Goal: Transaction & Acquisition: Obtain resource

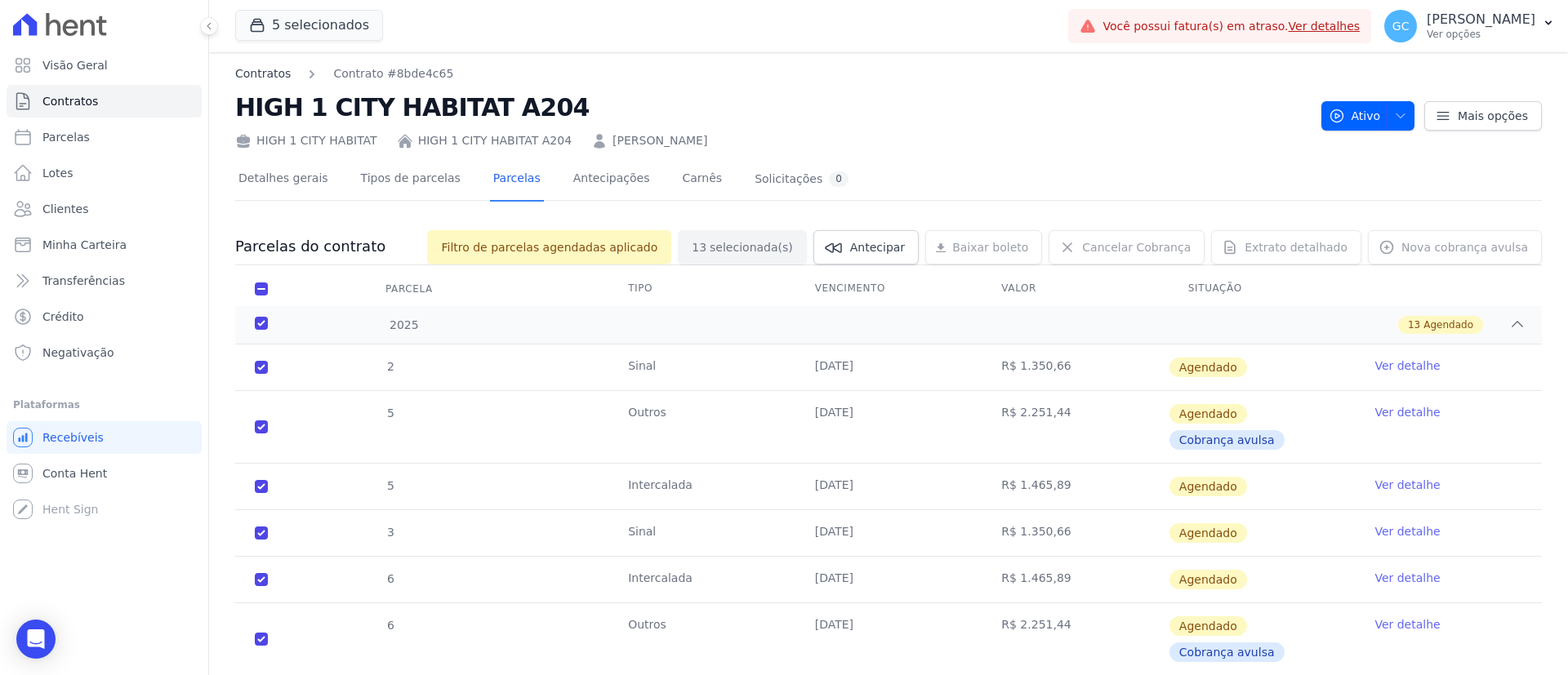
click at [272, 71] on link "Contratos" at bounding box center [263, 73] width 56 height 17
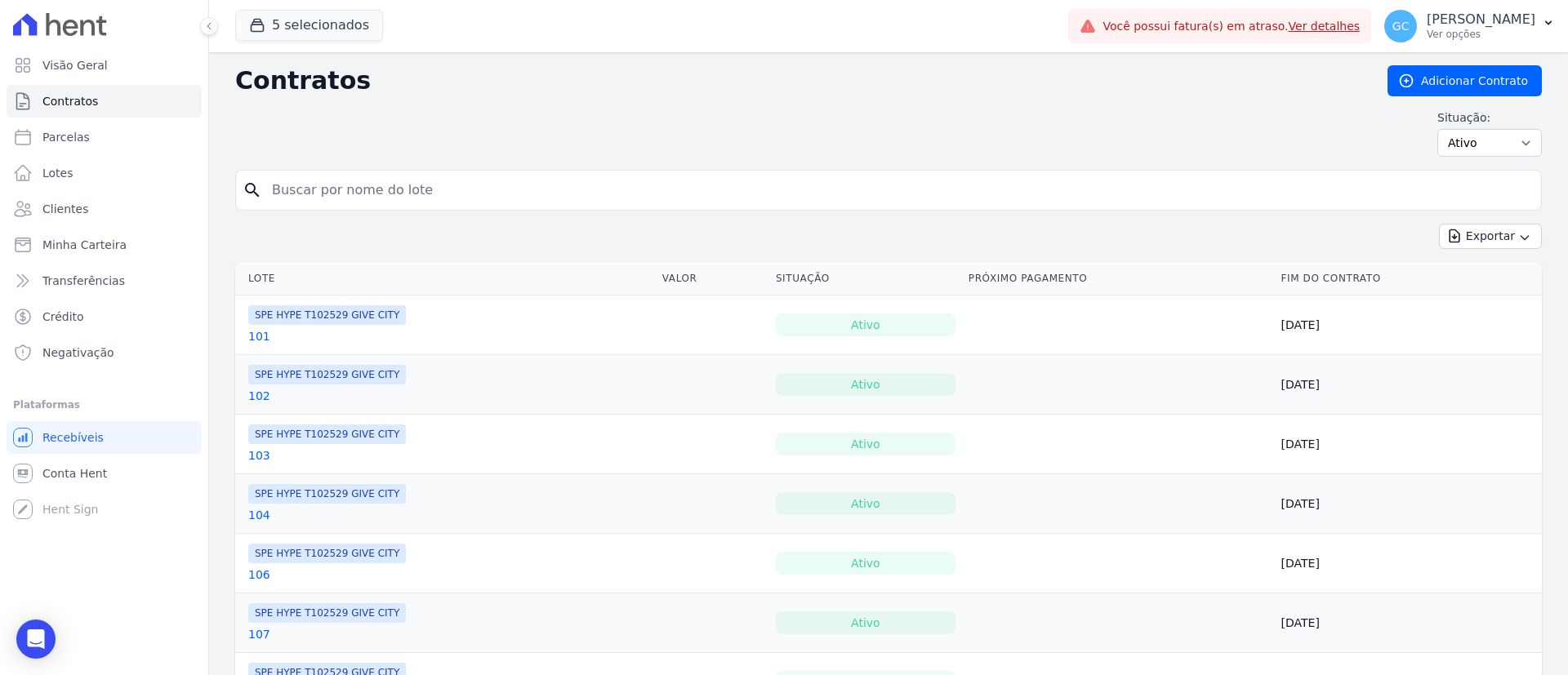
click at [503, 177] on input "search" at bounding box center [899, 190] width 1272 height 32
paste input "Mateus Antonio Bittencourt e Silva"
type input "Mateus Antonio Bittencourt e Silva"
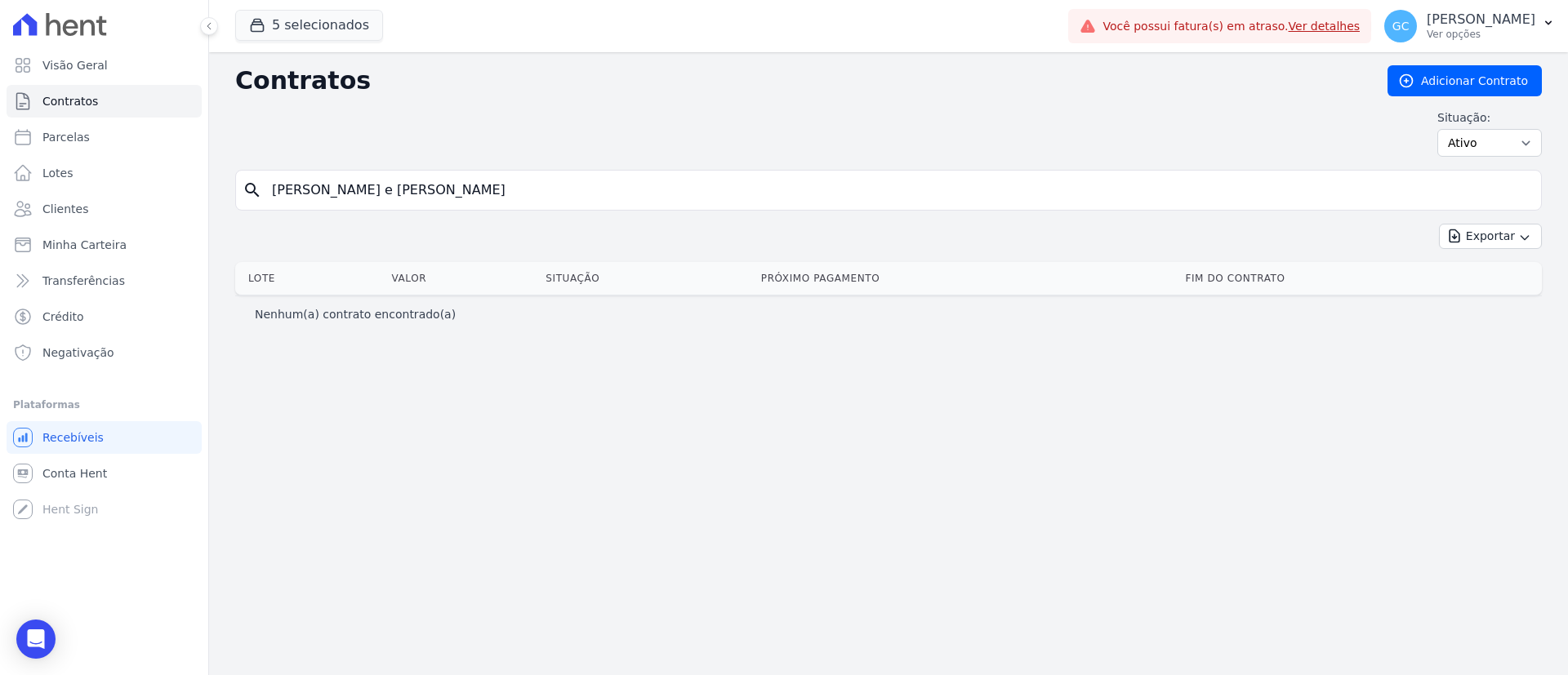
click at [539, 194] on input "Mateus Antonio Bittencourt e Silva" at bounding box center [899, 190] width 1272 height 32
click at [91, 128] on link "Parcelas" at bounding box center [104, 136] width 195 height 32
select select
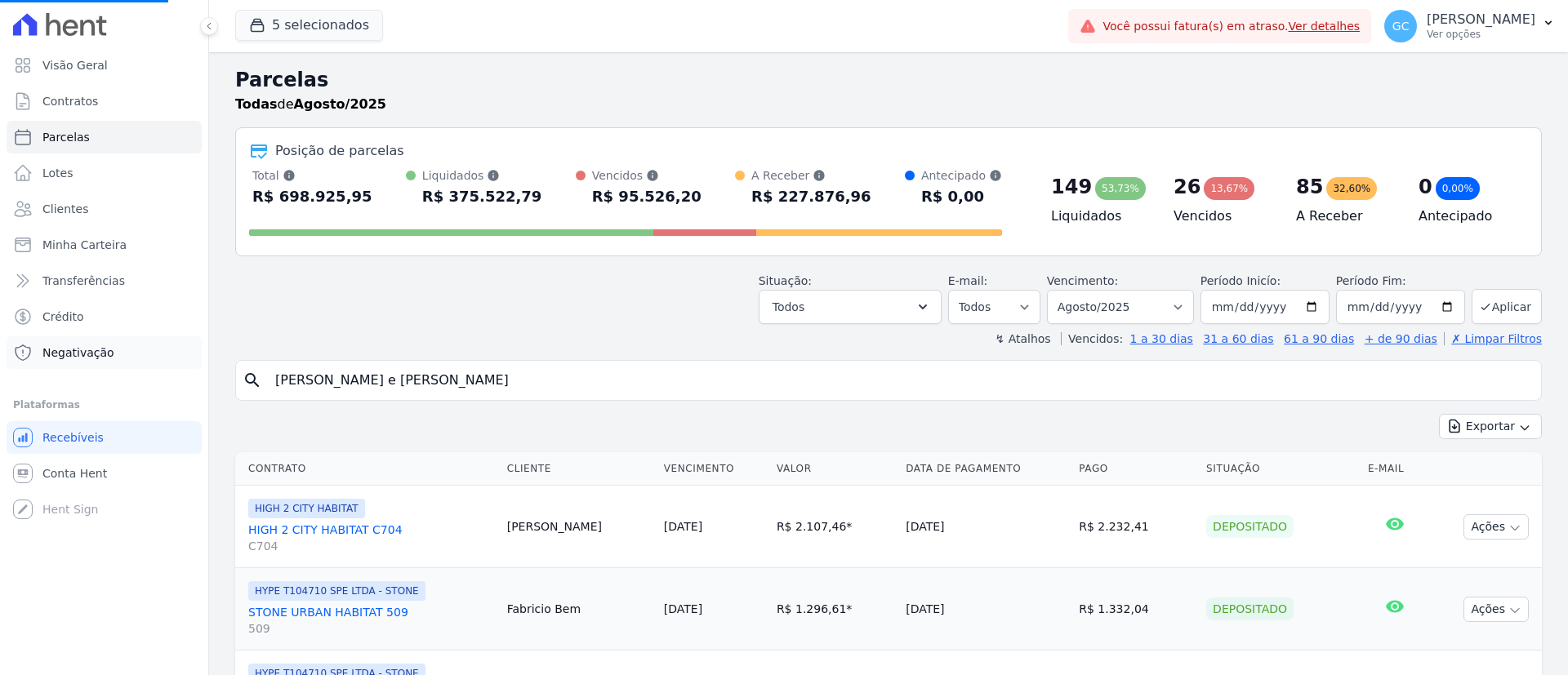
drag, startPoint x: 570, startPoint y: 388, endPoint x: 147, endPoint y: 343, distance: 425.4
click at [153, 350] on div "Visão Geral Contratos Parcelas Lotes Clientes Minha Carteira Transferências Cré…" at bounding box center [784, 338] width 1568 height 675
select select
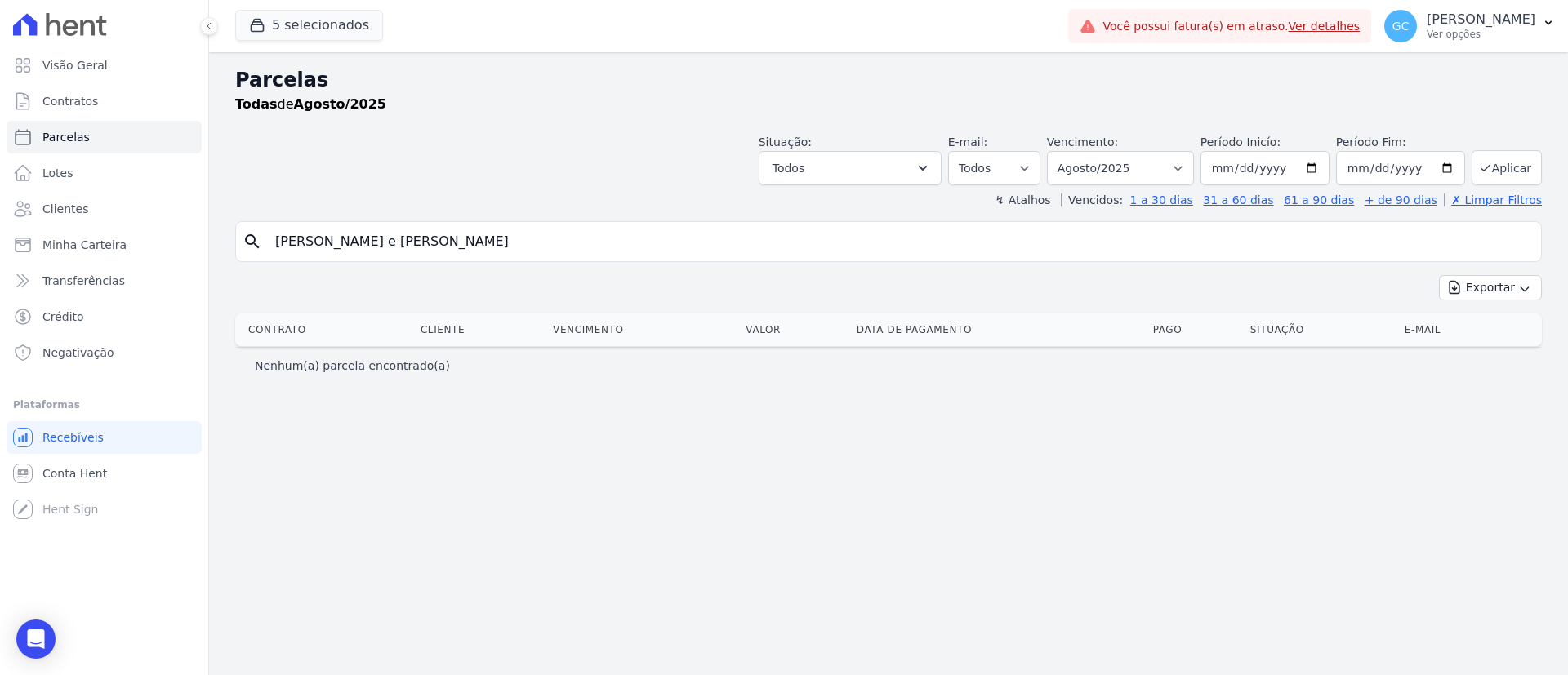
drag, startPoint x: 516, startPoint y: 237, endPoint x: 400, endPoint y: 287, distance: 126.3
click at [400, 287] on div "search Mateus Antonio Bittencourt e Silva Exportar Exportar PDF Exportar CSV Co…" at bounding box center [888, 302] width 1307 height 162
type input "Mateus Antonio Bitte"
select select
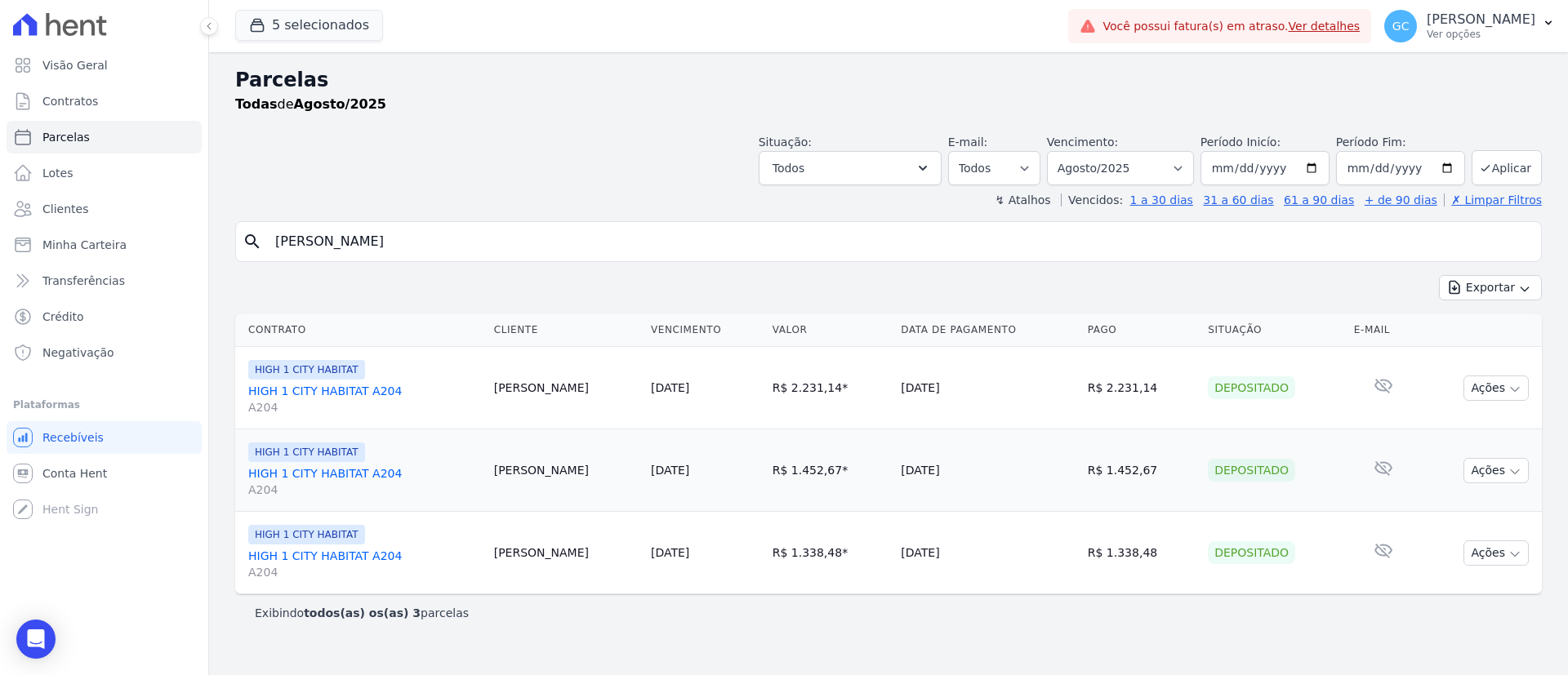
click at [378, 386] on link "HIGH 1 CITY HABITAT A204 A204" at bounding box center [364, 399] width 233 height 32
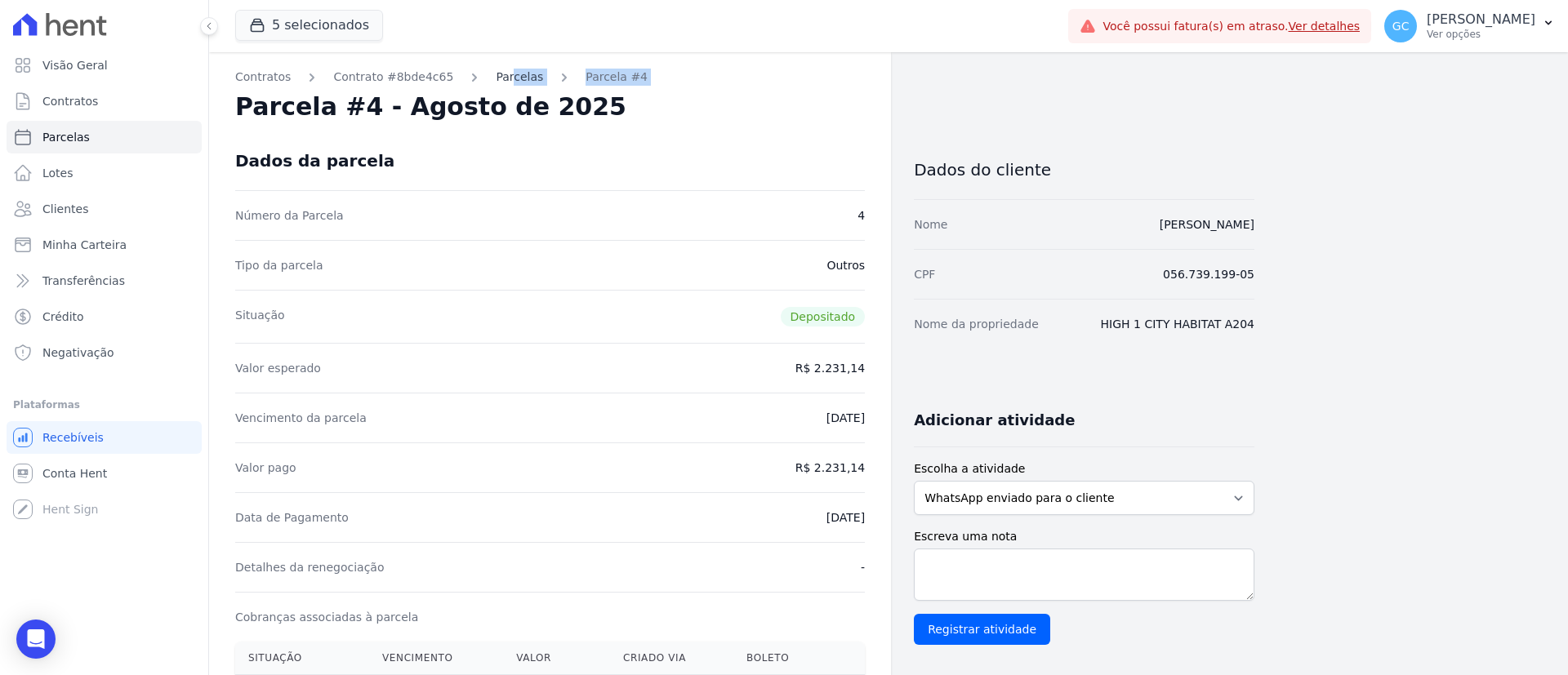
click at [493, 85] on div "Contratos Contrato #8bde4c65 Parcelas Parcela #4 Parcela #4 - Agosto de 2025 Da…" at bounding box center [549, 653] width 682 height 1203
click at [499, 76] on link "Parcelas" at bounding box center [518, 77] width 47 height 17
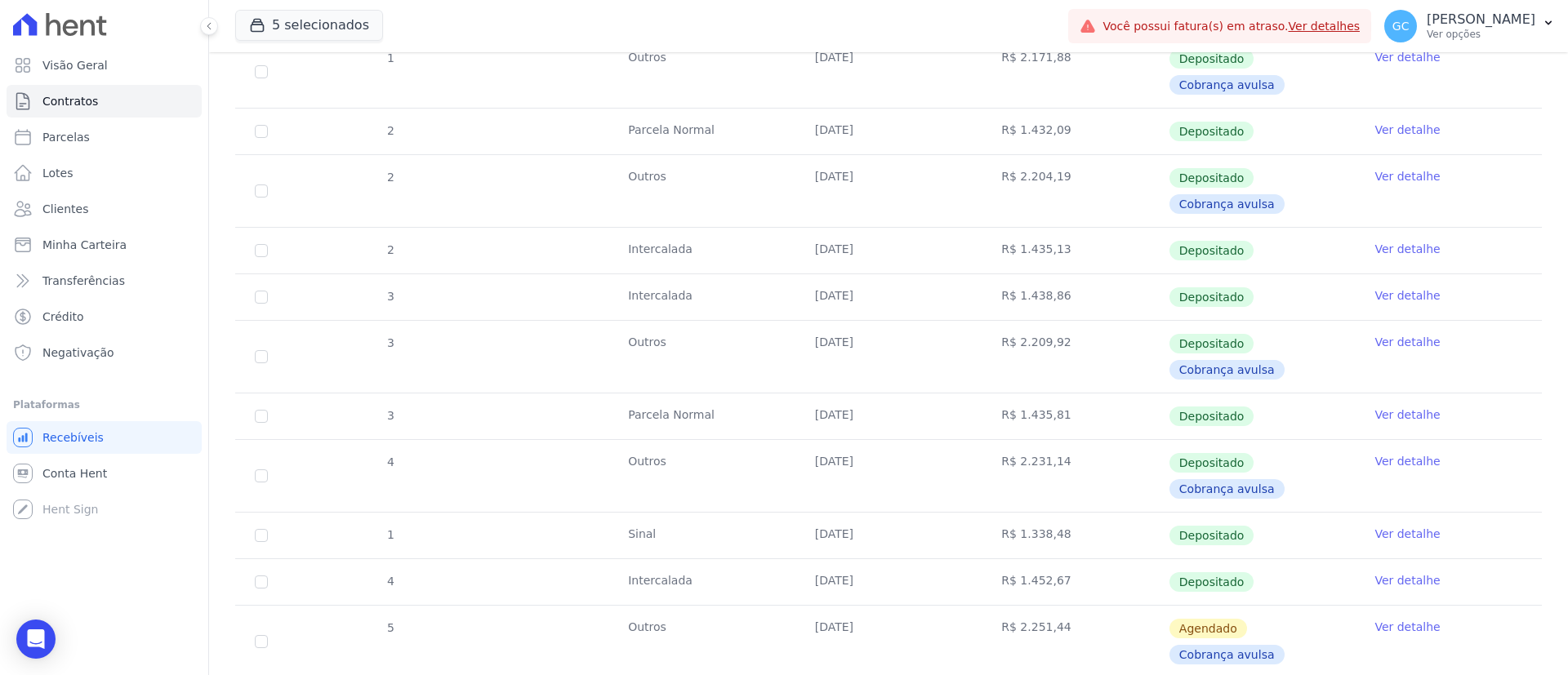
scroll to position [639, 0]
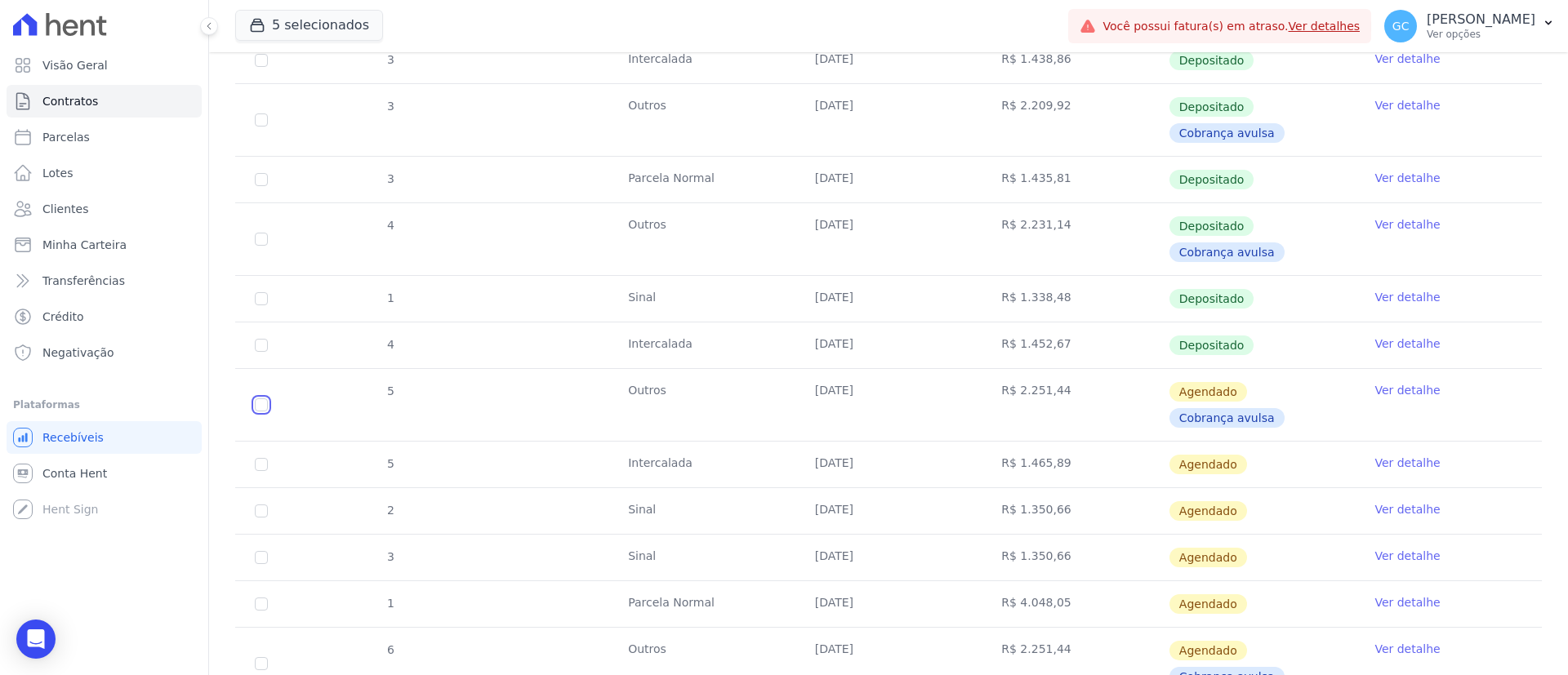
click at [263, 401] on input "checkbox" at bounding box center [261, 405] width 13 height 13
checkbox input "true"
click at [263, 401] on input "checkbox" at bounding box center [261, 405] width 13 height 13
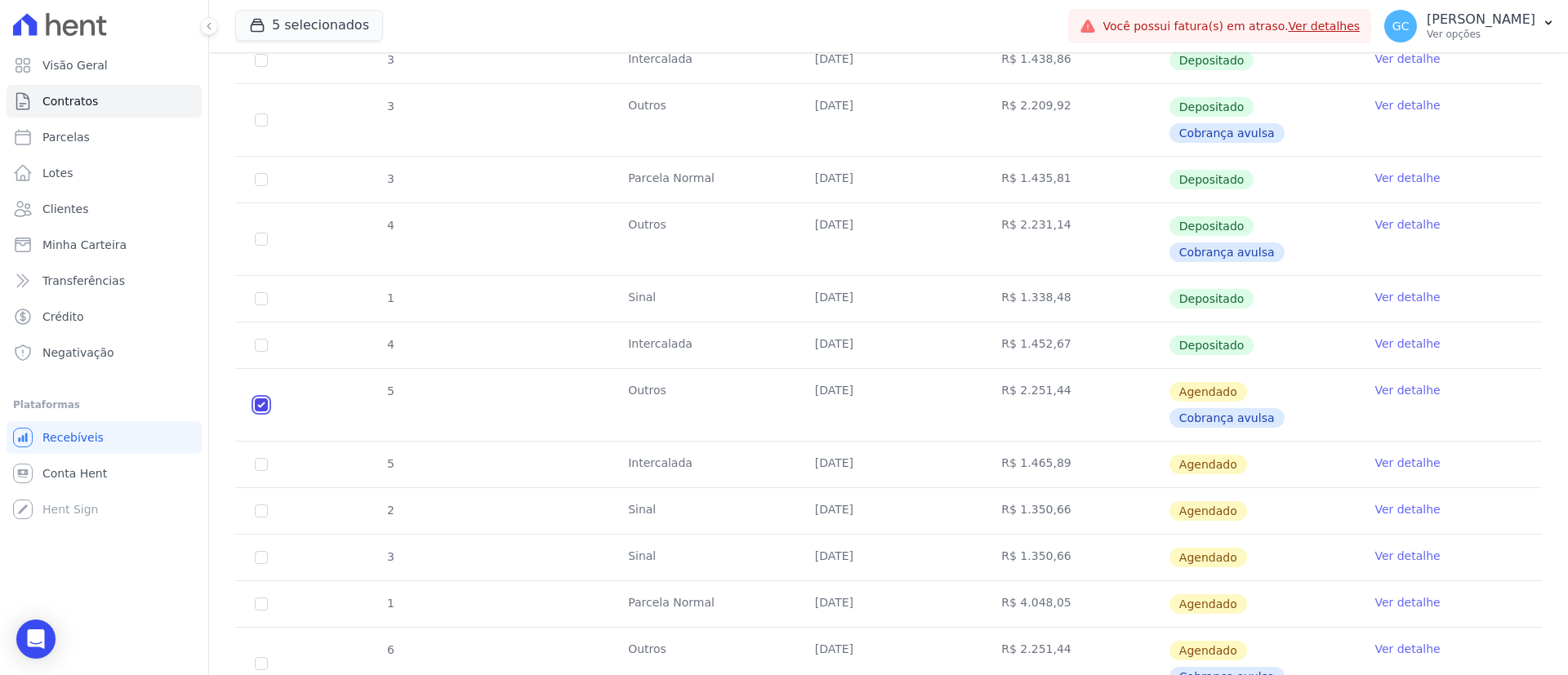
checkbox input "false"
click at [263, 401] on input "checkbox" at bounding box center [261, 405] width 13 height 13
checkbox input "true"
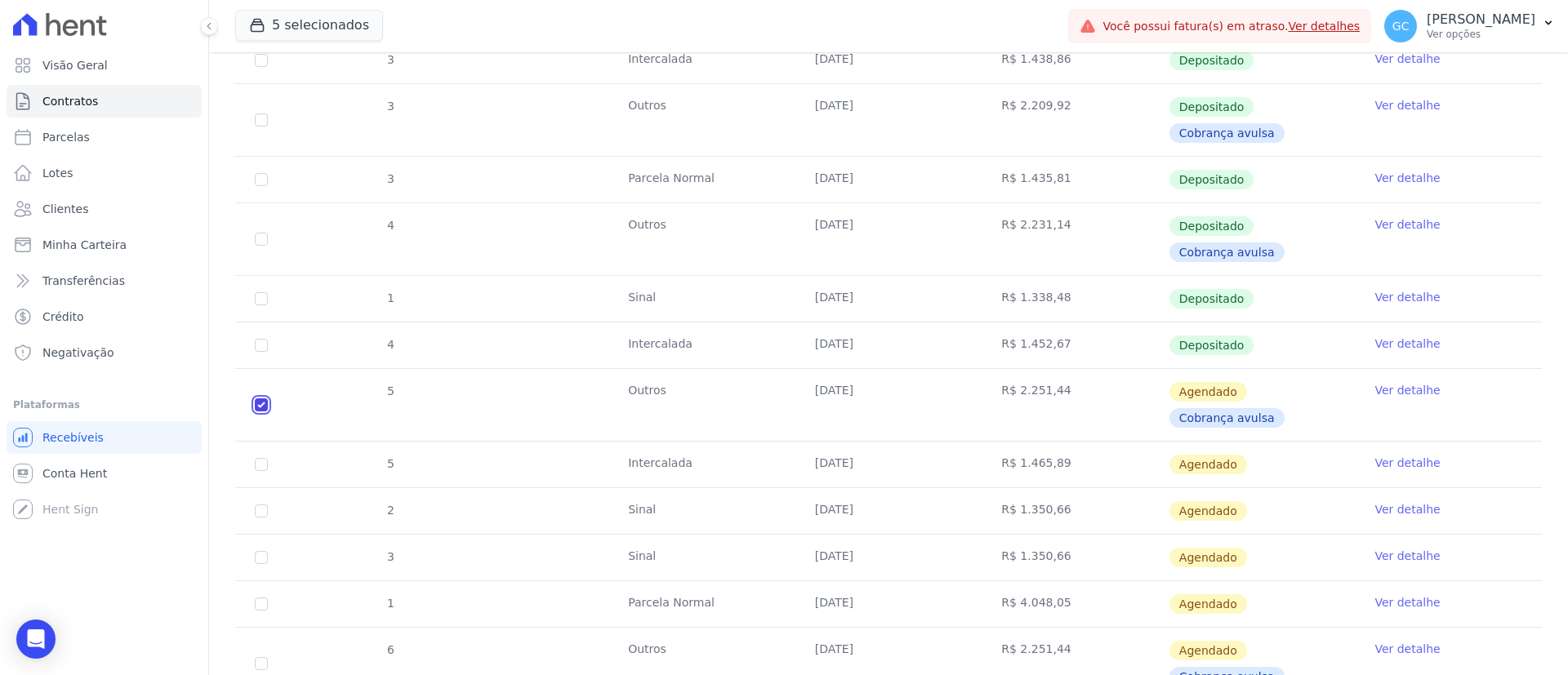
checkbox input "true"
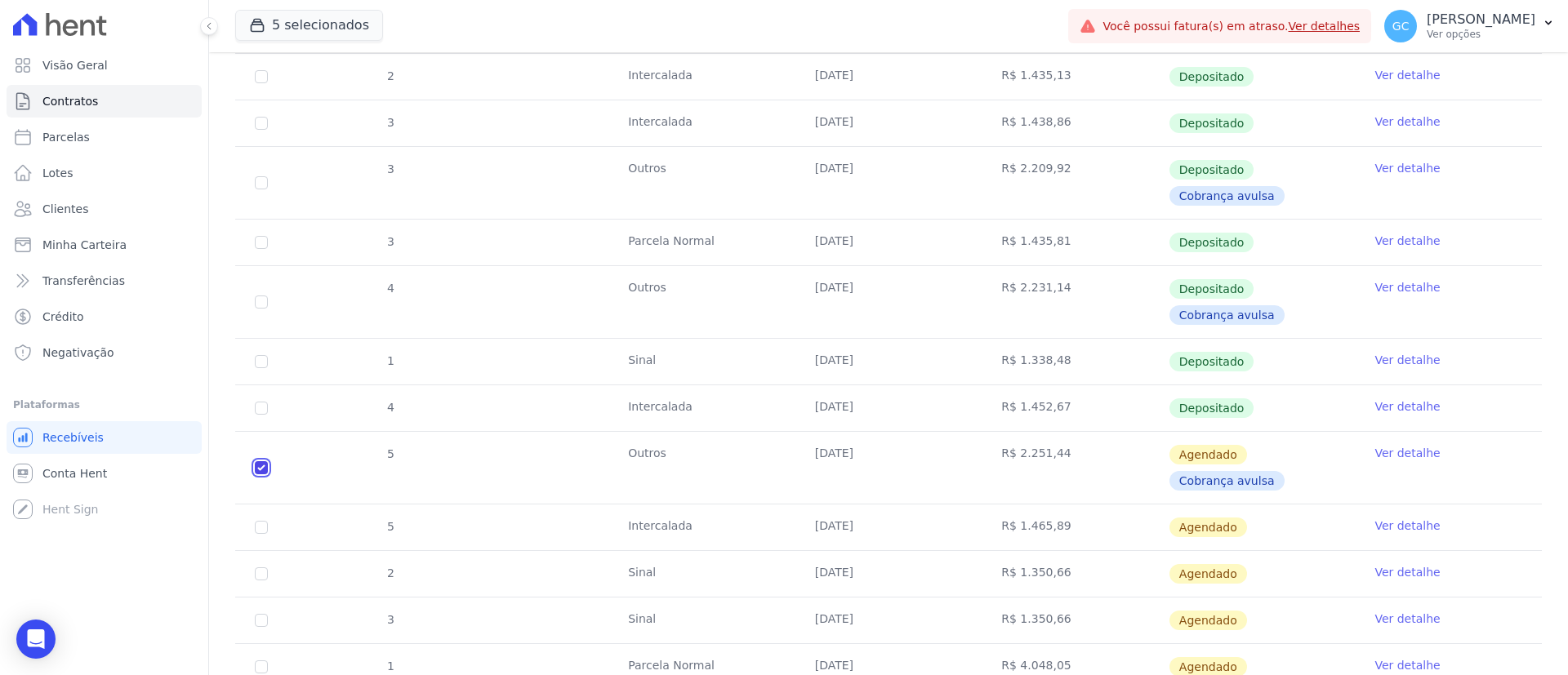
scroll to position [612, 0]
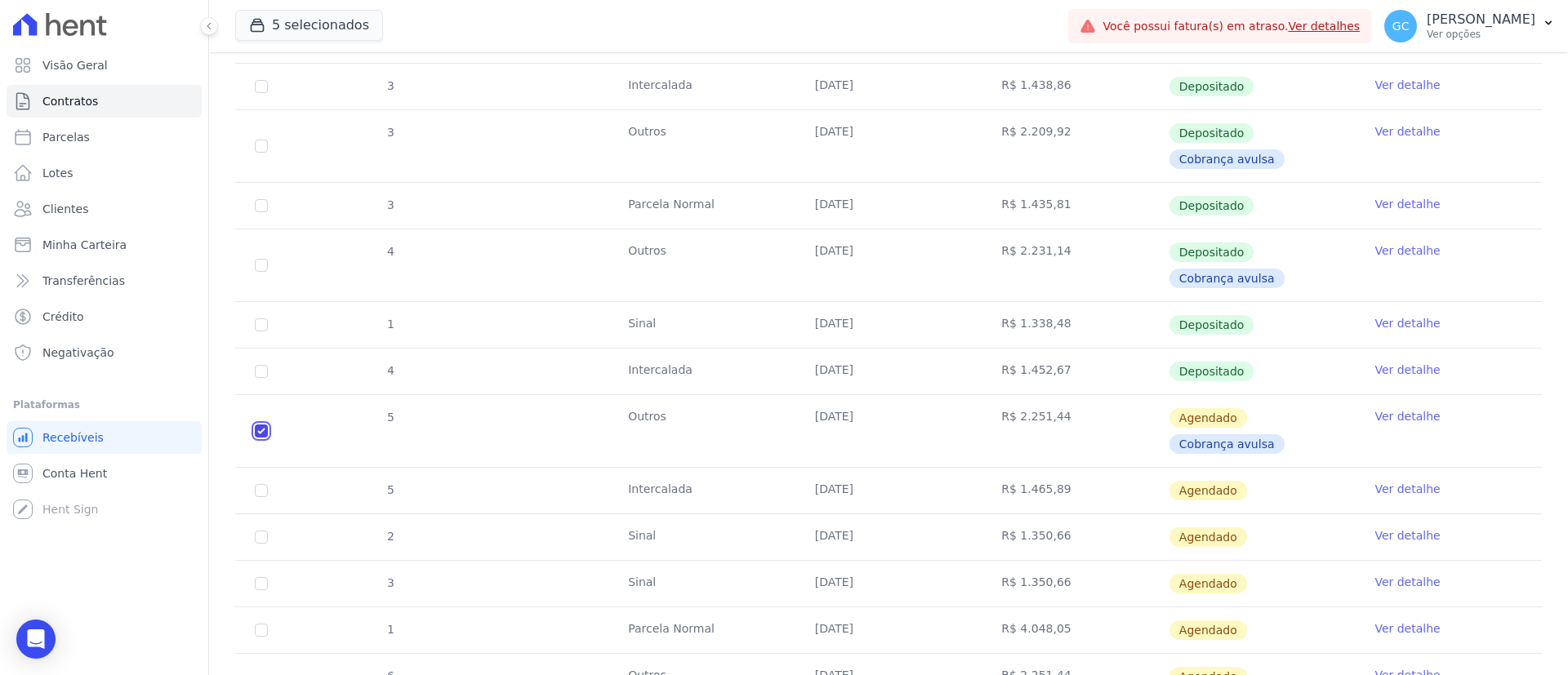
click at [263, 430] on input "checkbox" at bounding box center [261, 431] width 13 height 13
checkbox input "false"
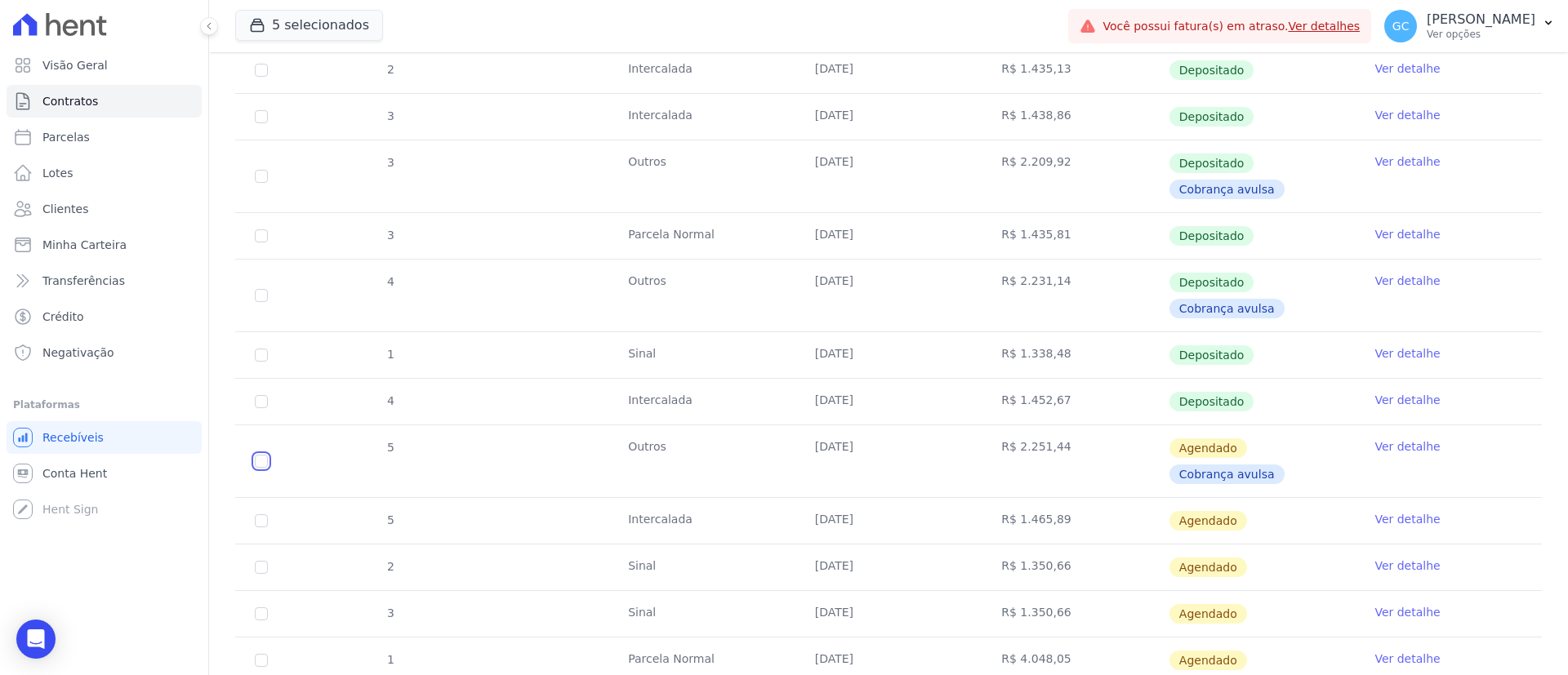
scroll to position [734, 0]
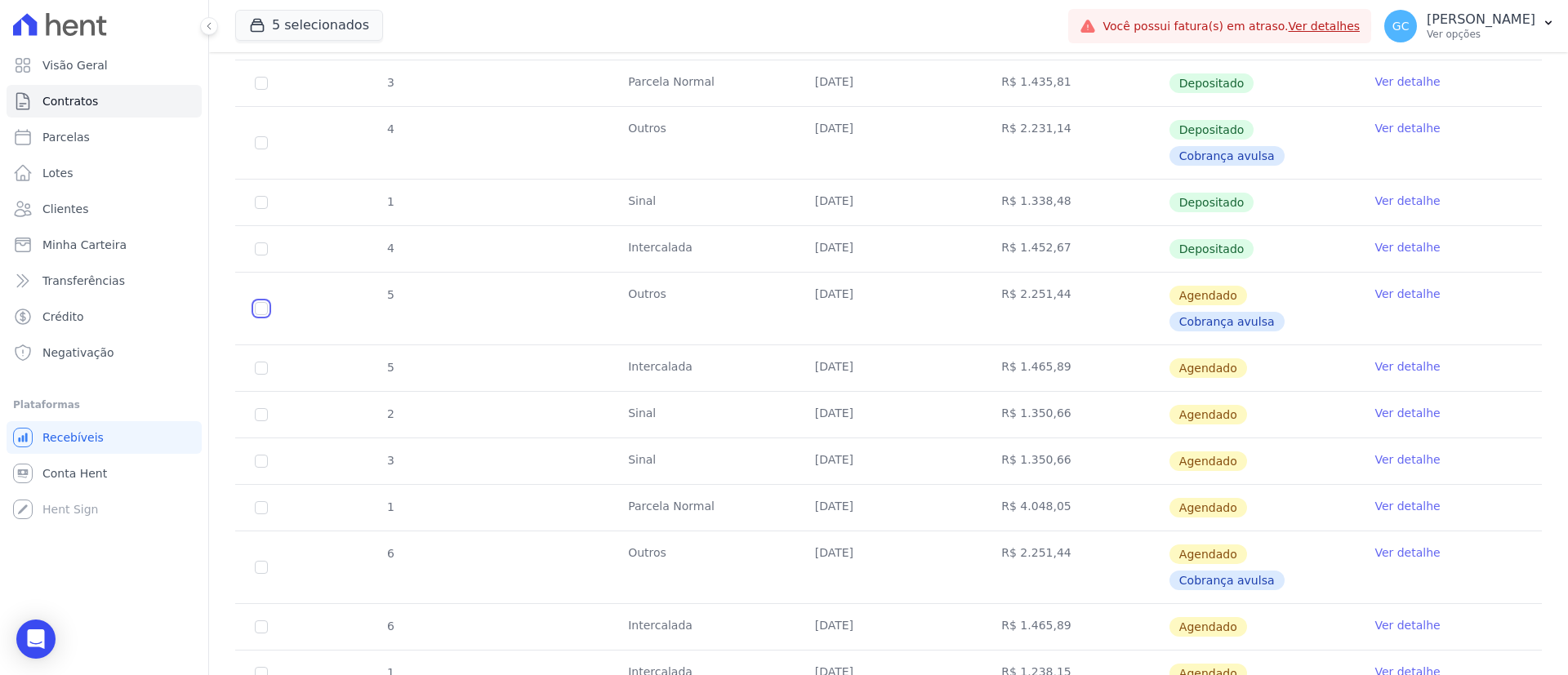
click at [264, 308] on input "checkbox" at bounding box center [261, 309] width 13 height 13
checkbox input "true"
click at [259, 315] on input "checkbox" at bounding box center [261, 309] width 13 height 13
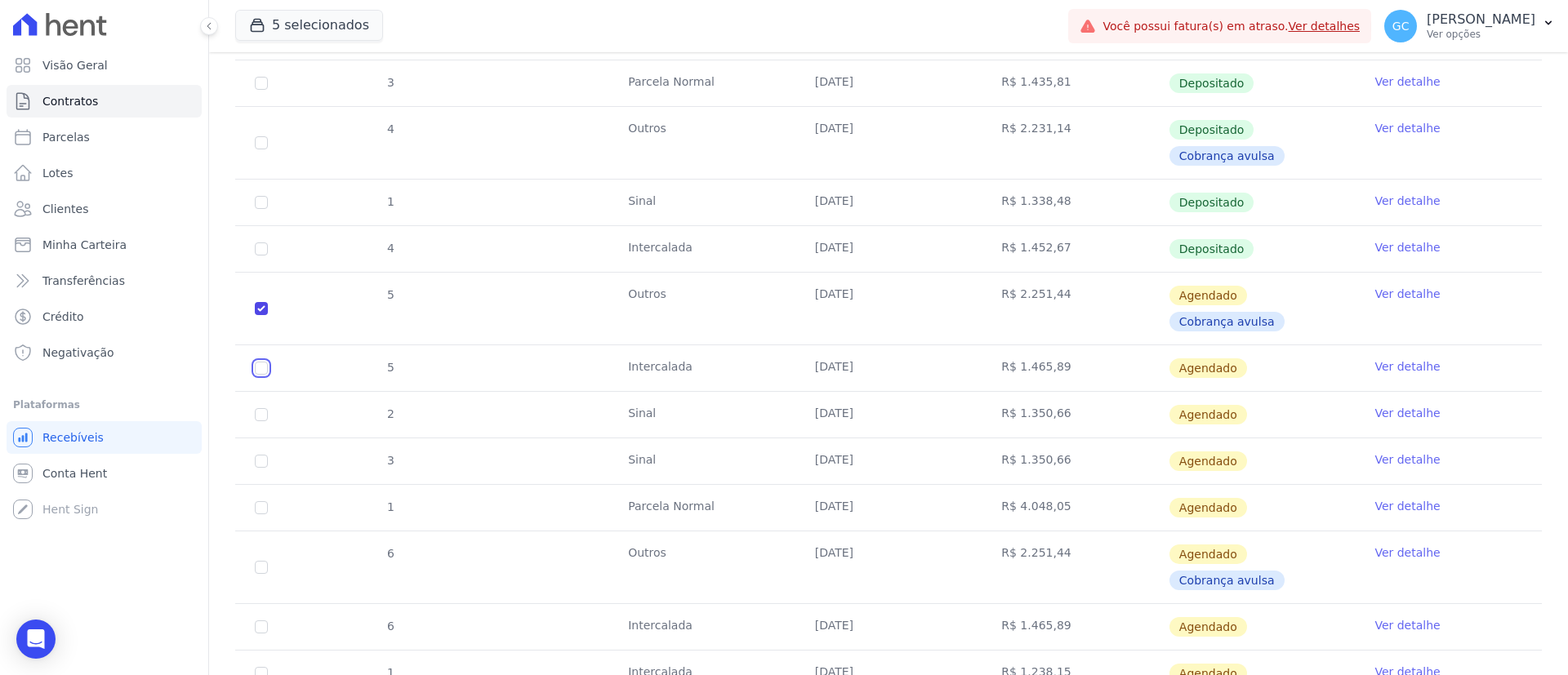
checkbox input "true"
click at [261, 315] on input "checkbox" at bounding box center [261, 309] width 13 height 13
checkbox input "true"
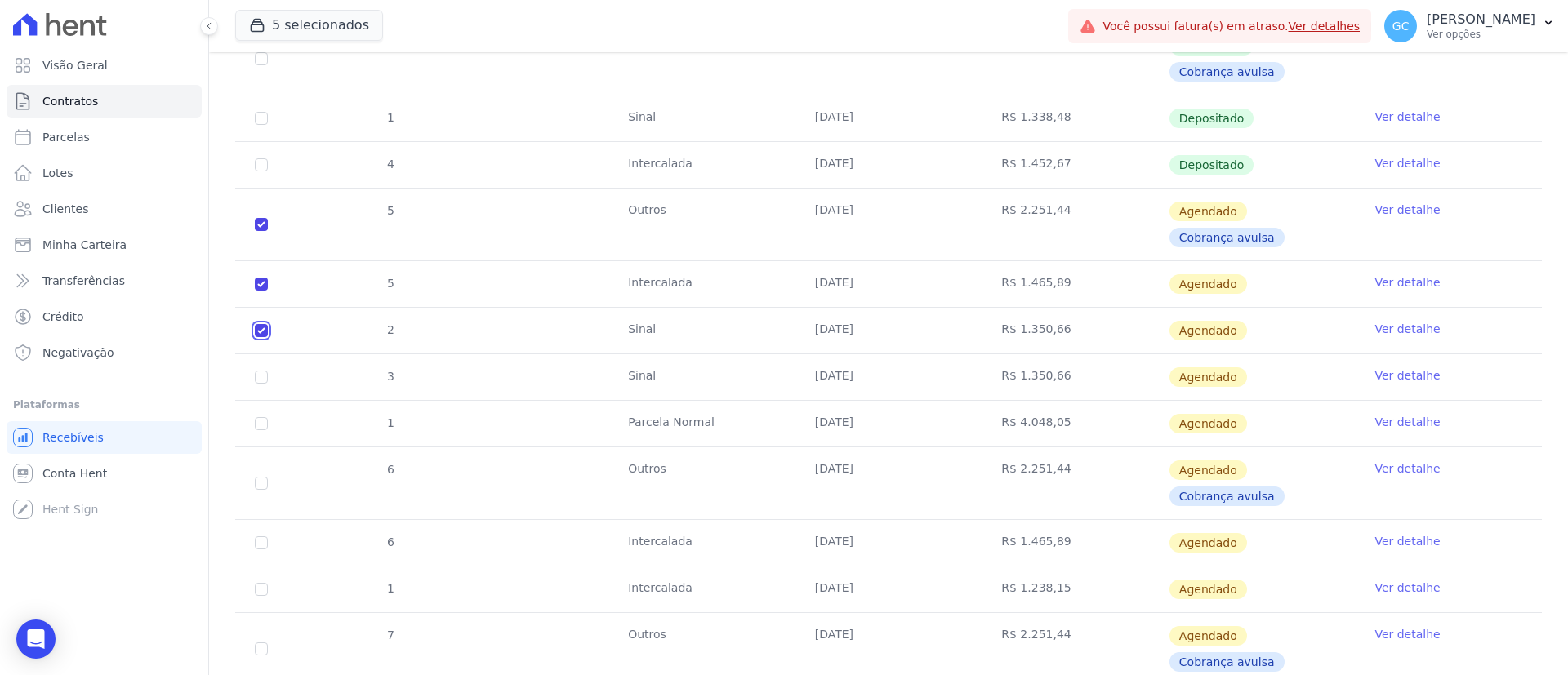
scroll to position [980, 0]
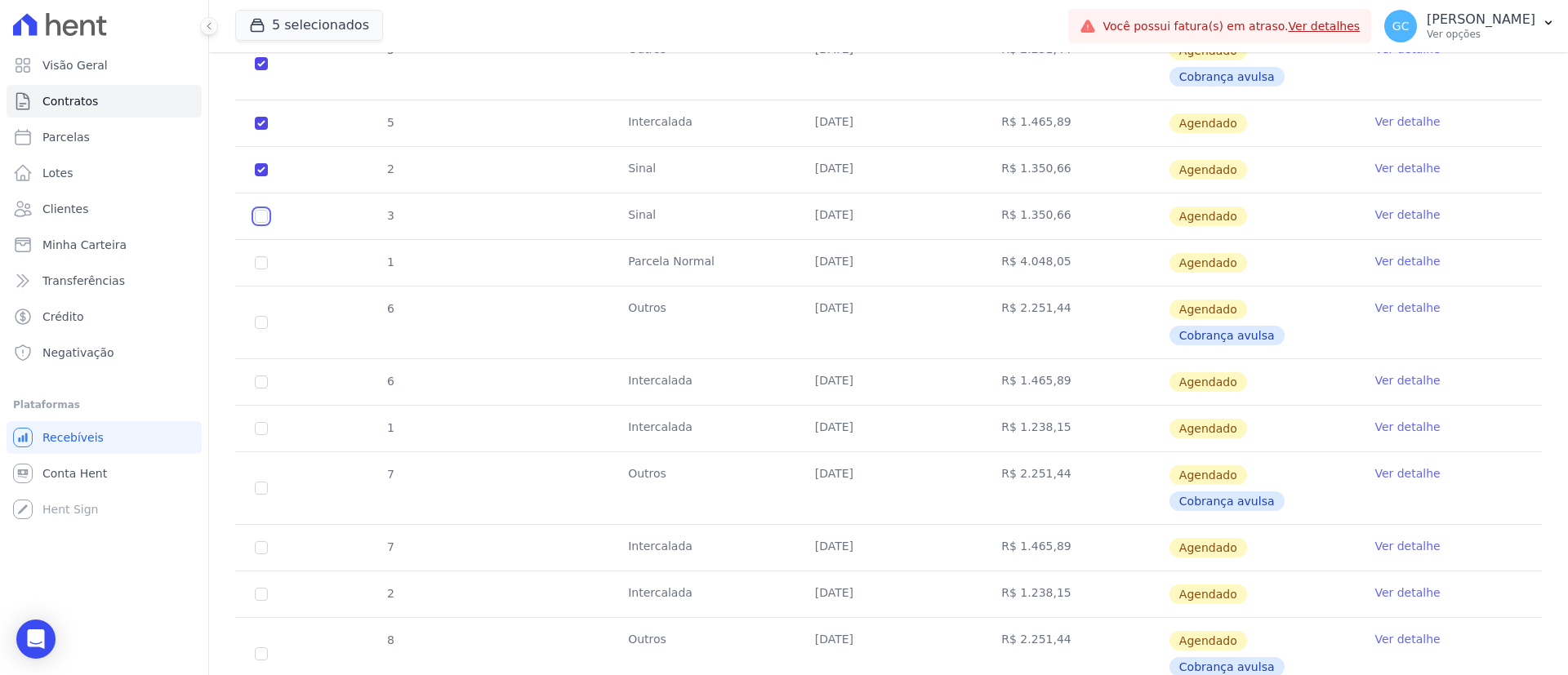
click at [261, 70] on input "checkbox" at bounding box center [261, 64] width 13 height 13
checkbox input "true"
click at [260, 70] on input "checkbox" at bounding box center [261, 64] width 13 height 13
checkbox input "true"
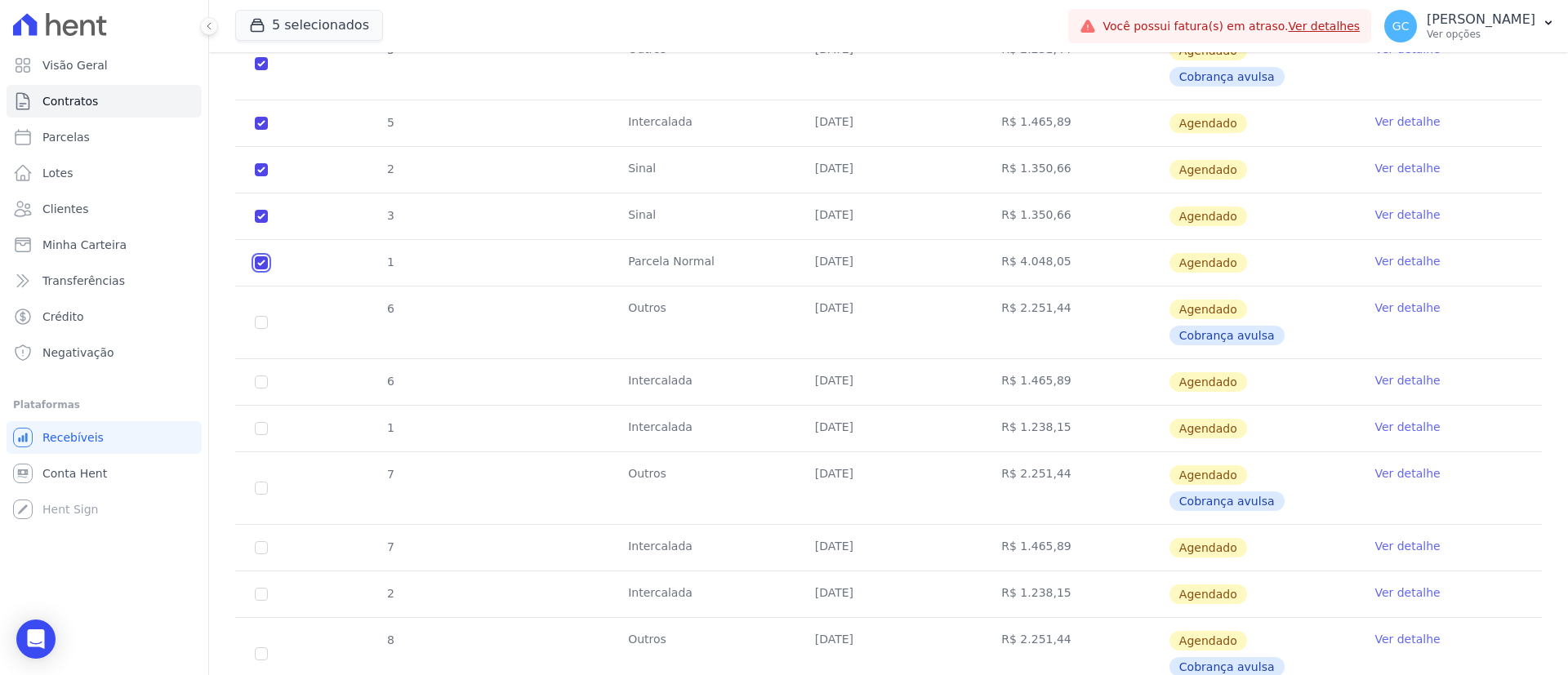
checkbox input "true"
click at [263, 70] on input "checkbox" at bounding box center [261, 64] width 13 height 13
checkbox input "true"
click at [263, 70] on input "checkbox" at bounding box center [261, 64] width 13 height 13
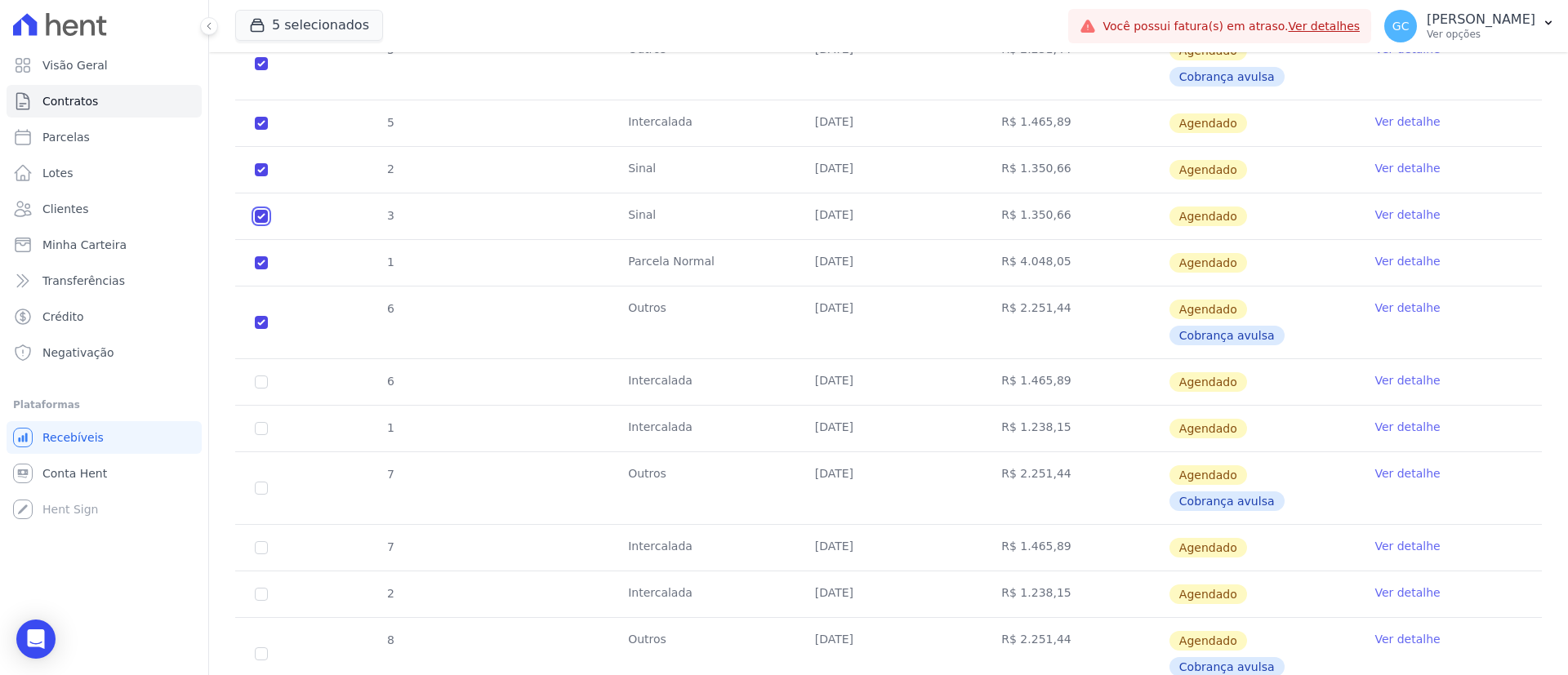
checkbox input "false"
checkbox input "true"
click at [263, 70] on input "checkbox" at bounding box center [261, 64] width 13 height 13
checkbox input "false"
checkbox input "true"
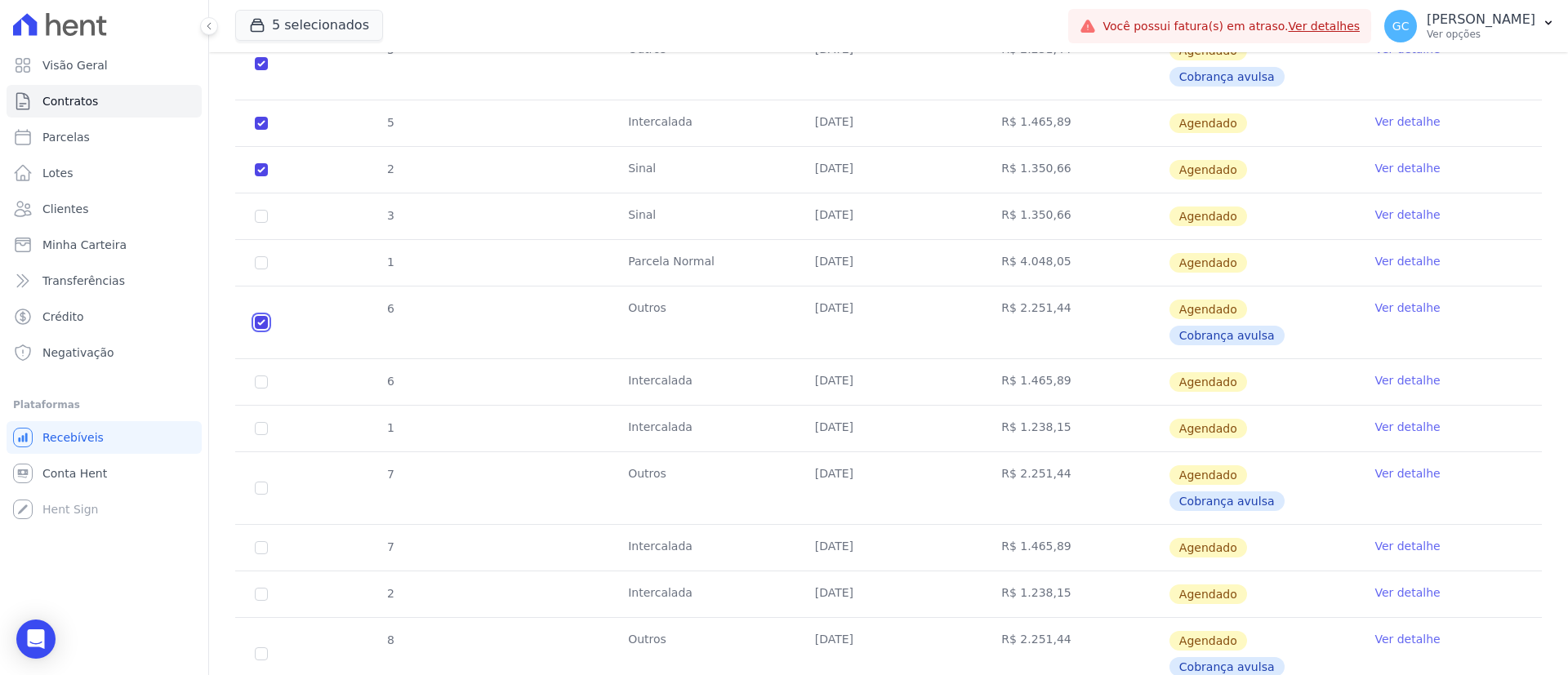
click at [265, 70] on input "checkbox" at bounding box center [261, 64] width 13 height 13
checkbox input "false"
checkbox input "true"
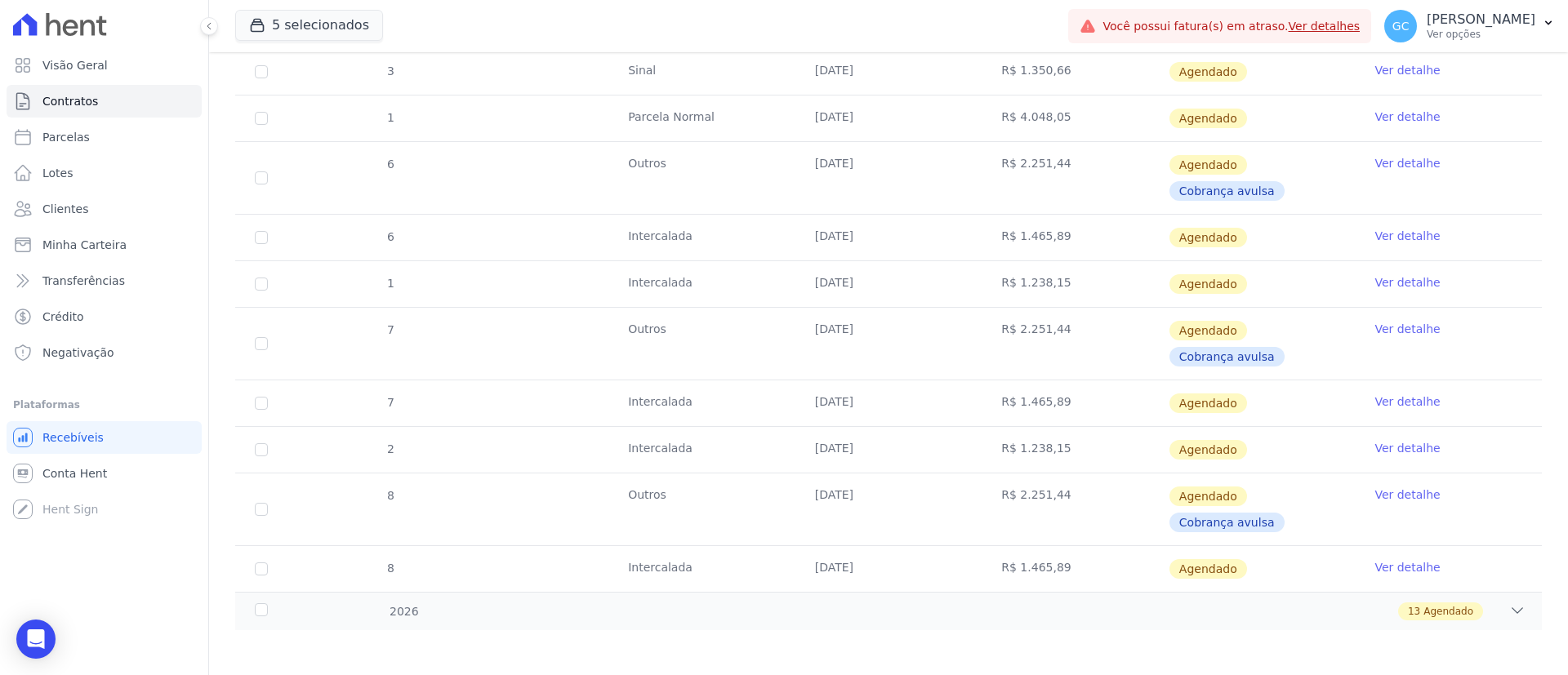
scroll to position [1128, 0]
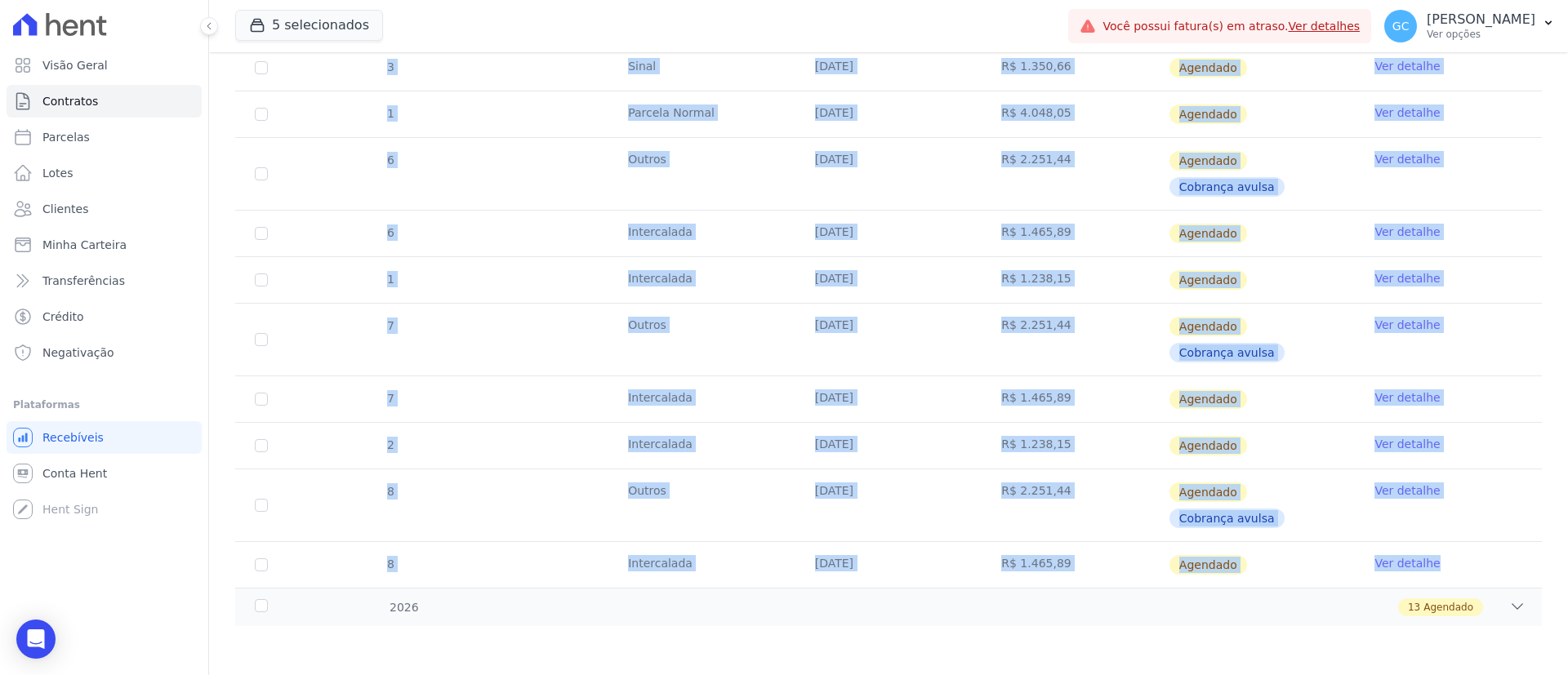
drag, startPoint x: 263, startPoint y: 181, endPoint x: 1452, endPoint y: 560, distance: 1247.9
copy tbody "5 Outros 10/09/2025 R$ 2.251,44 Agendado Cobrança avulsa Ver detalhe 5 Intercal…"
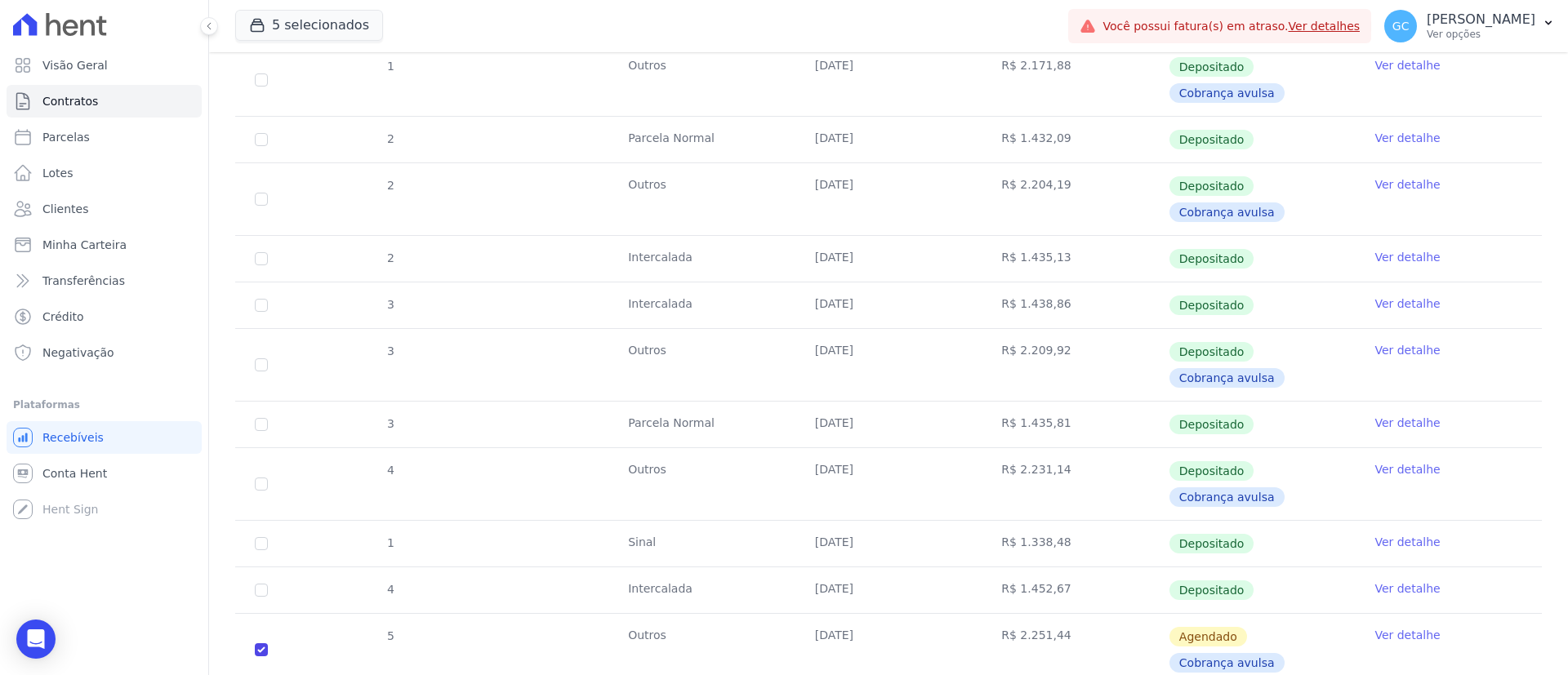
scroll to position [0, 0]
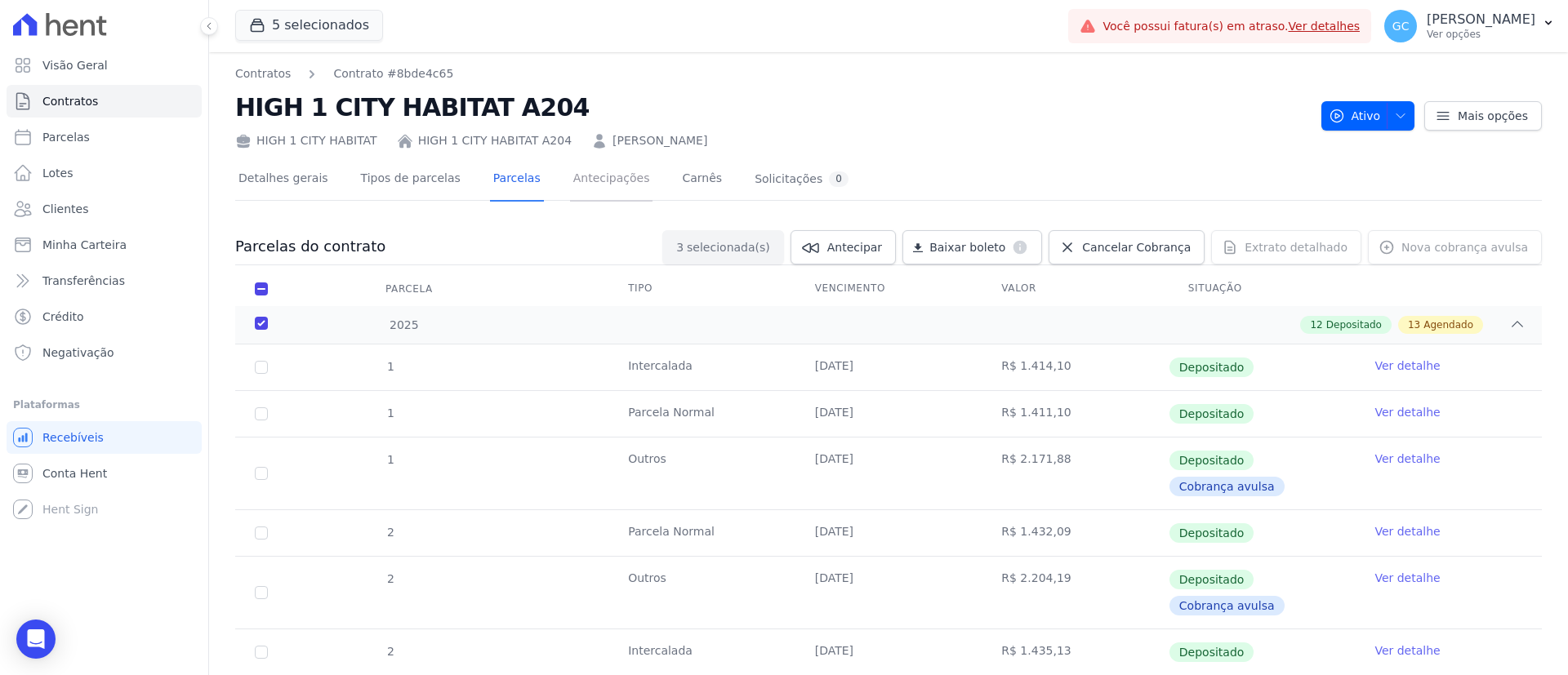
click at [598, 173] on link "Antecipações" at bounding box center [612, 180] width 83 height 44
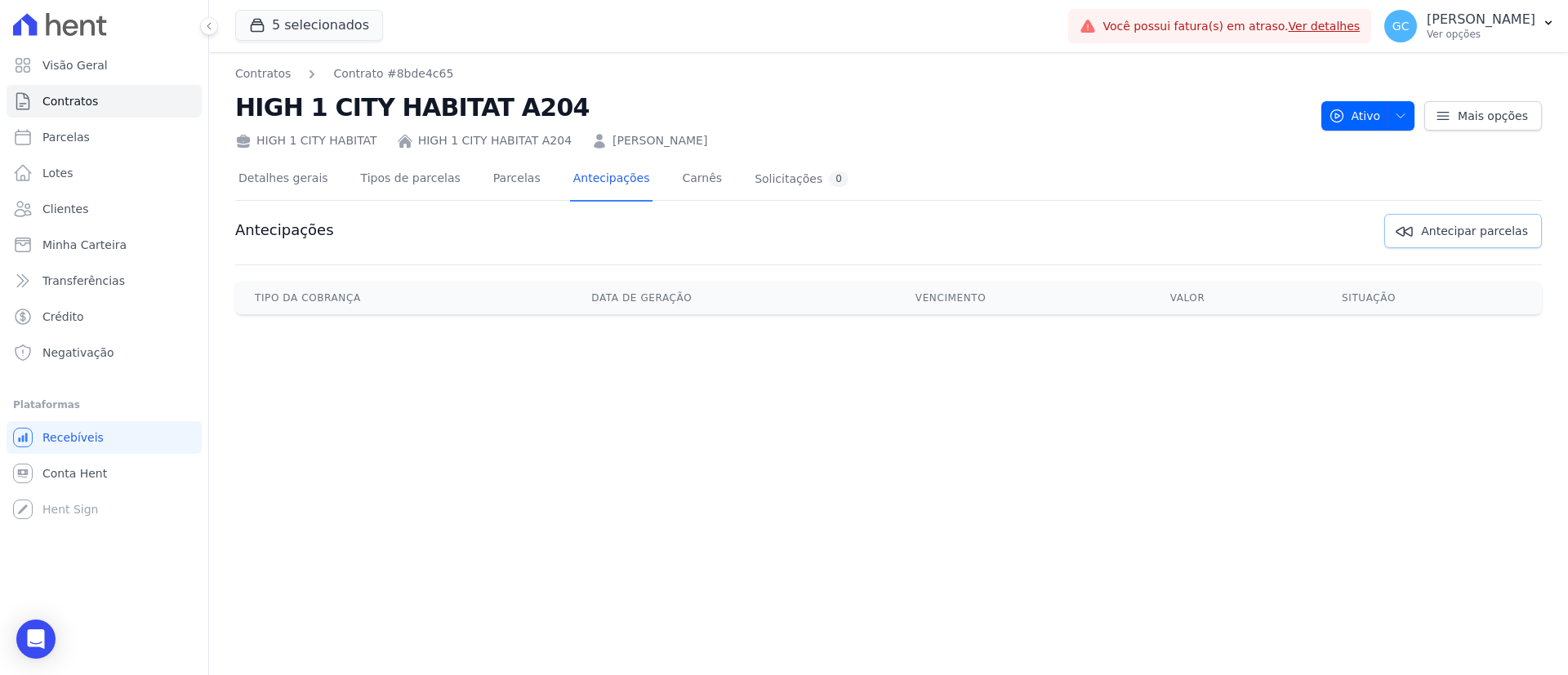
click at [1494, 247] on link "Antecipar parcelas" at bounding box center [1462, 231] width 158 height 34
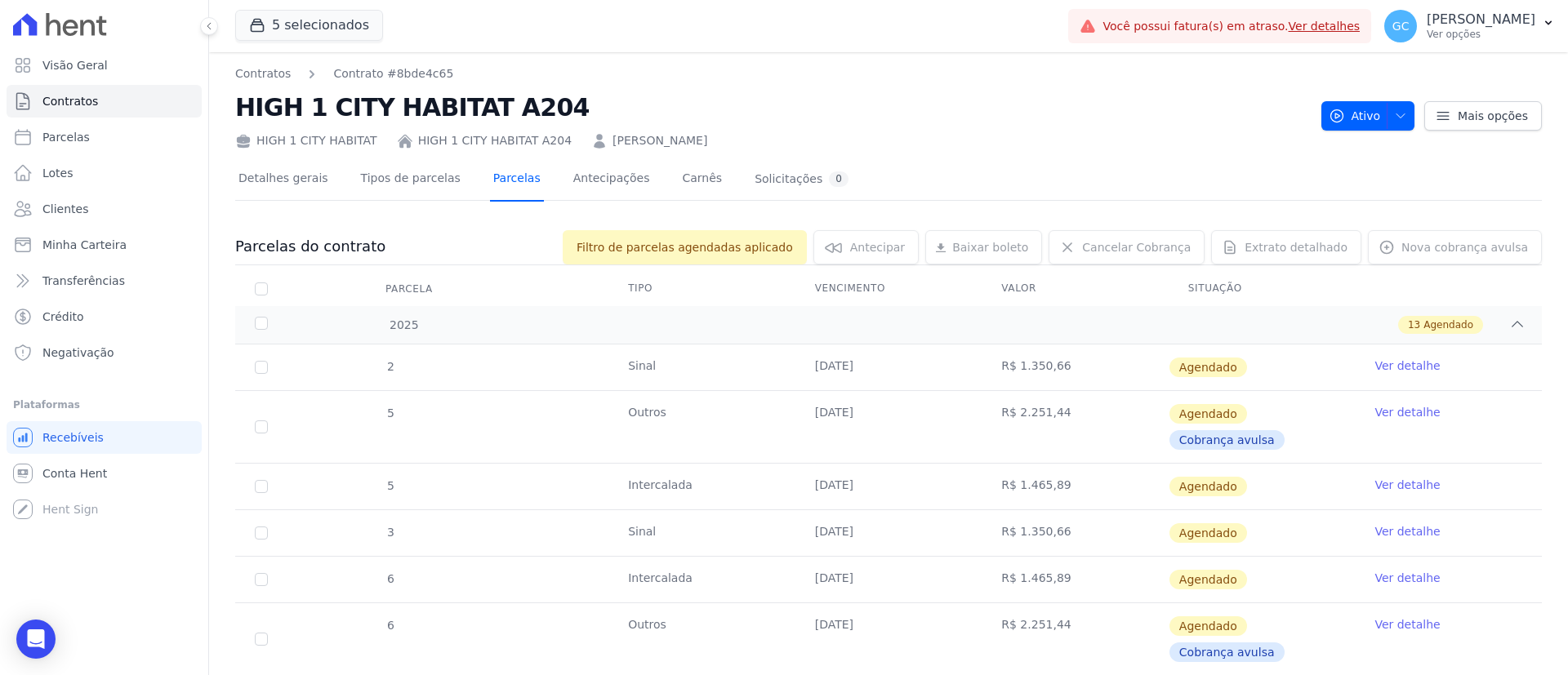
click at [490, 177] on link "Parcelas" at bounding box center [516, 180] width 54 height 44
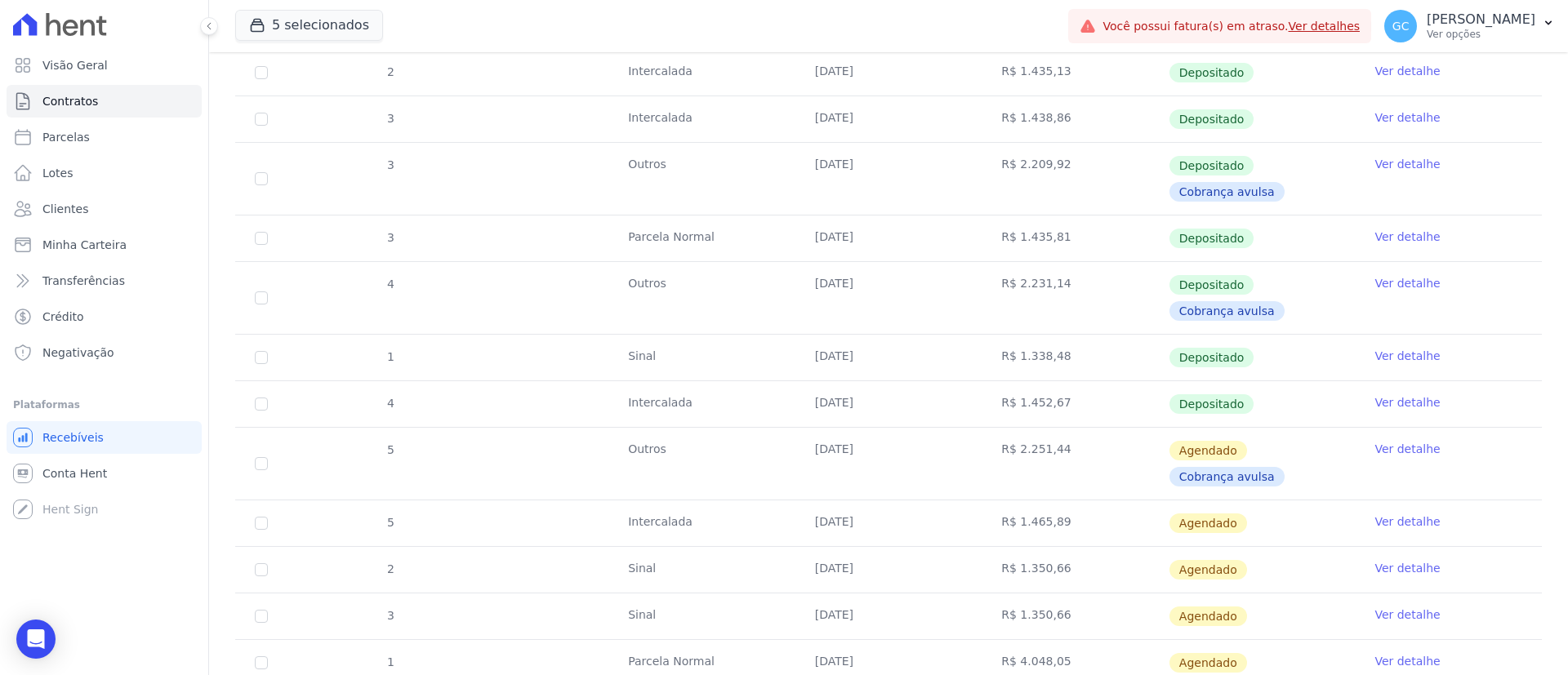
scroll to position [612, 0]
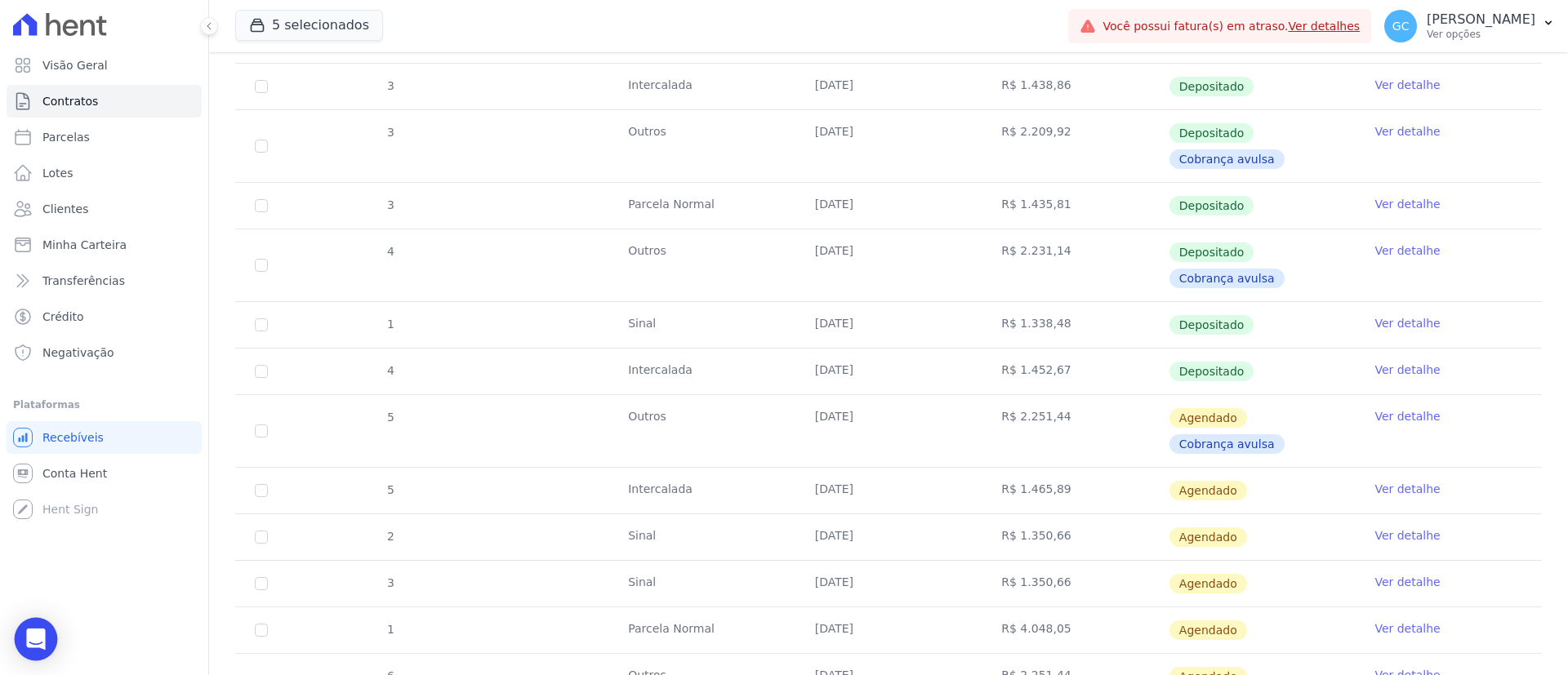
click at [44, 643] on icon "Open Intercom Messenger" at bounding box center [35, 639] width 19 height 21
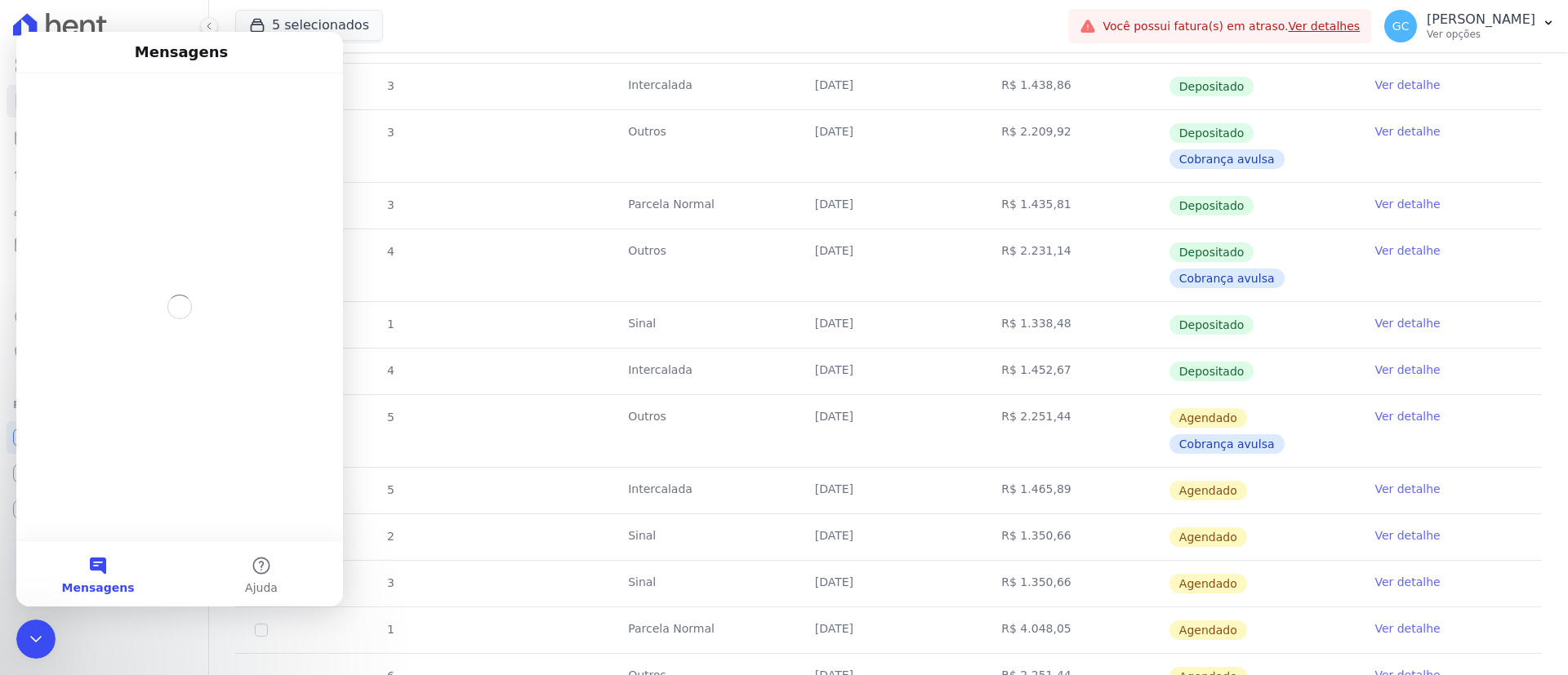
scroll to position [0, 0]
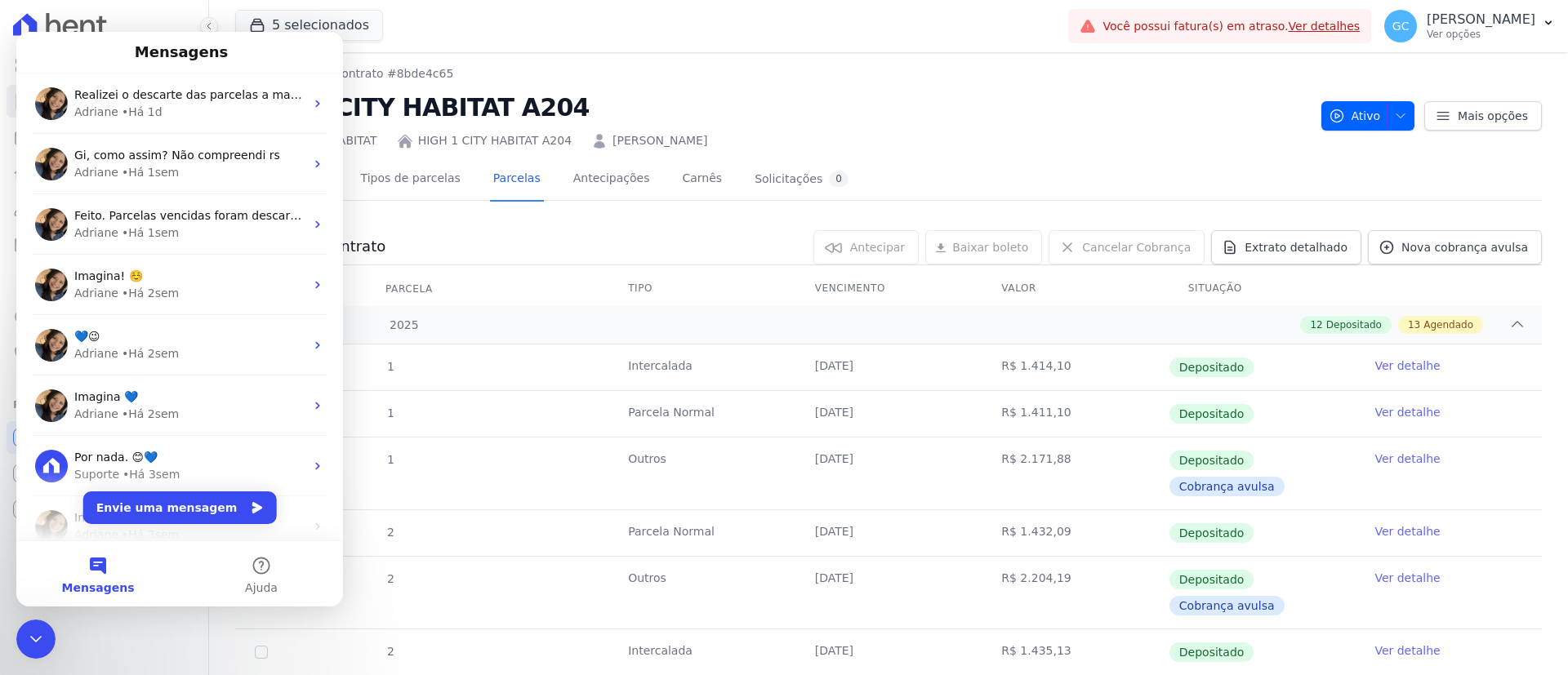
drag, startPoint x: 736, startPoint y: 136, endPoint x: 406, endPoint y: 135, distance: 330.0
click at [406, 135] on div "HIGH 1 CITY HABITAT HIGH 1 CITY HABITAT A204 Mateus Antonio Bittencourt" at bounding box center [771, 138] width 1073 height 24
copy div "HIGH 1 CITY HABITAT A204 Mateus Antonio Bittencourt"
click at [164, 504] on button "Envie uma mensagem" at bounding box center [180, 507] width 194 height 32
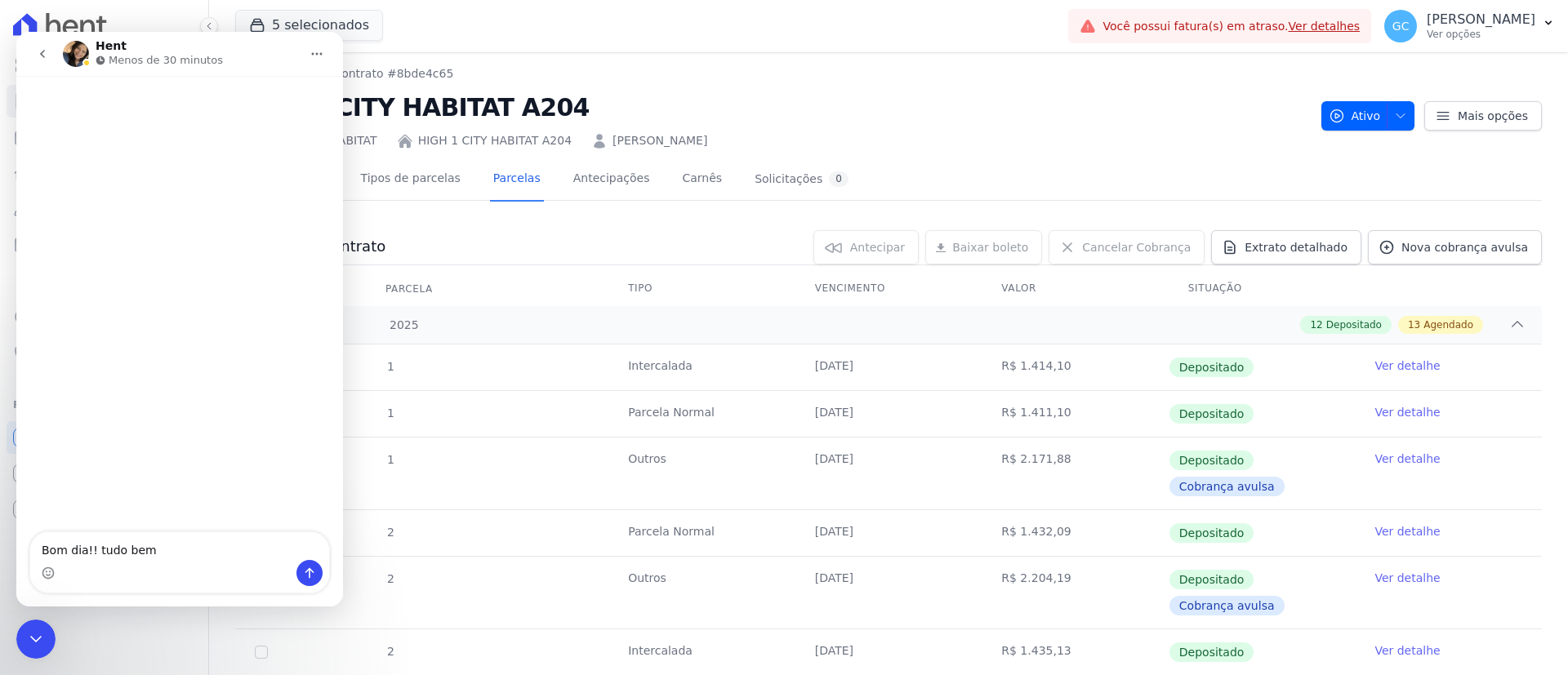
type textarea "Bom dia!! tudo bem?"
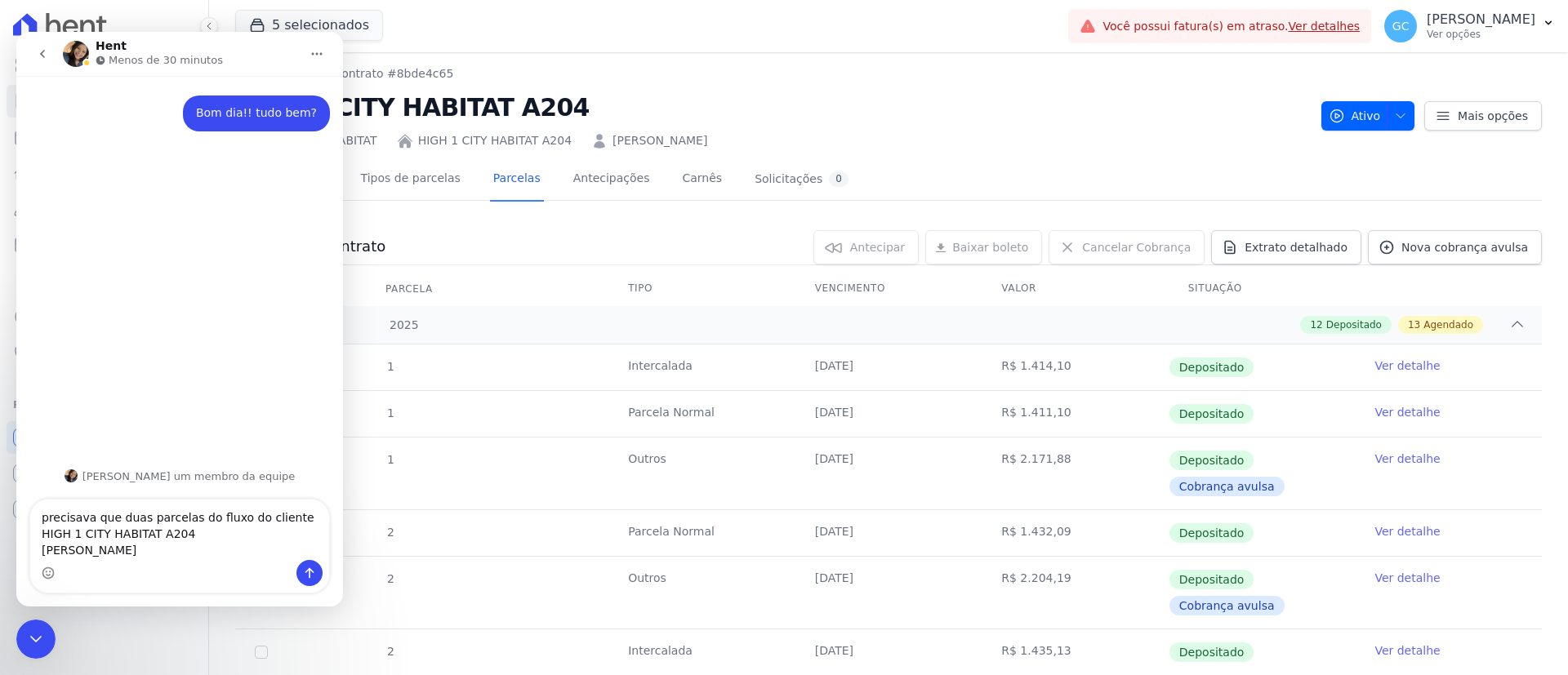
click at [196, 518] on textarea "precisava que duas parcelas do fluxo do cliente HIGH 1 CITY HABITAT A204 Mateus…" at bounding box center [180, 529] width 299 height 60
click at [287, 529] on textarea "precisava que duas parcelas do fluxo do cliente HIGH 1 CITY HABITAT A204 Mateus…" at bounding box center [180, 538] width 299 height 45
type textarea "precisava que duas parcelas do fluxo do cliente HIGH 1 CITY HABITAT A204 Mateus…"
click at [312, 578] on icon "Enviar uma mensagem" at bounding box center [310, 573] width 13 height 13
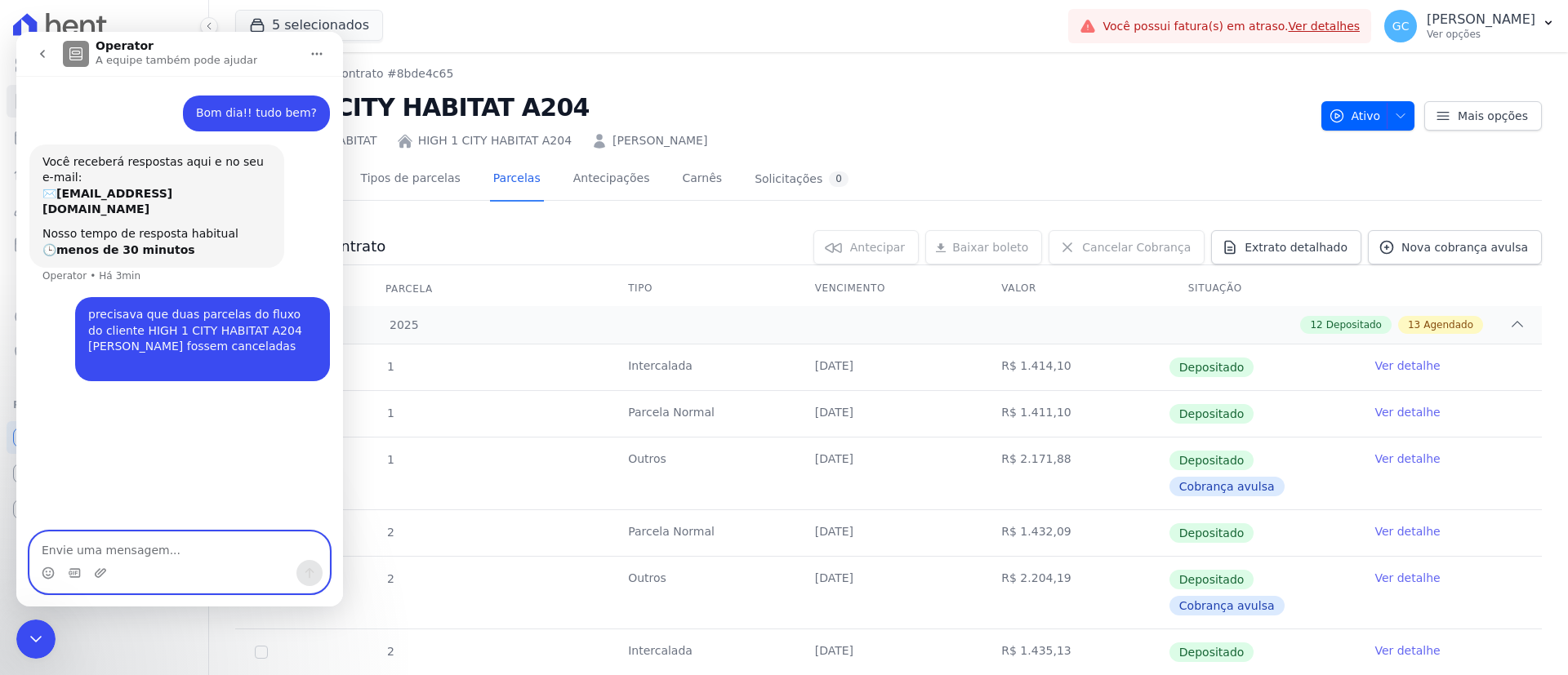
paste textarea "Outros 10/10/2025 R$ 2.251,44 AgendadoCobrança avulsa Outros 10/11/2025 R$ 2.25…"
type textarea "Outros 10/10/2025 R$ 2.251,44 AgendadoCobrança avulsa Outros 10/11/2025 R$ 2.25…"
paste textarea "Outros 10/10/2025 R$ 2.251,44 AgendadoCobrança avulsa Outros 10/12/2025 R$ 2.25…"
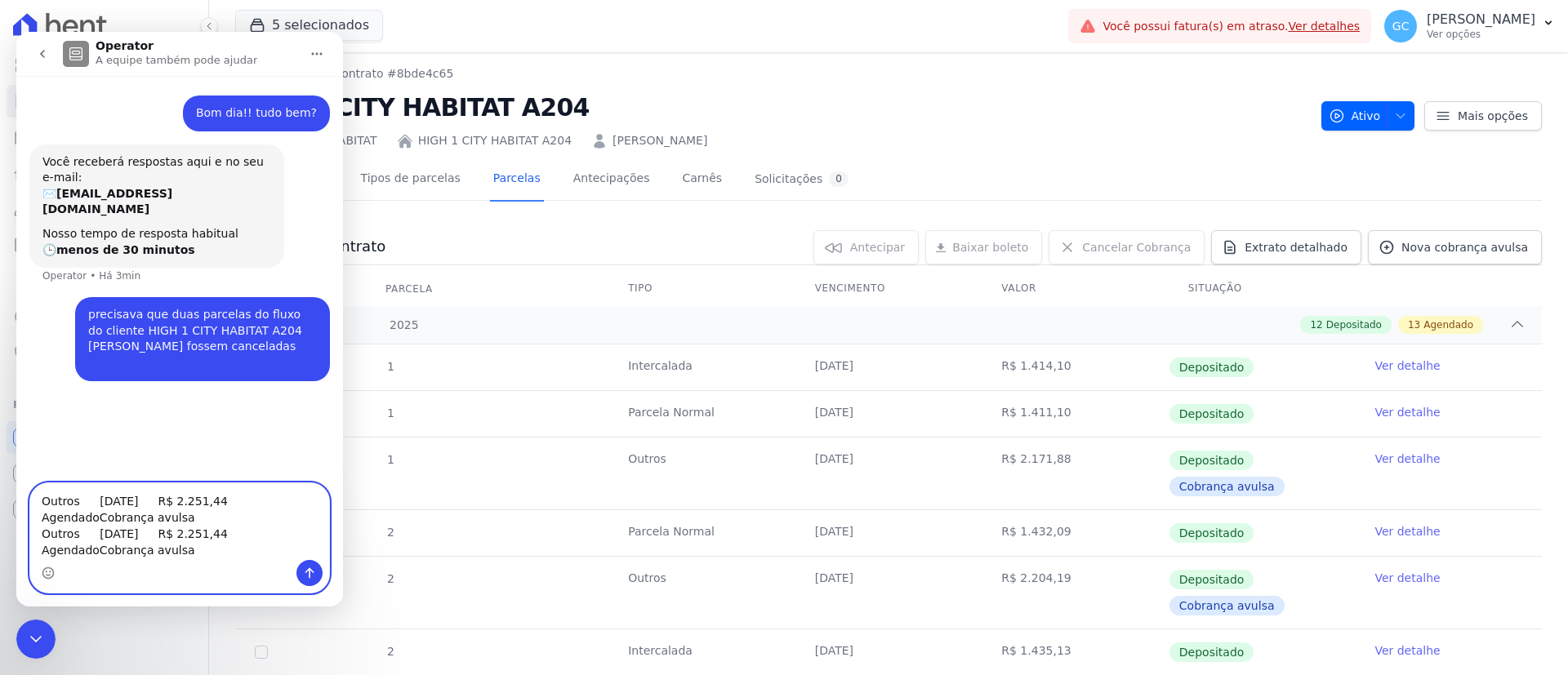
type textarea "Outros 10/10/2025 R$ 2.251,44 AgendadoCobrança avulsa Outros 10/12/2025 R$ 2.25…"
click at [311, 582] on button "Enviar uma mensagem" at bounding box center [310, 573] width 26 height 26
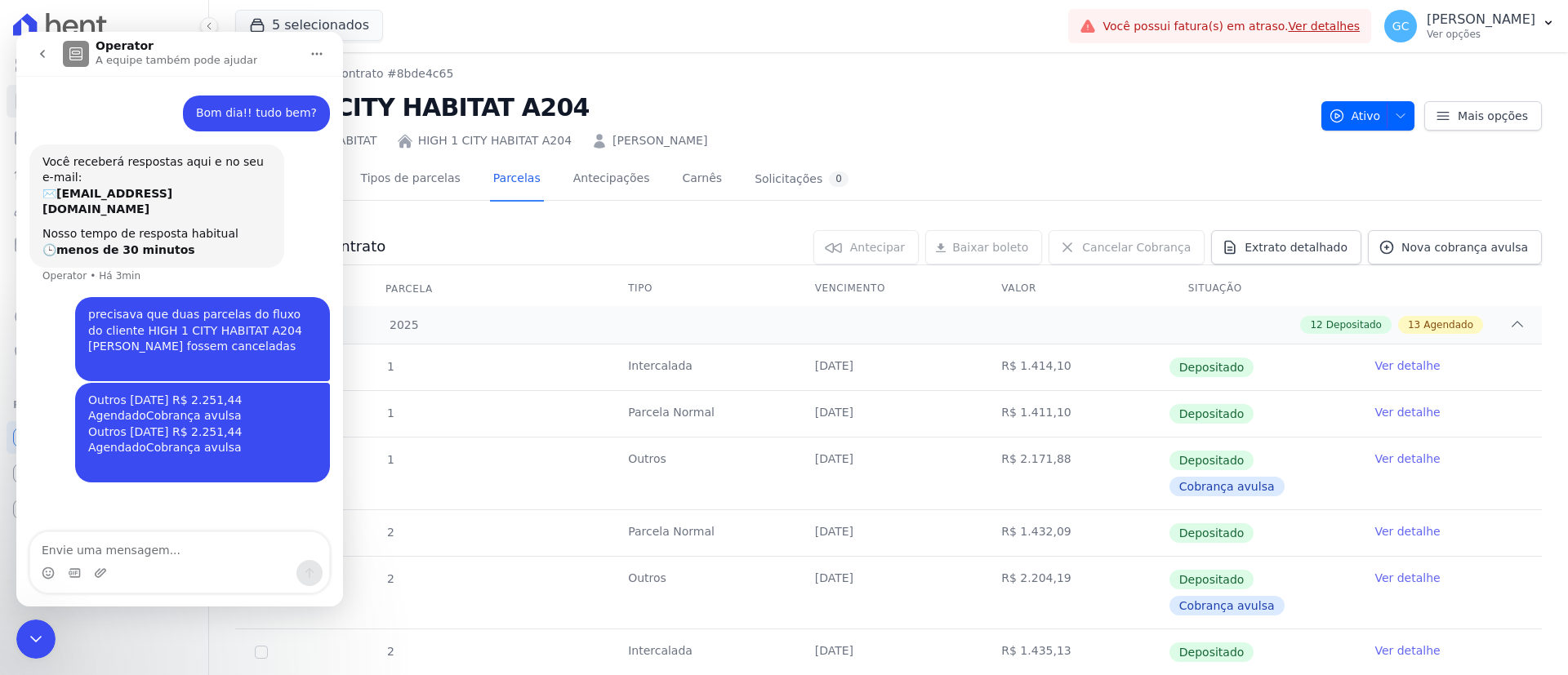
click at [904, 79] on nav "Contratos Contrato #8bde4c65" at bounding box center [771, 73] width 1073 height 17
click at [19, 647] on div "Encerramento do Messenger da Intercom" at bounding box center [36, 639] width 39 height 39
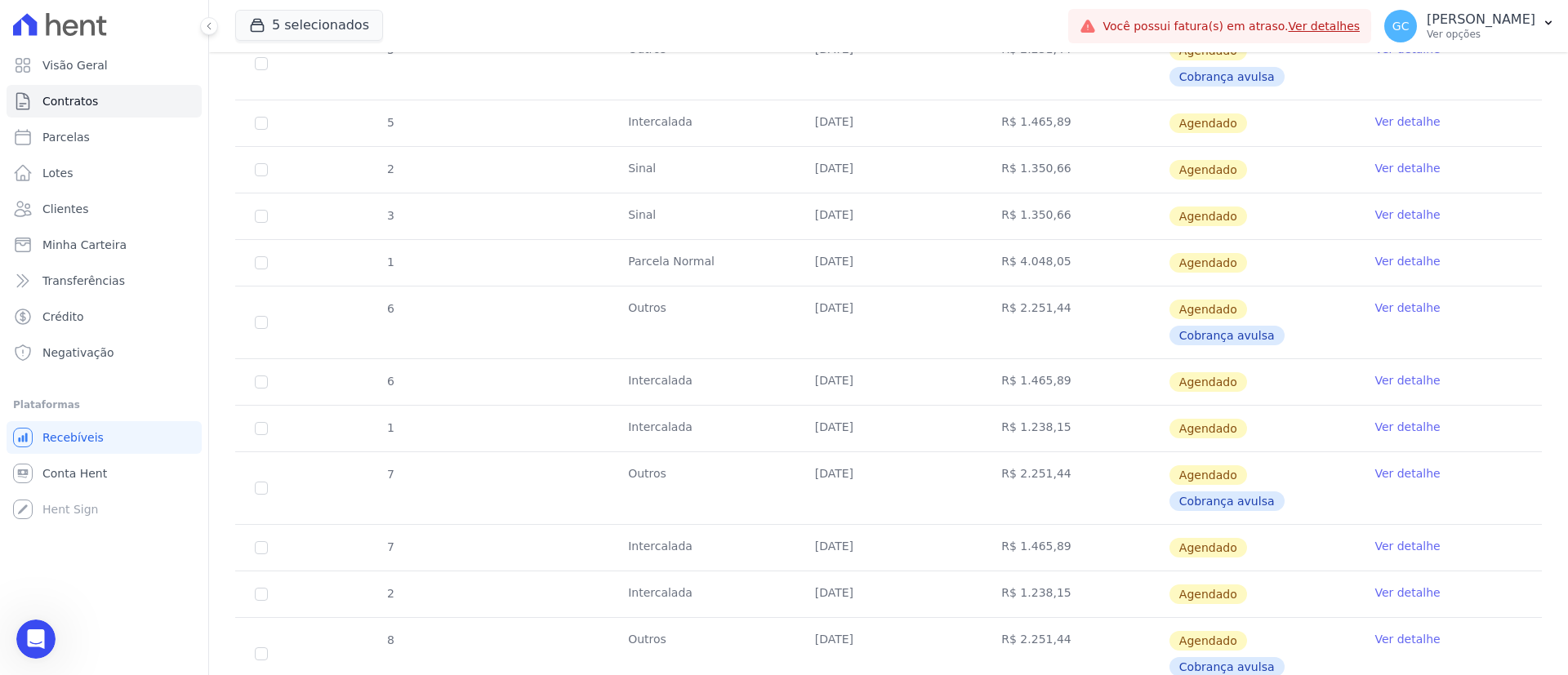
scroll to position [968, 0]
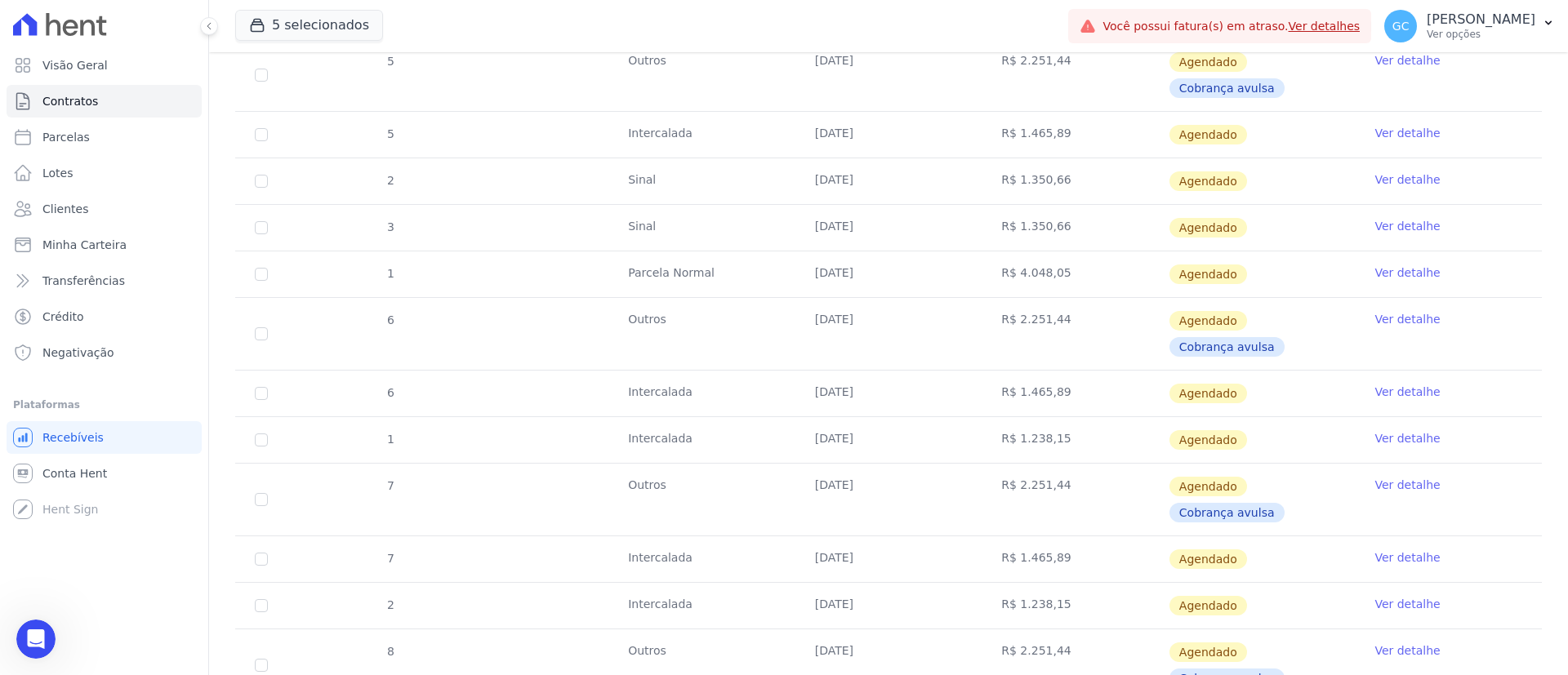
click at [1390, 324] on link "Ver detalhe" at bounding box center [1407, 319] width 65 height 17
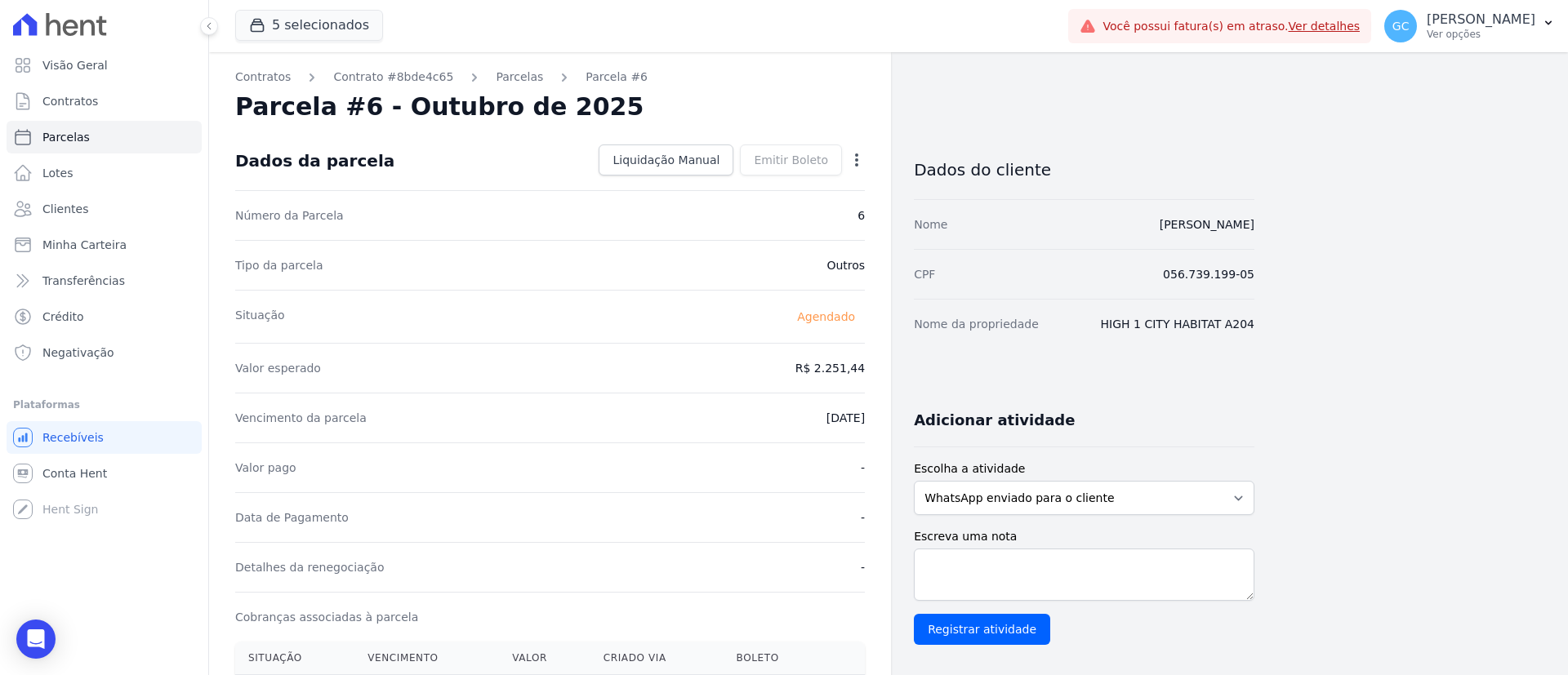
click at [866, 150] on div "Contratos Contrato #8bde4c65 Parcelas Parcela #6 Parcela #6 - Outubro de 2025 D…" at bounding box center [549, 577] width 682 height 1050
click at [858, 159] on icon "button" at bounding box center [857, 160] width 17 height 17
click at [1457, 408] on div "Contratos Contrato #8bde4c65 Parcelas Parcela #6 Parcela #6 - Outubro de 2025 D…" at bounding box center [874, 577] width 1332 height 1050
click at [495, 77] on link "Parcelas" at bounding box center [518, 77] width 47 height 17
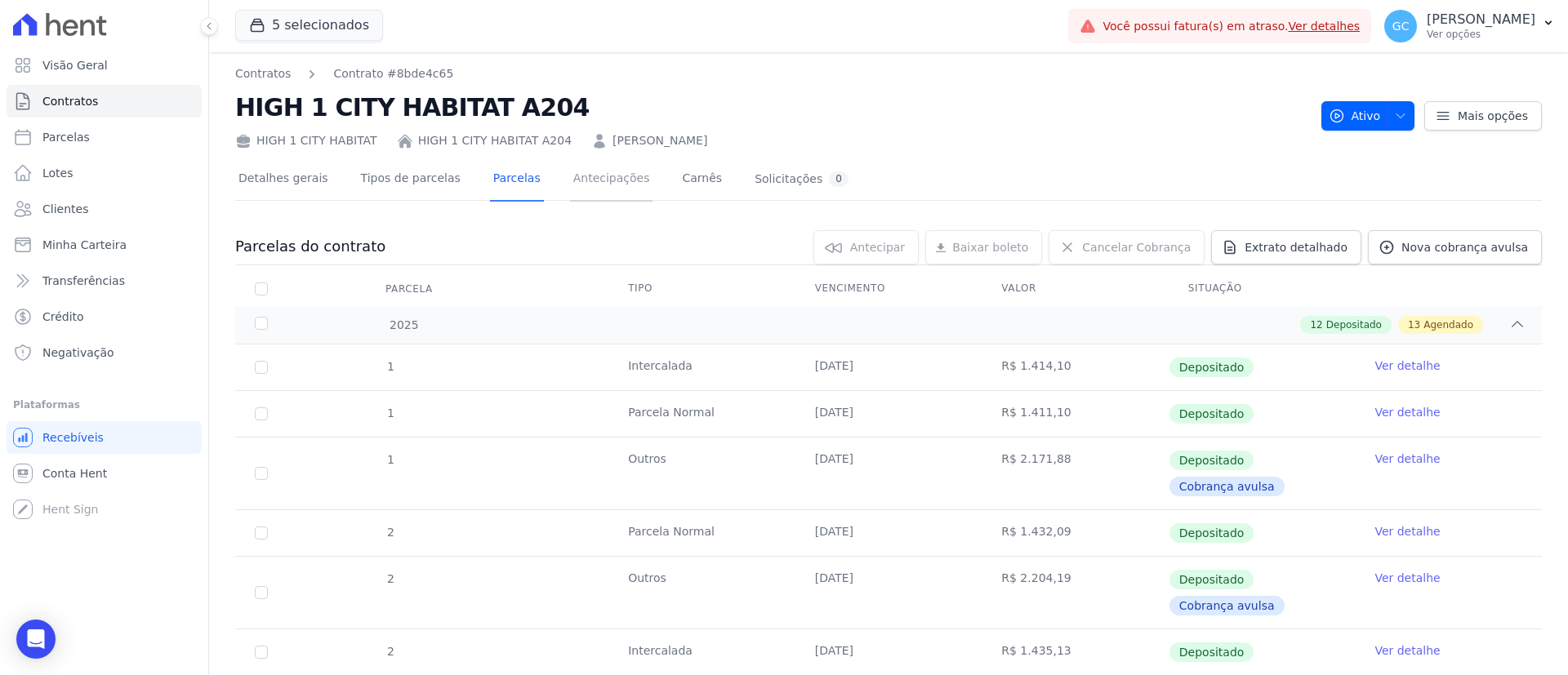
click at [594, 185] on link "Antecipações" at bounding box center [612, 180] width 83 height 44
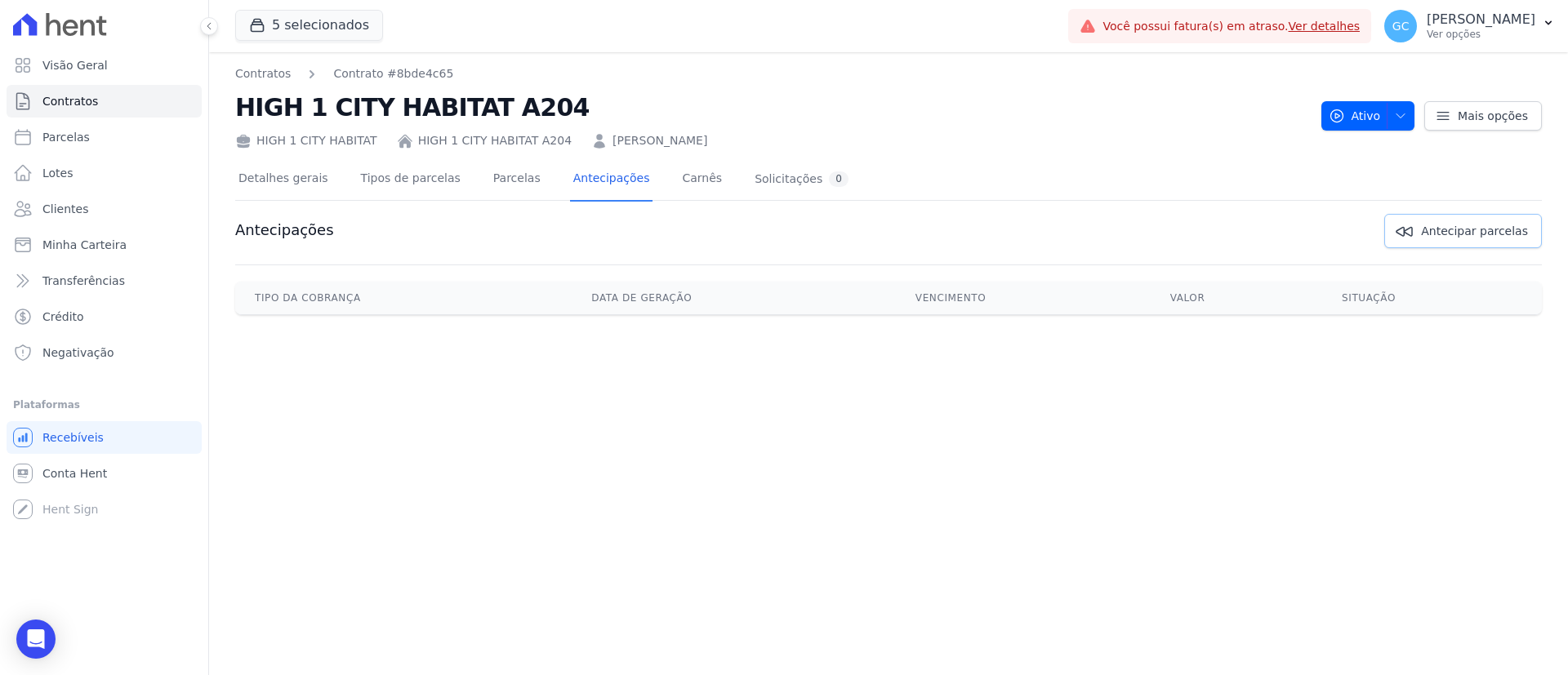
click at [1485, 232] on span "Antecipar parcelas" at bounding box center [1473, 231] width 107 height 17
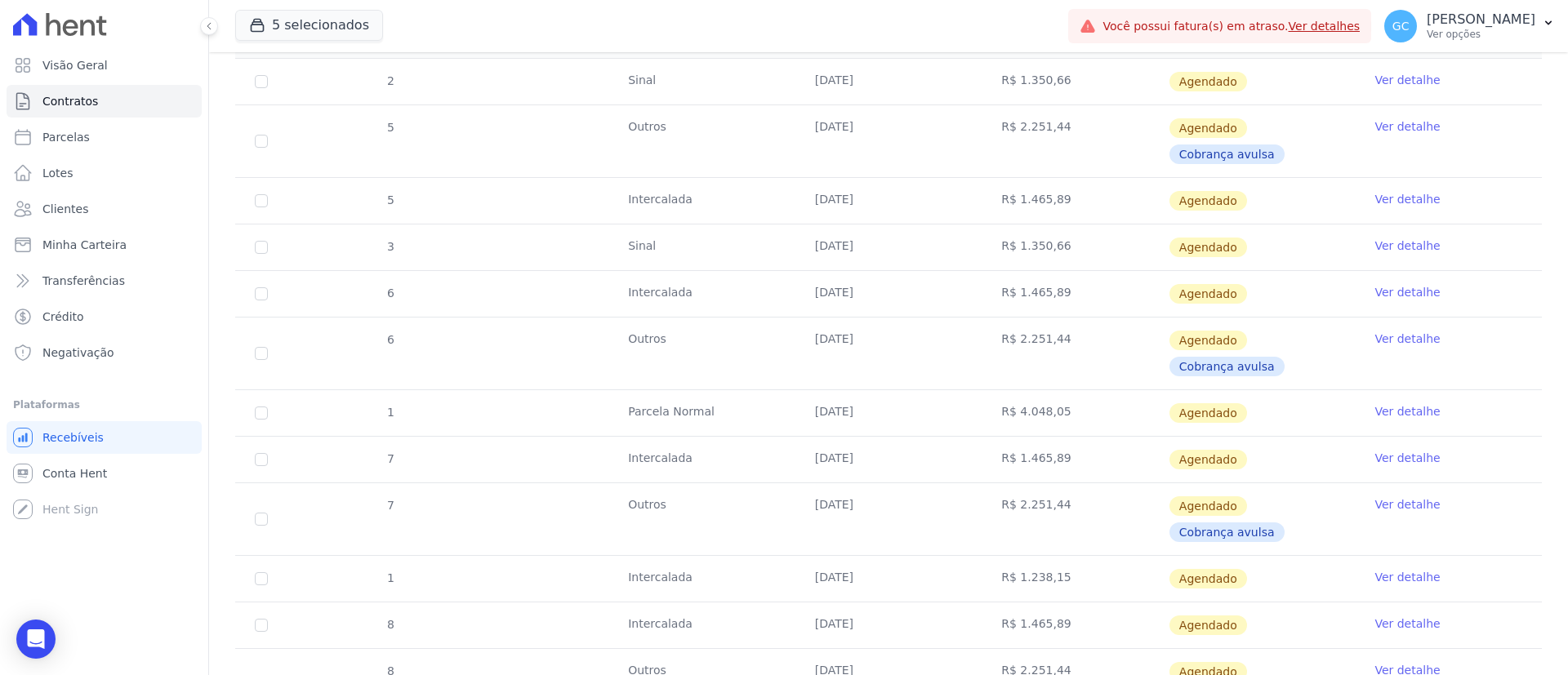
scroll to position [289, 0]
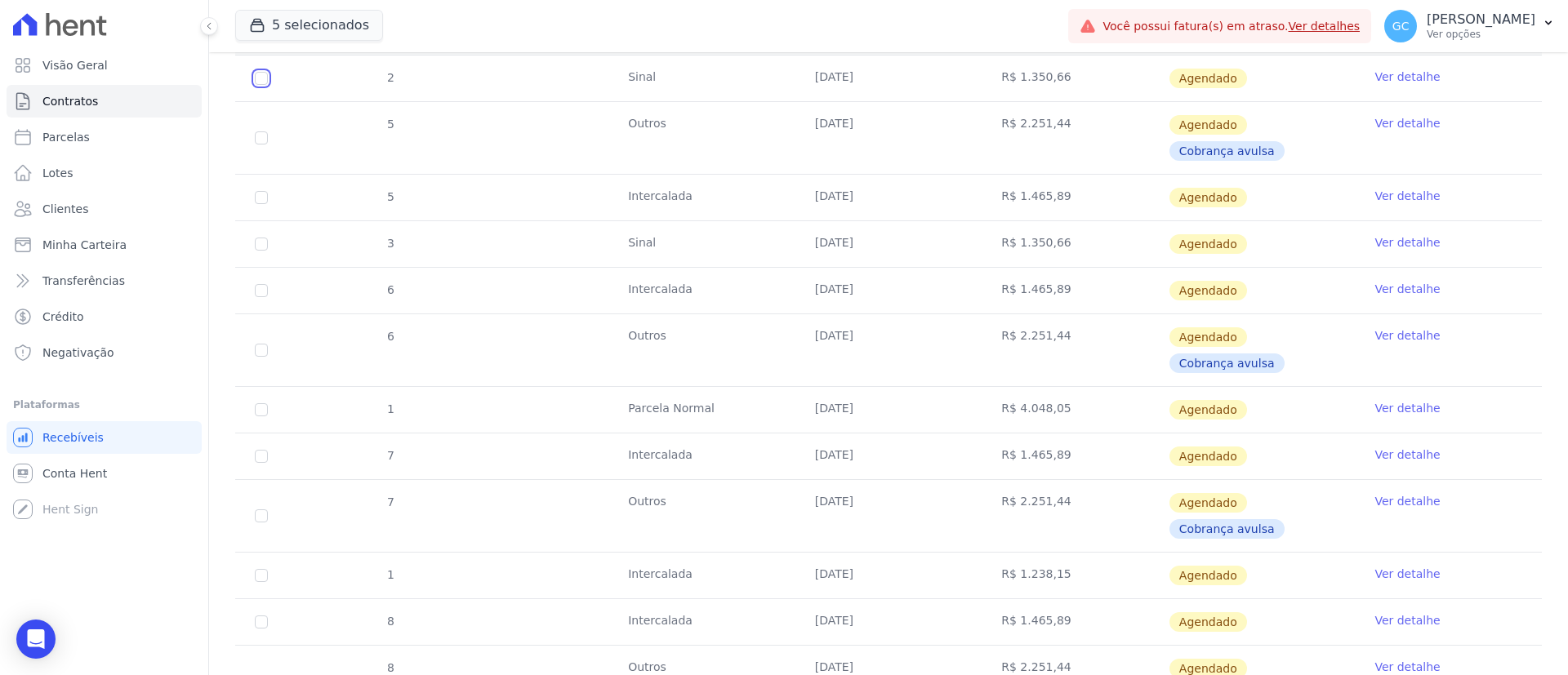
click at [257, 83] on input "checkbox" at bounding box center [261, 78] width 13 height 13
checkbox input "true"
click at [261, 85] on input "checkbox" at bounding box center [261, 78] width 13 height 13
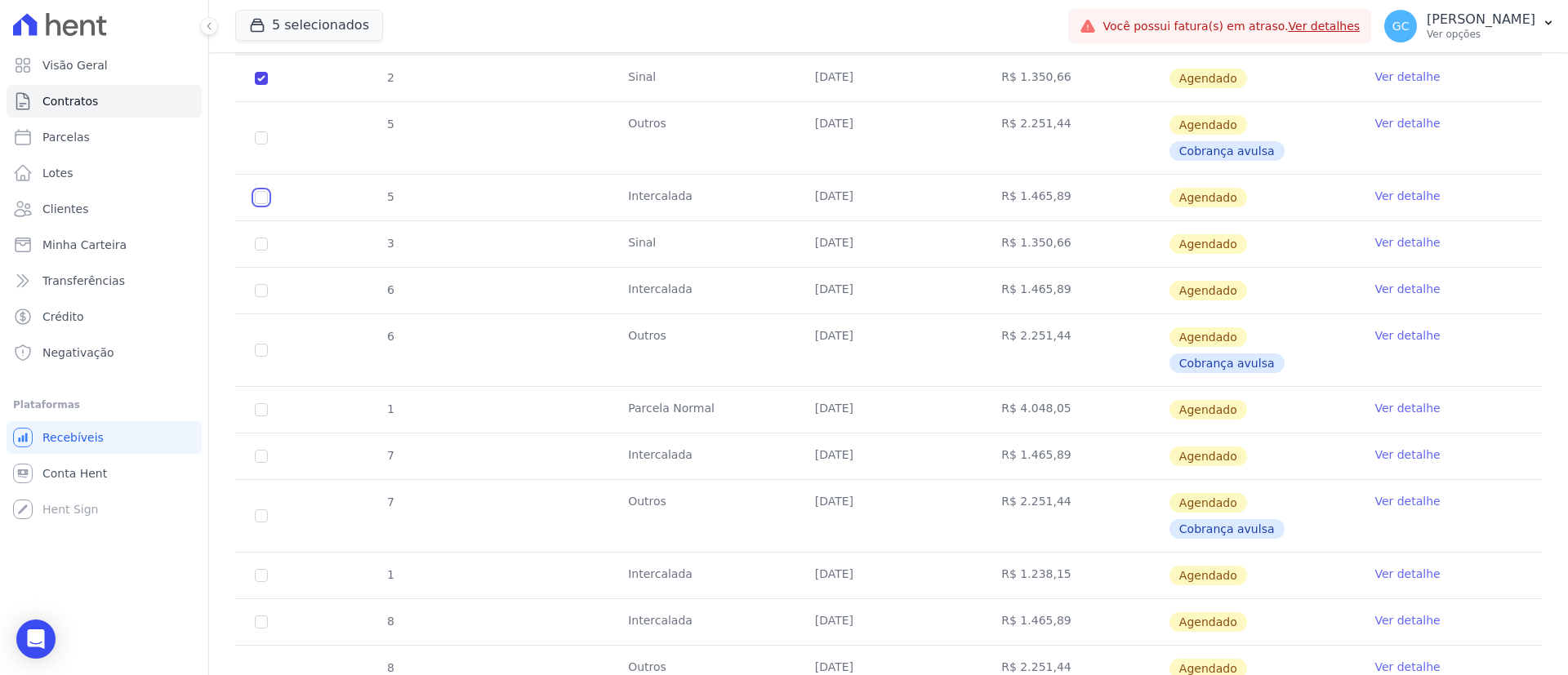
checkbox input "true"
click at [253, 135] on td "5" at bounding box center [261, 137] width 52 height 71
click at [263, 85] on input "checkbox" at bounding box center [261, 78] width 13 height 13
checkbox input "true"
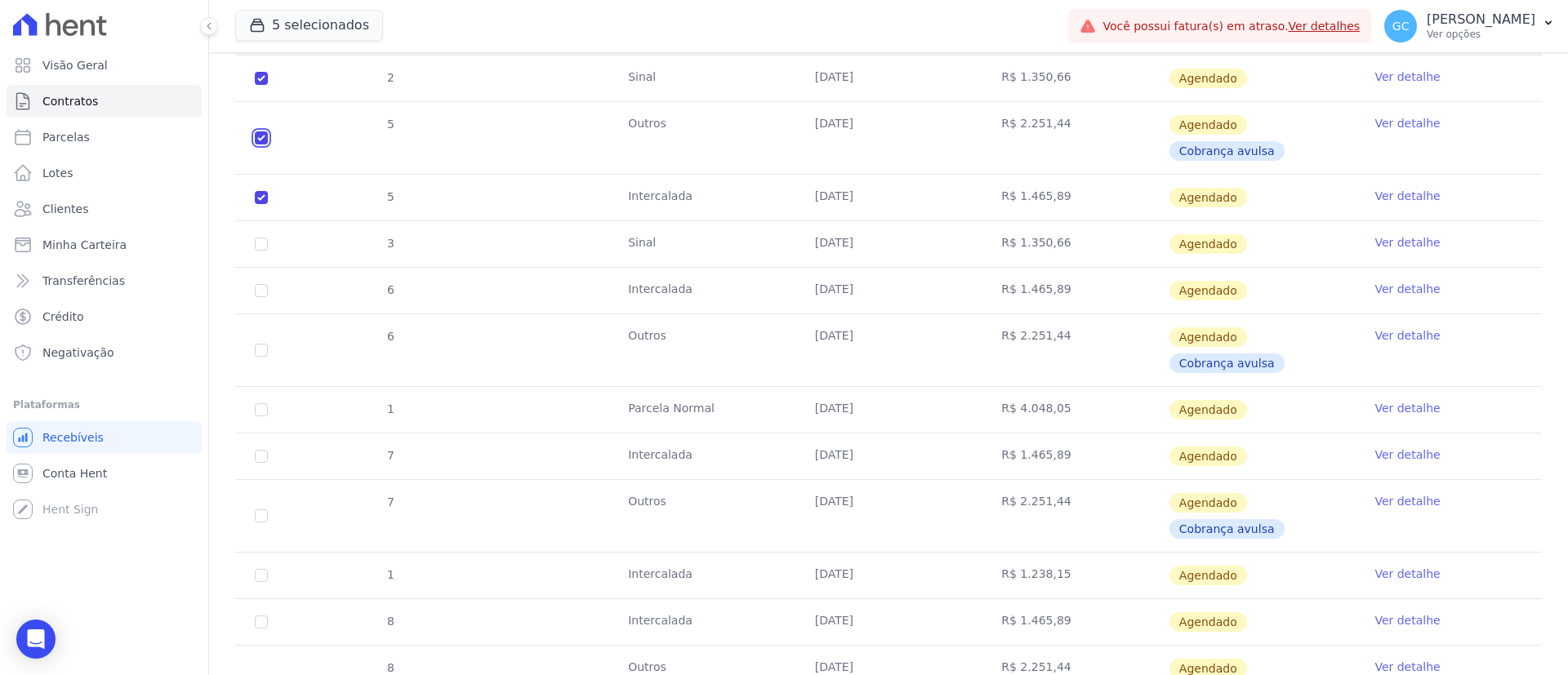
checkbox input "true"
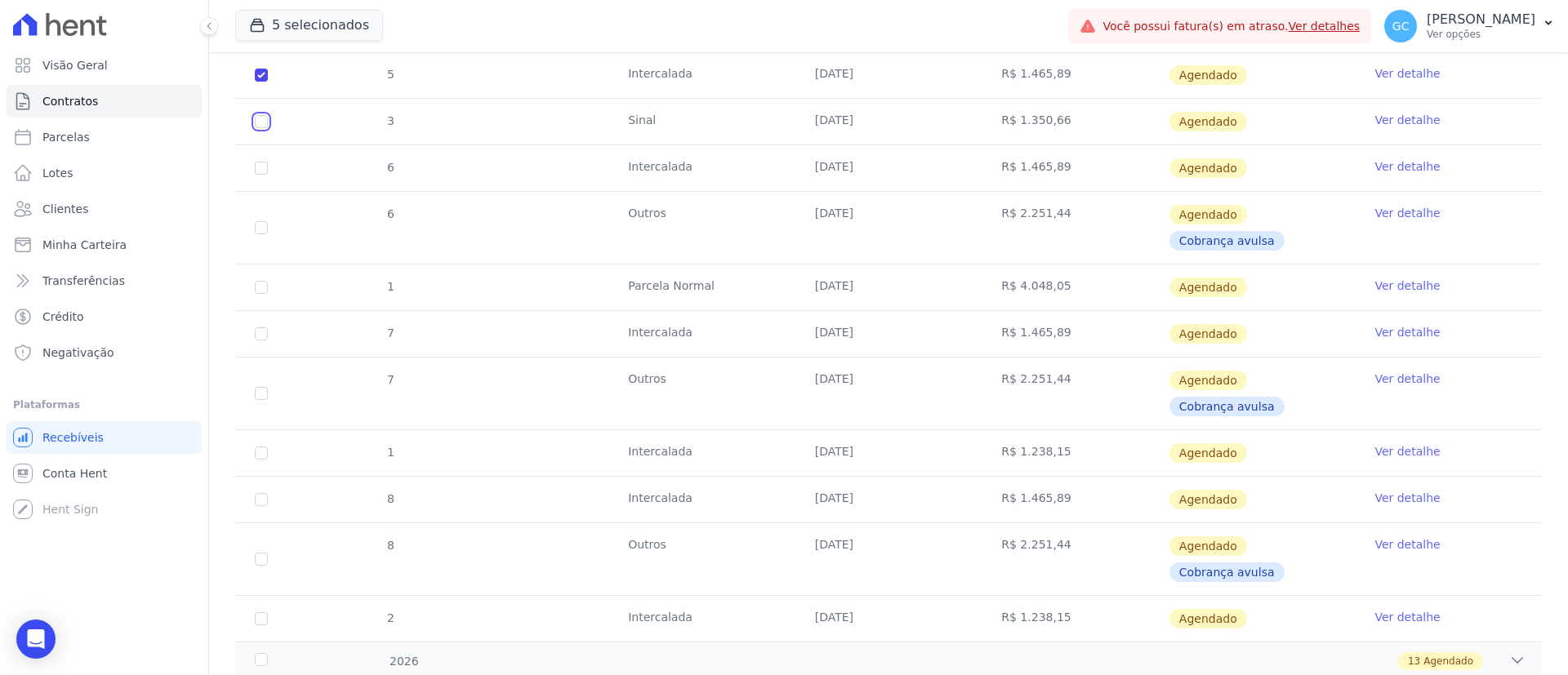
checkbox input "true"
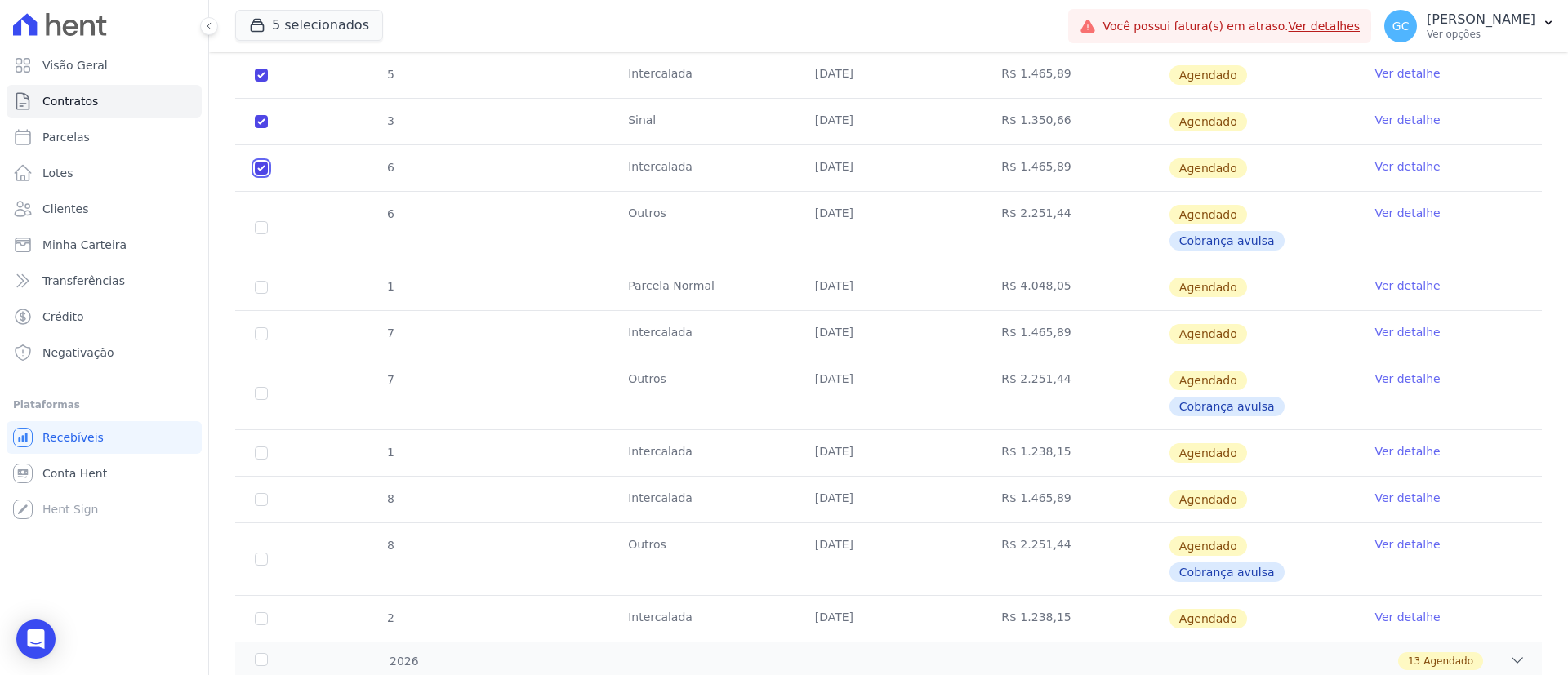
checkbox input "true"
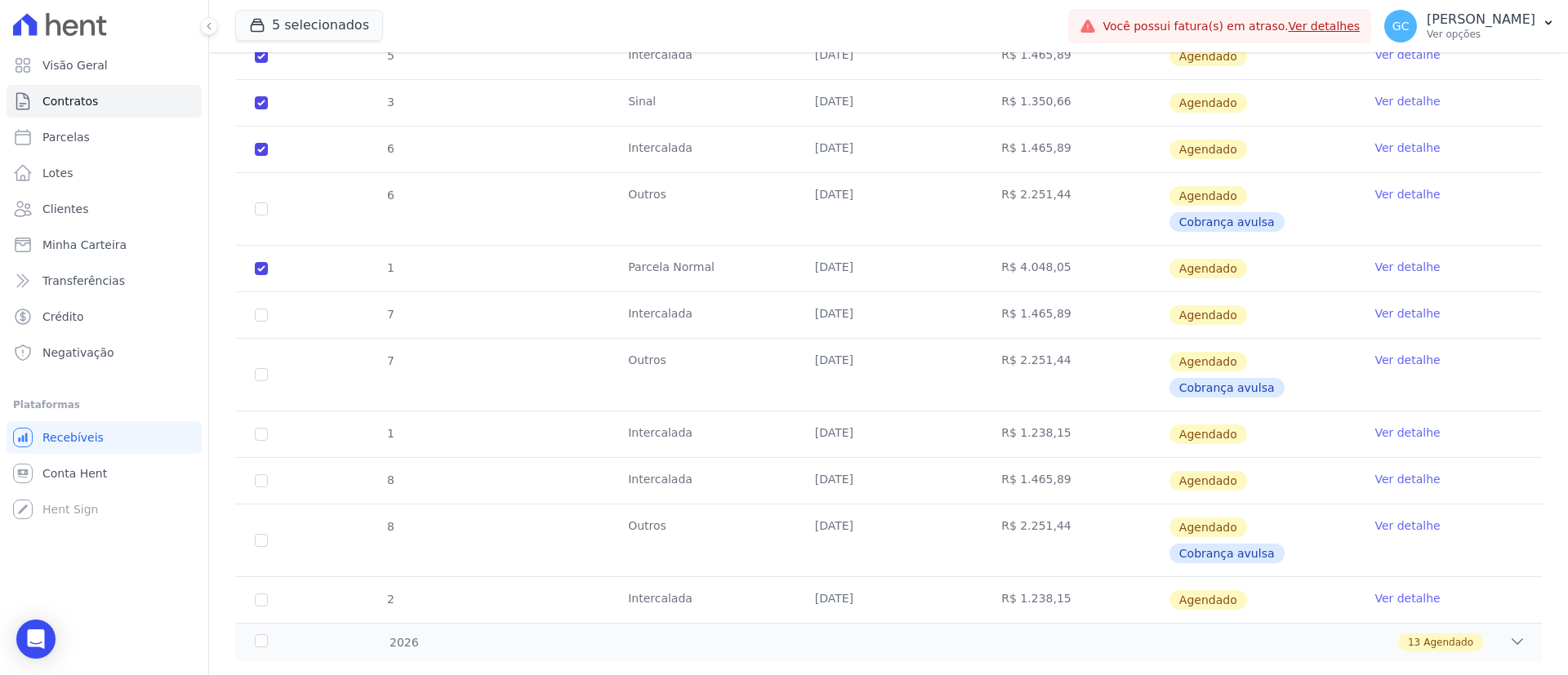
scroll to position [465, 0]
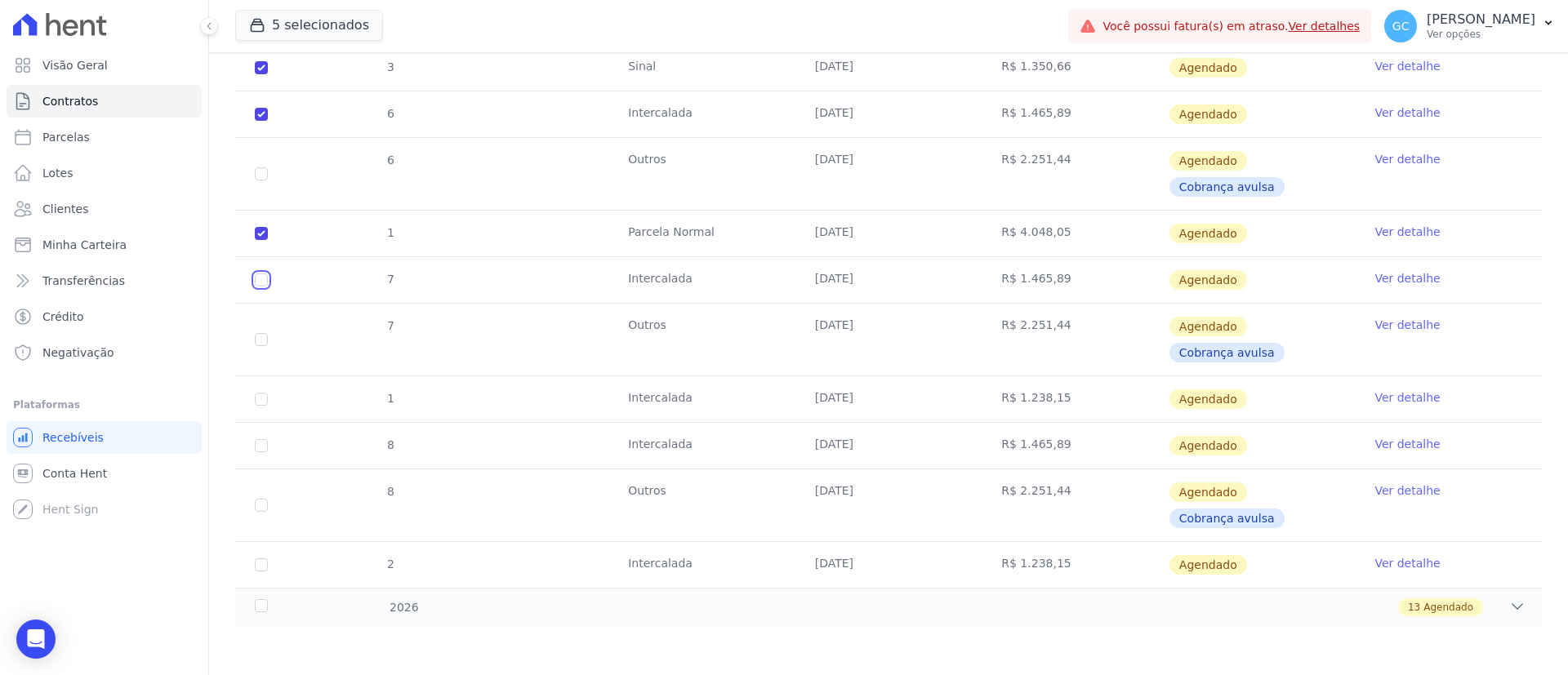
checkbox input "true"
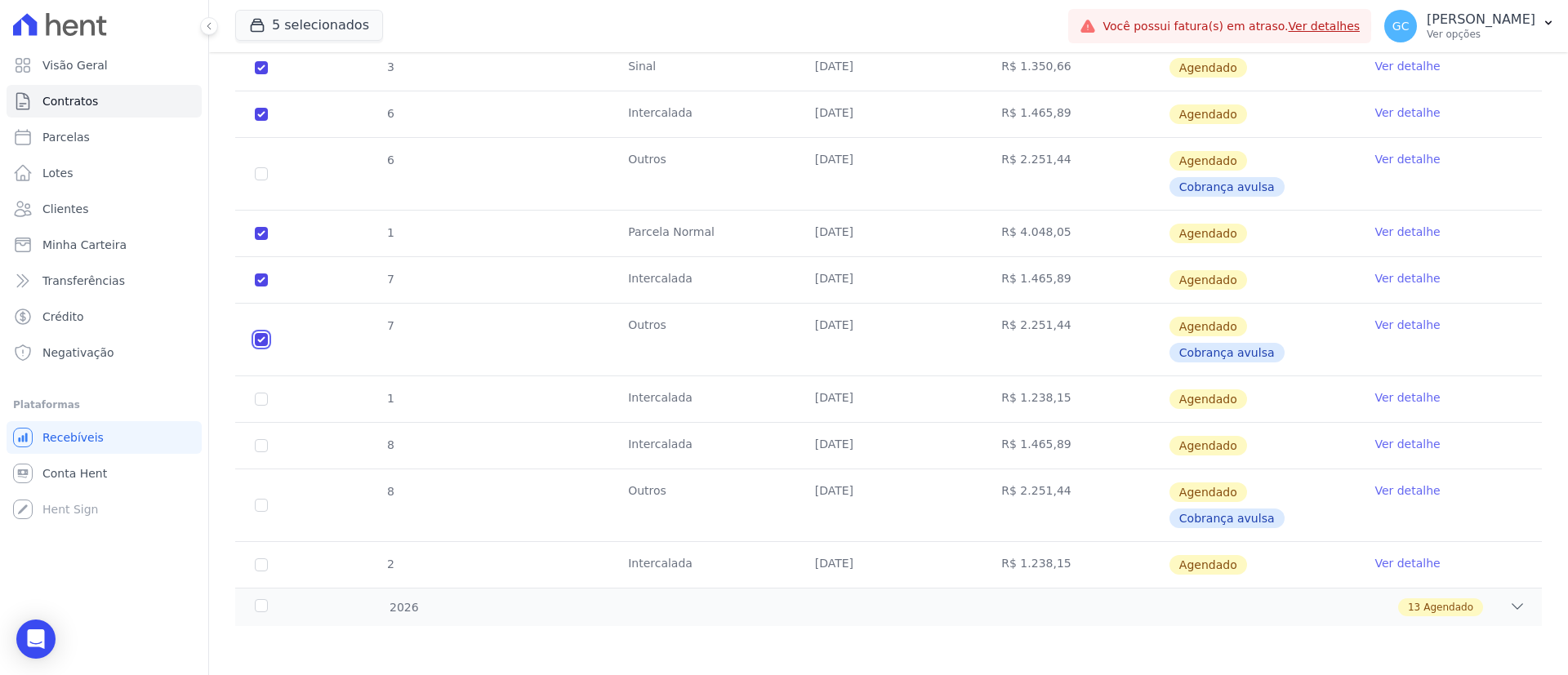
checkbox input "true"
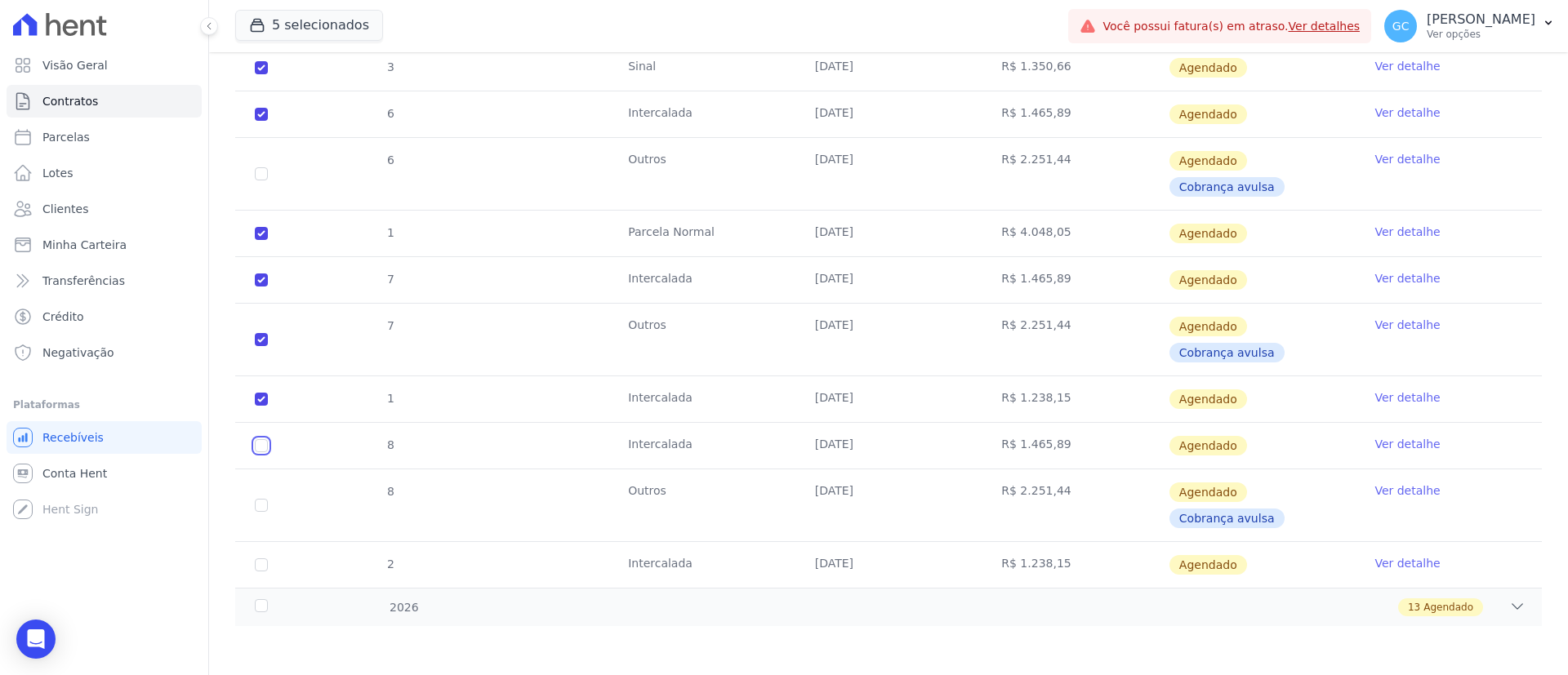
checkbox input "true"
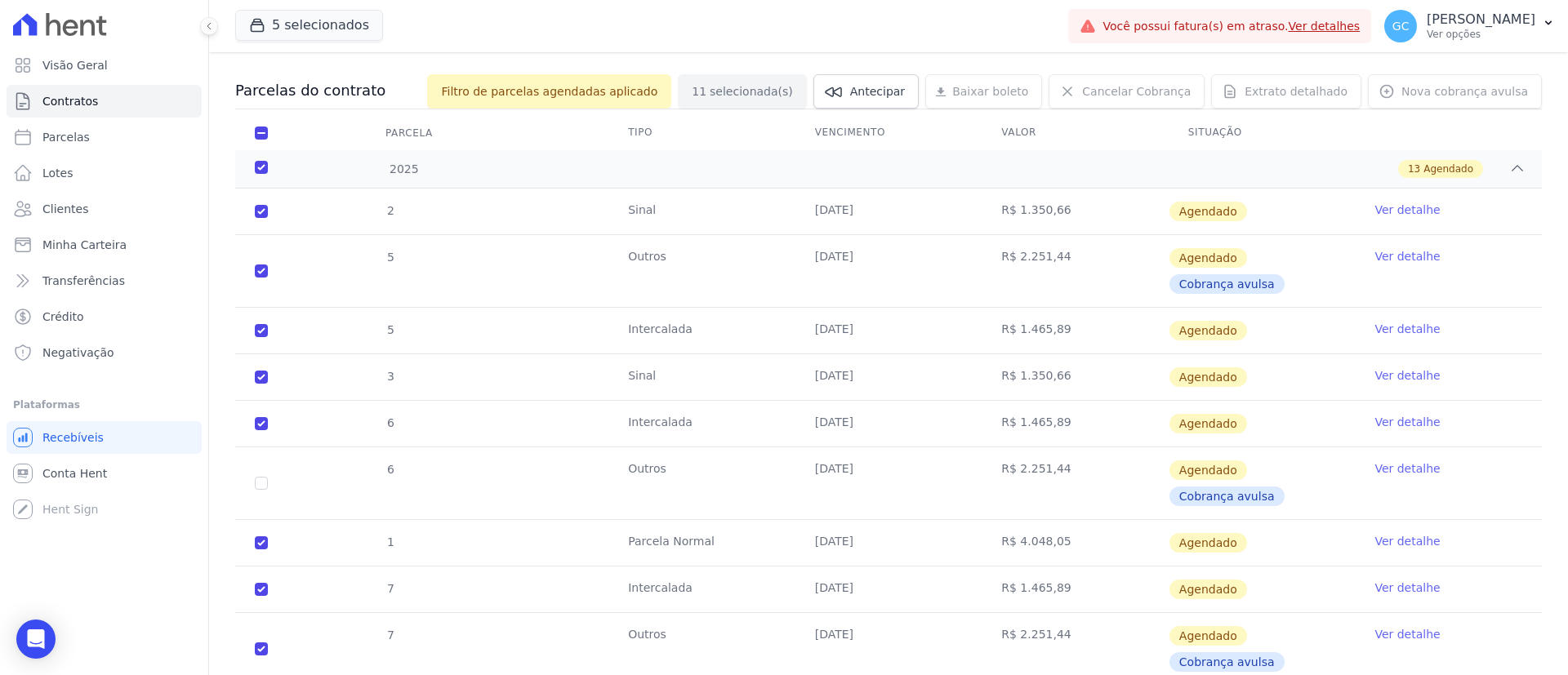
scroll to position [0, 0]
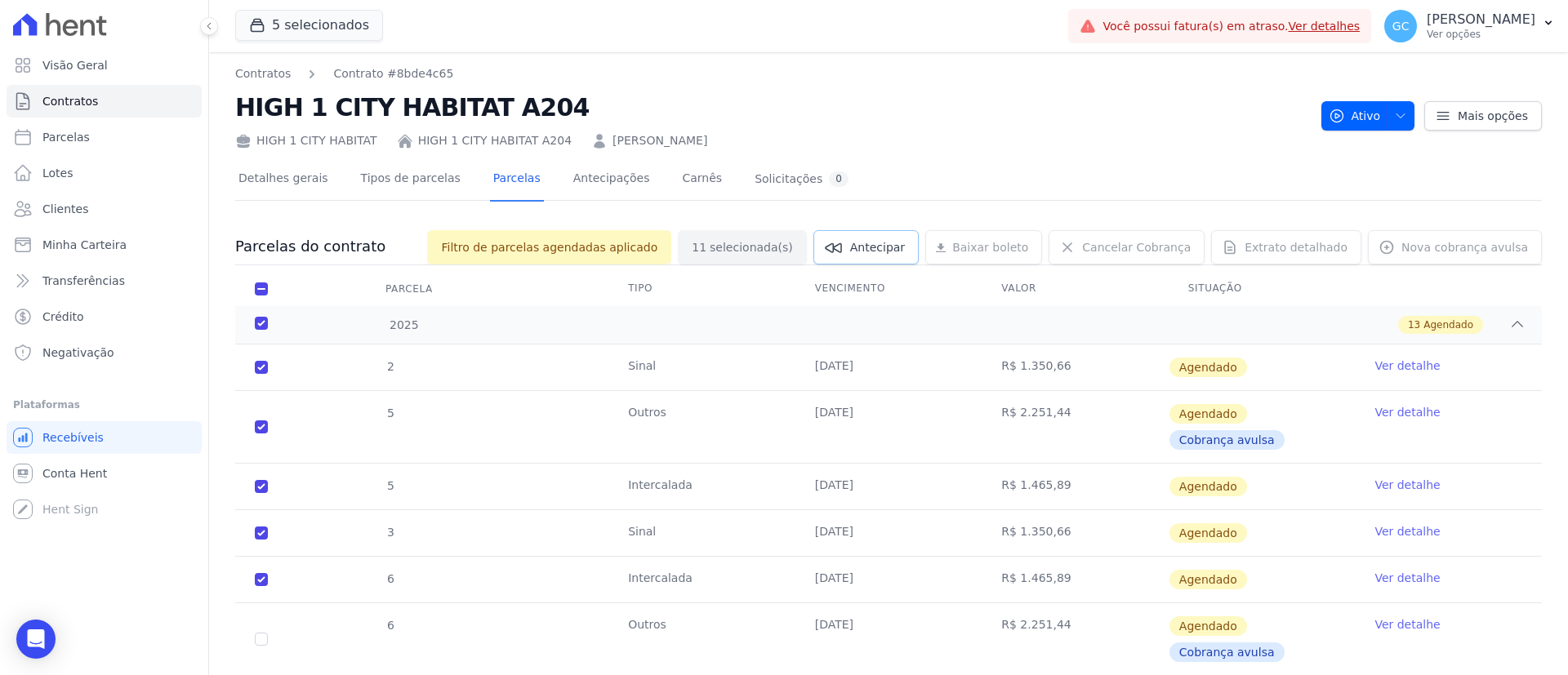
click at [844, 246] on icon at bounding box center [833, 247] width 19 height 19
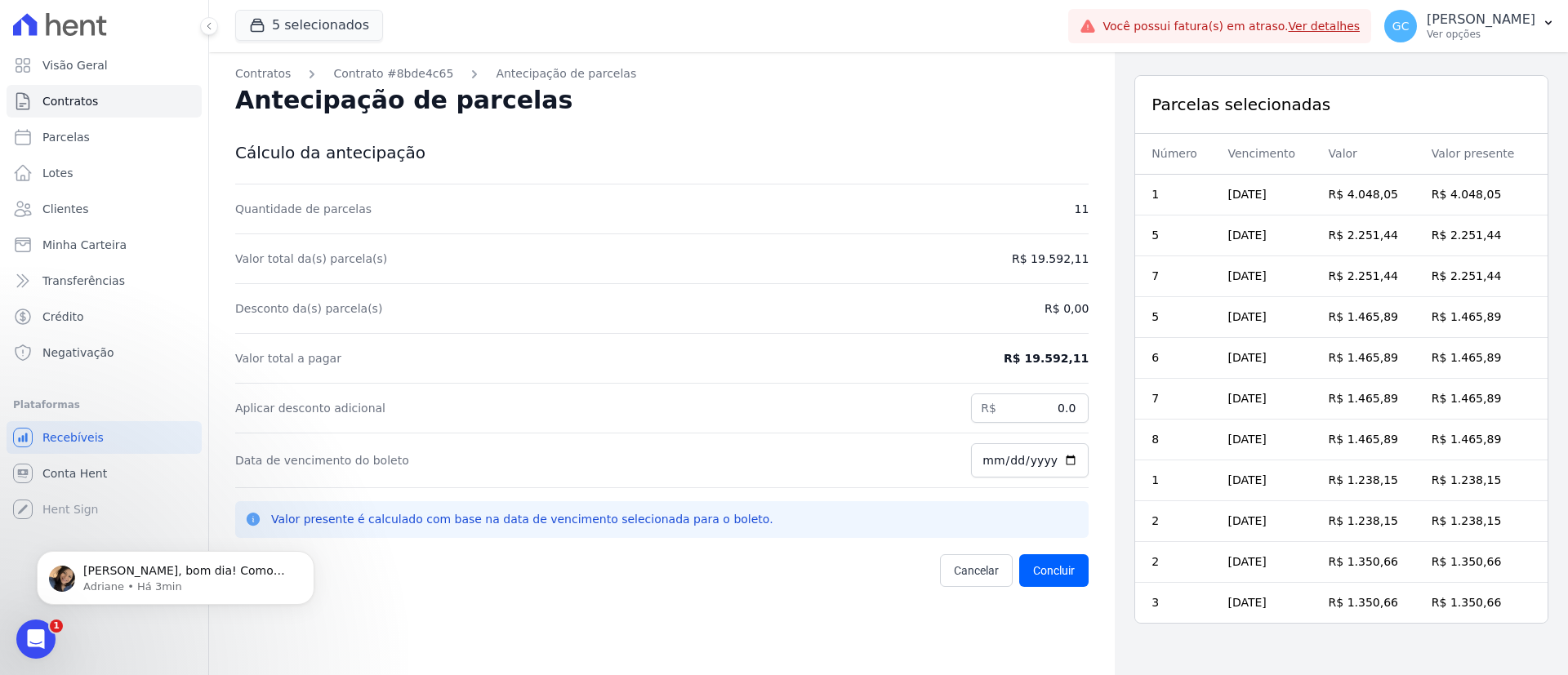
click at [831, 606] on div "Contratos Contrato #8bde4c65 Antecipação de parcelas Antecipação de parcelas Cá…" at bounding box center [661, 389] width 905 height 675
drag, startPoint x: 1081, startPoint y: 356, endPoint x: 1013, endPoint y: 358, distance: 68.0
click at [1013, 358] on div "Contratos Contrato #8bde4c65 Antecipação de parcelas Antecipação de parcelas Cá…" at bounding box center [661, 389] width 905 height 675
copy dd "R$ 19.592,11"
click at [1025, 408] on input "0.0" at bounding box center [1029, 408] width 118 height 30
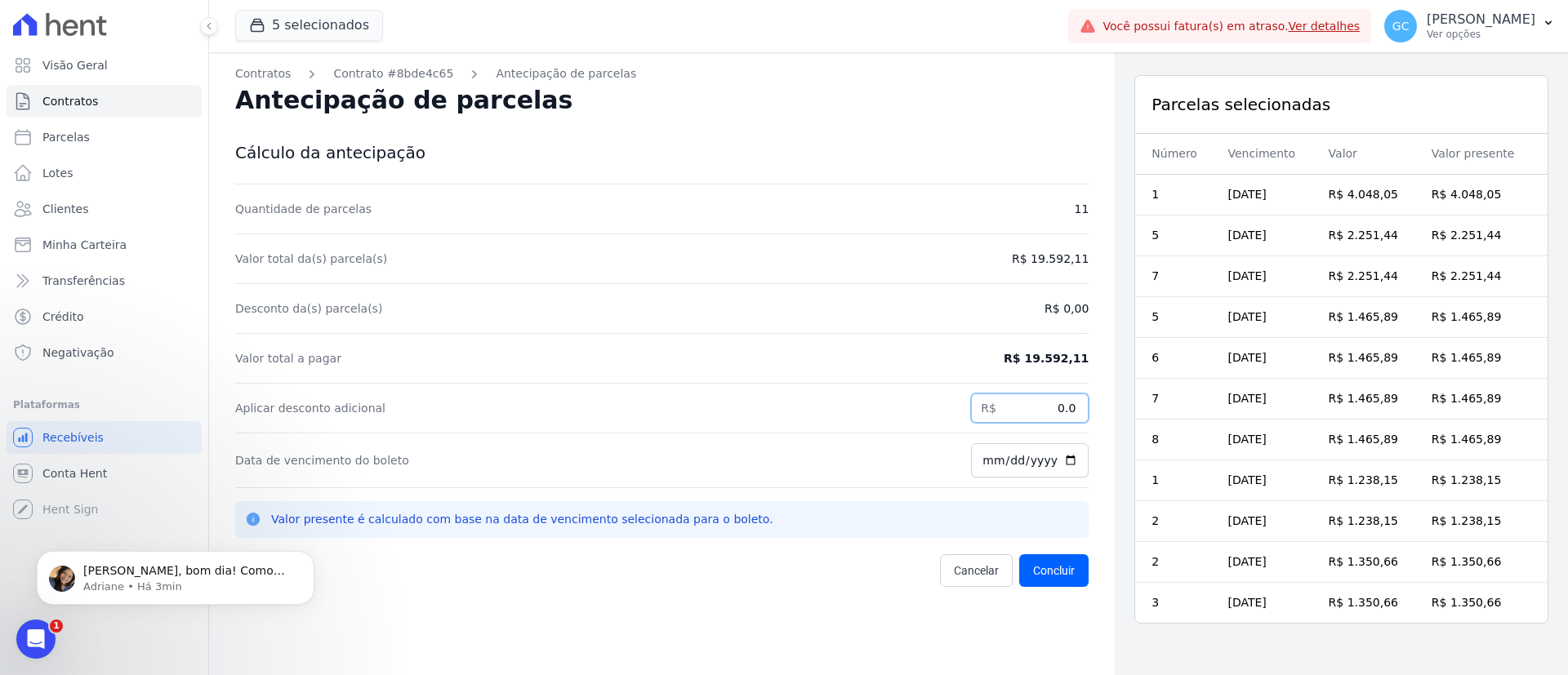
paste input "52938"
type input "52938"
click at [34, 625] on div "Abertura do Messenger da Intercom" at bounding box center [36, 639] width 54 height 54
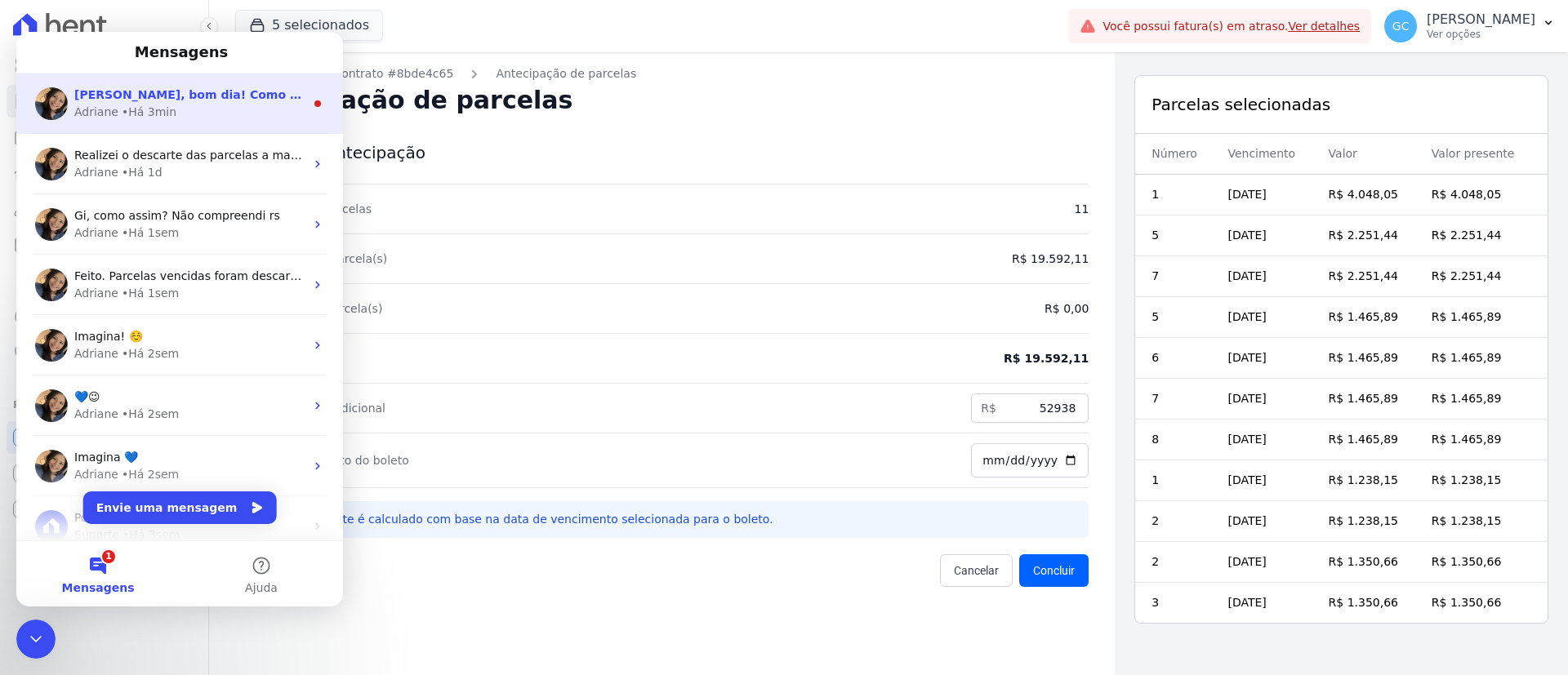
click at [209, 113] on div "Adriane • Há 3min" at bounding box center [189, 112] width 230 height 17
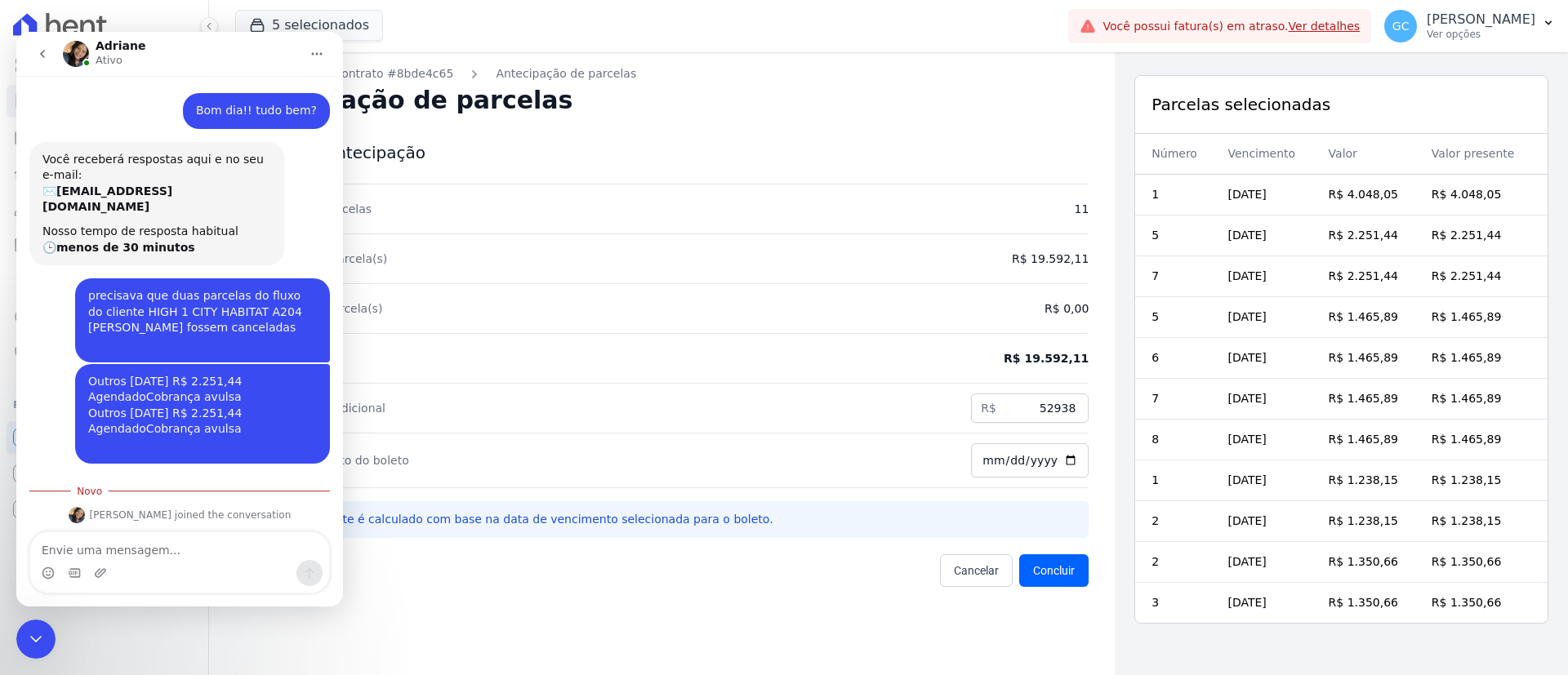
scroll to position [89, 0]
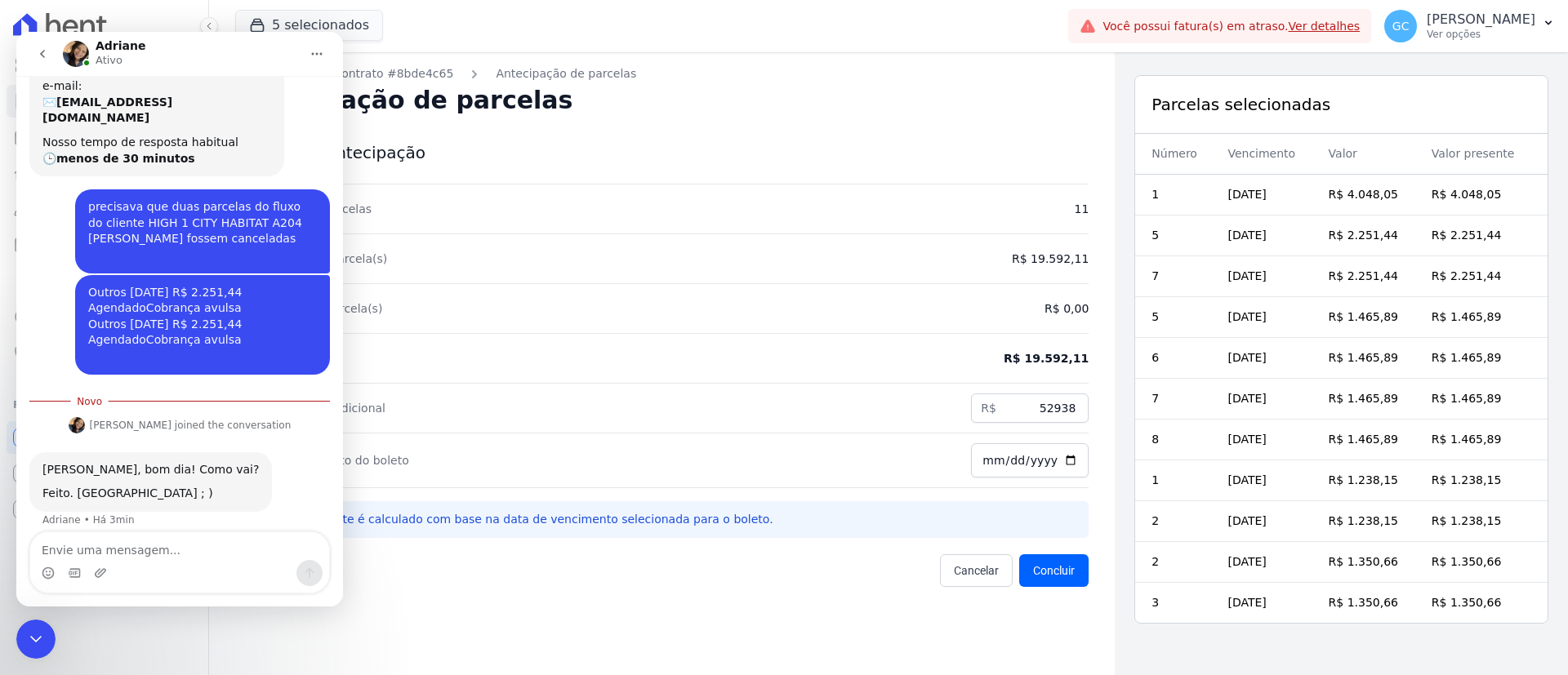
click at [154, 554] on textarea "Envie uma mensagem..." at bounding box center [180, 546] width 299 height 28
type textarea "Tudo bem também!! muito obrigada <3"
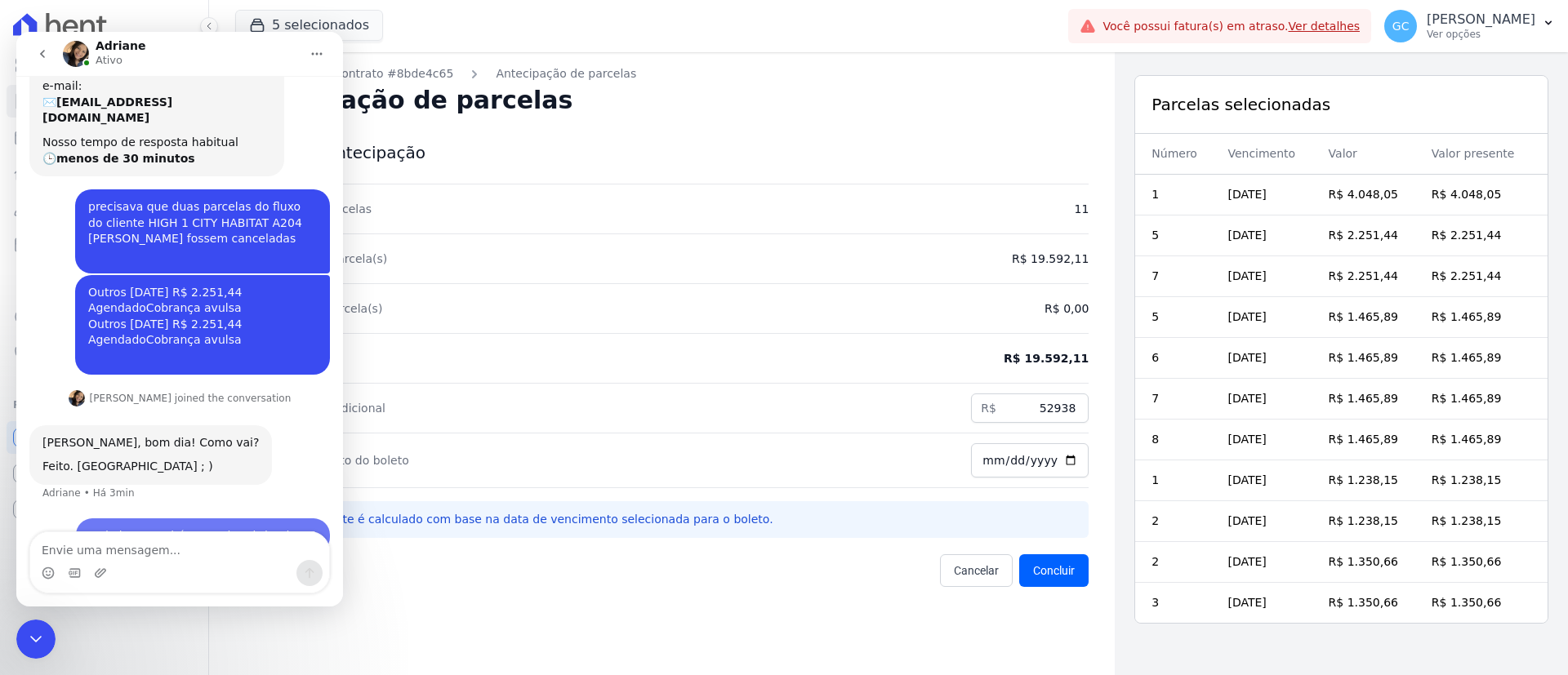
scroll to position [111, 0]
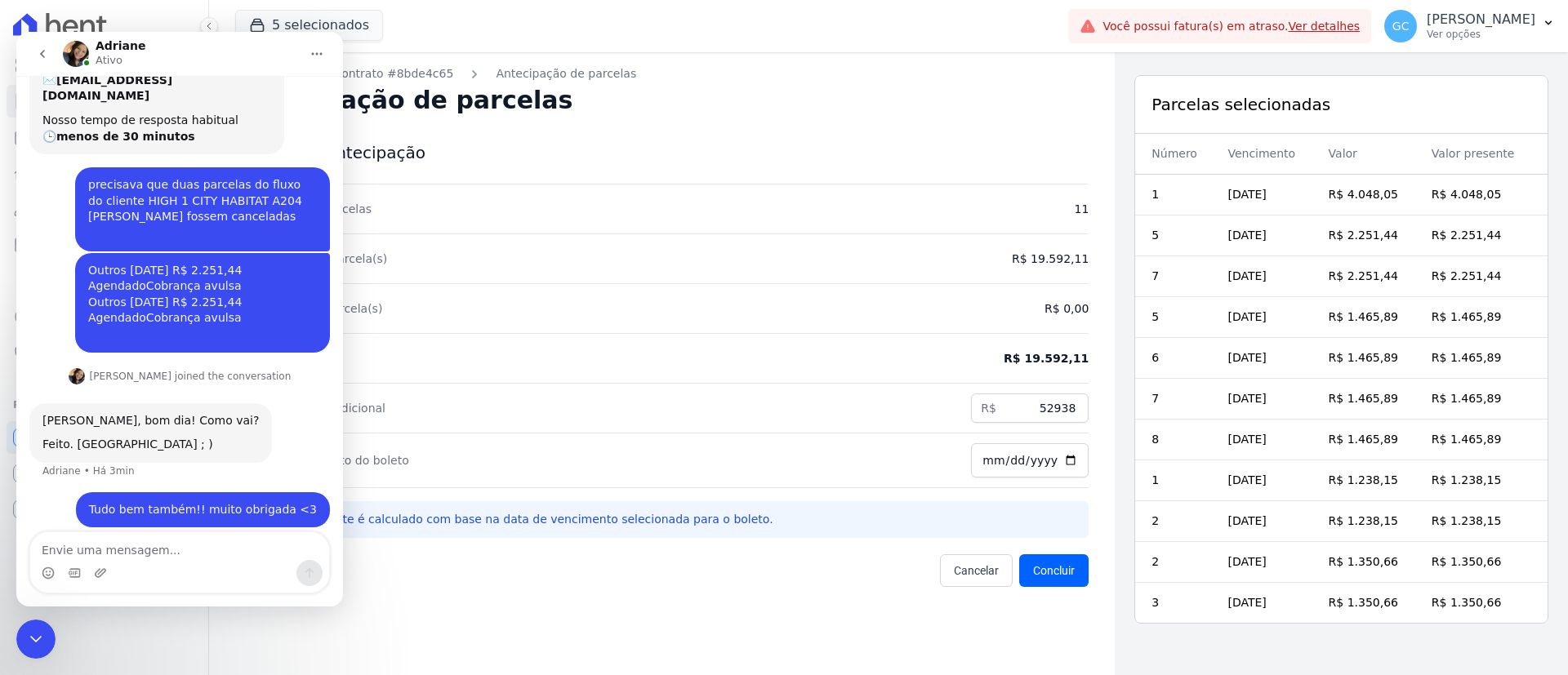
click at [43, 651] on div "Encerramento do Messenger da Intercom" at bounding box center [36, 639] width 39 height 39
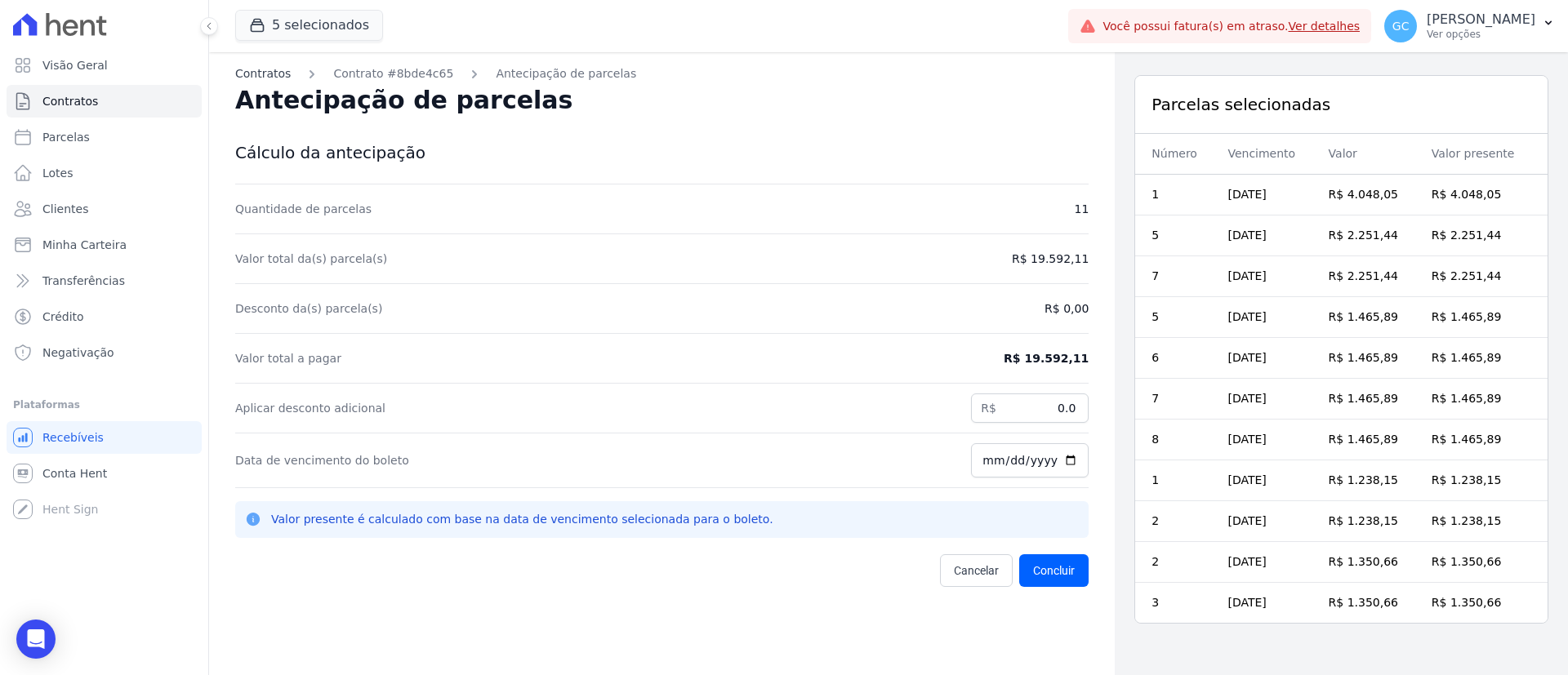
click at [269, 71] on link "Contratos" at bounding box center [263, 73] width 56 height 17
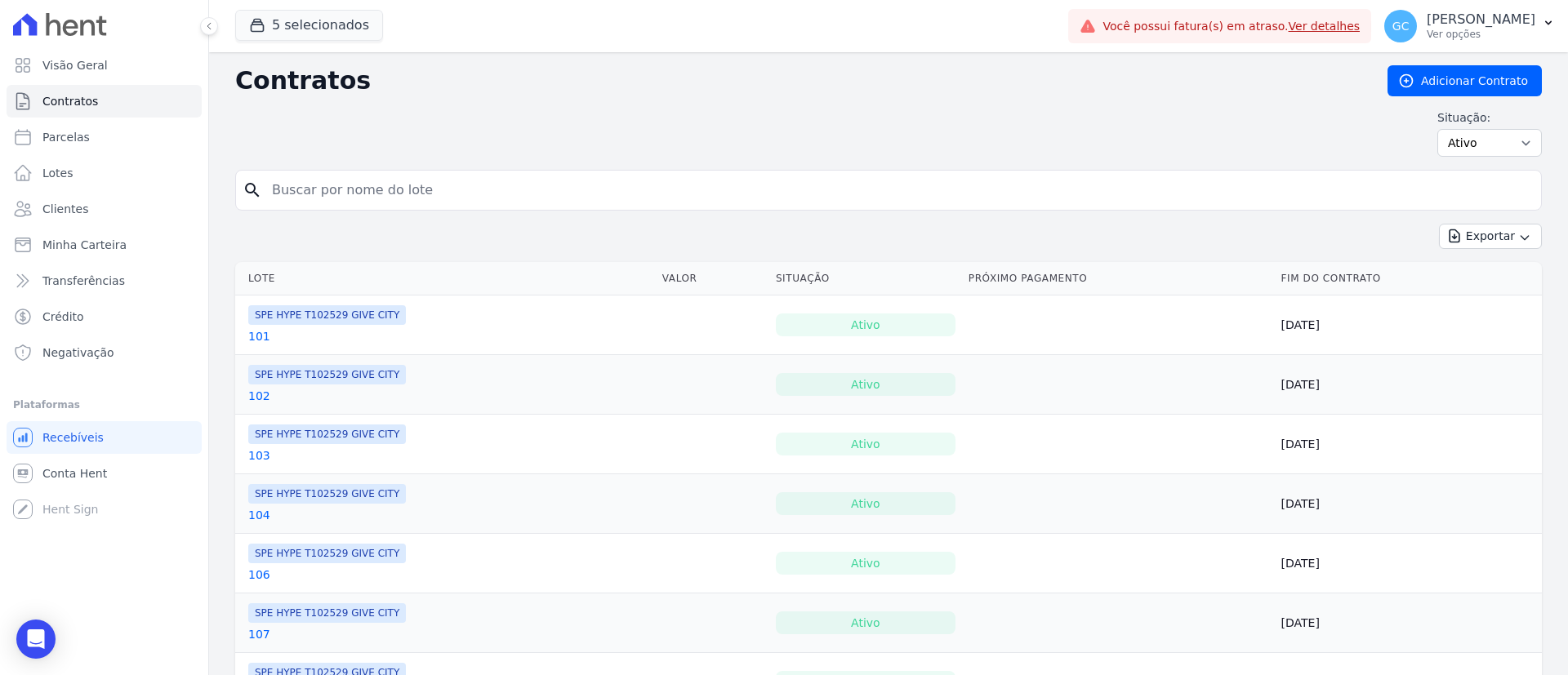
click at [458, 178] on input "search" at bounding box center [899, 190] width 1272 height 32
click at [458, 201] on input "search" at bounding box center [899, 190] width 1272 height 32
paste input "Mateus Antonio Bitten"
type input "Mateus Antonio Bitten"
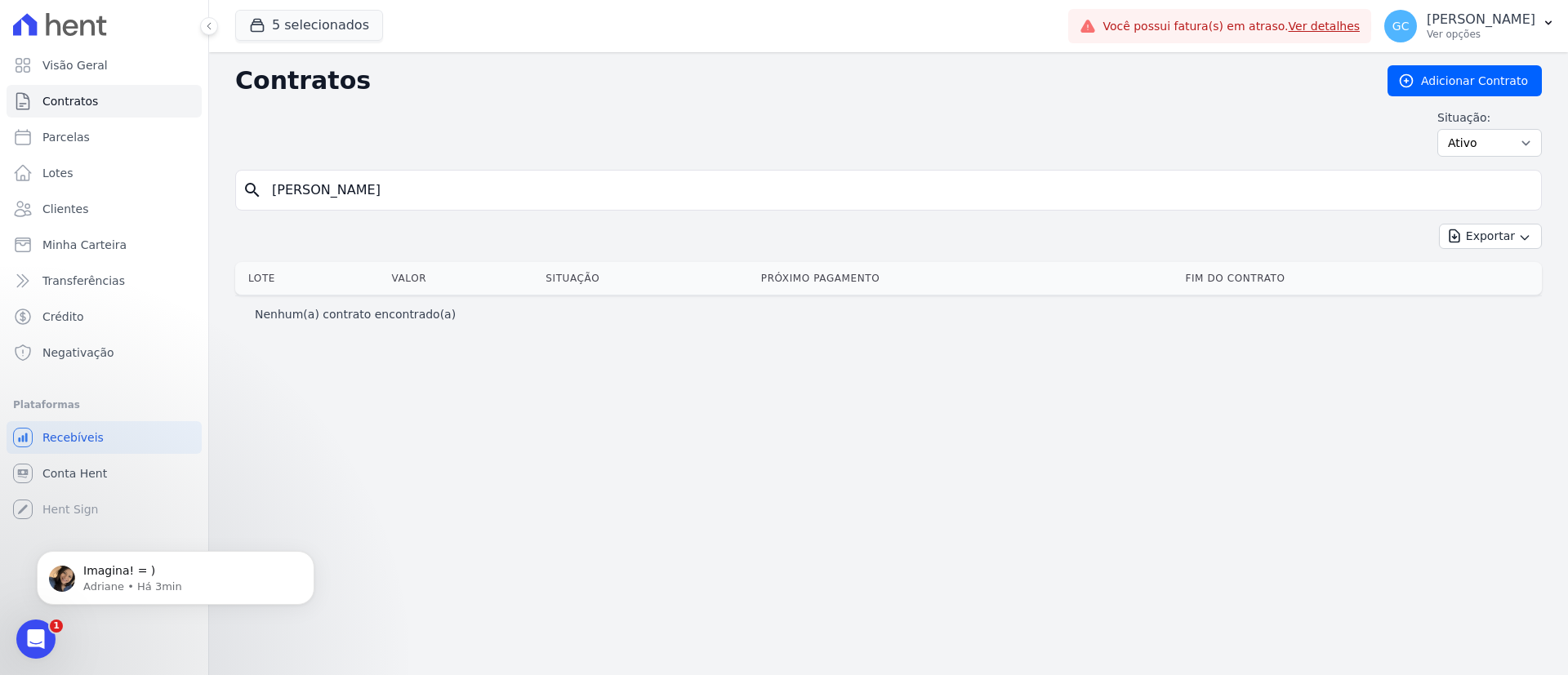
click at [517, 605] on div "Contratos Adicionar Contrato Situação: Ativo Todos Pausado Distratado Rascunho …" at bounding box center [887, 363] width 1358 height 623
click at [481, 188] on input "Mateus Antonio Bitten" at bounding box center [899, 190] width 1272 height 32
type input "Mateus Antonio"
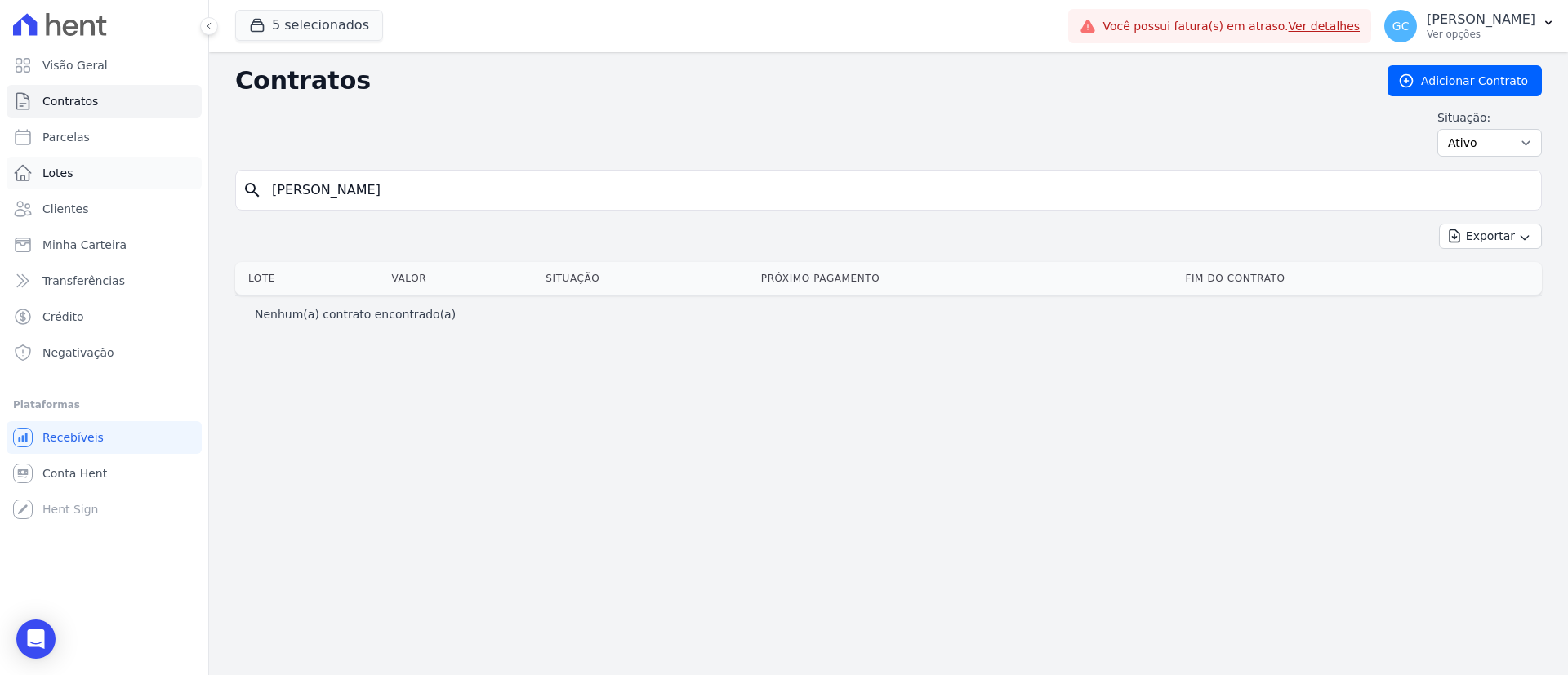
drag, startPoint x: 414, startPoint y: 185, endPoint x: 30, endPoint y: 180, distance: 384.0
click at [30, 180] on div "Visão Geral Contratos Parcelas Lotes Clientes Minha Carteira Transferências Cré…" at bounding box center [784, 338] width 1568 height 675
click at [92, 134] on link "Parcelas" at bounding box center [104, 136] width 195 height 32
select select
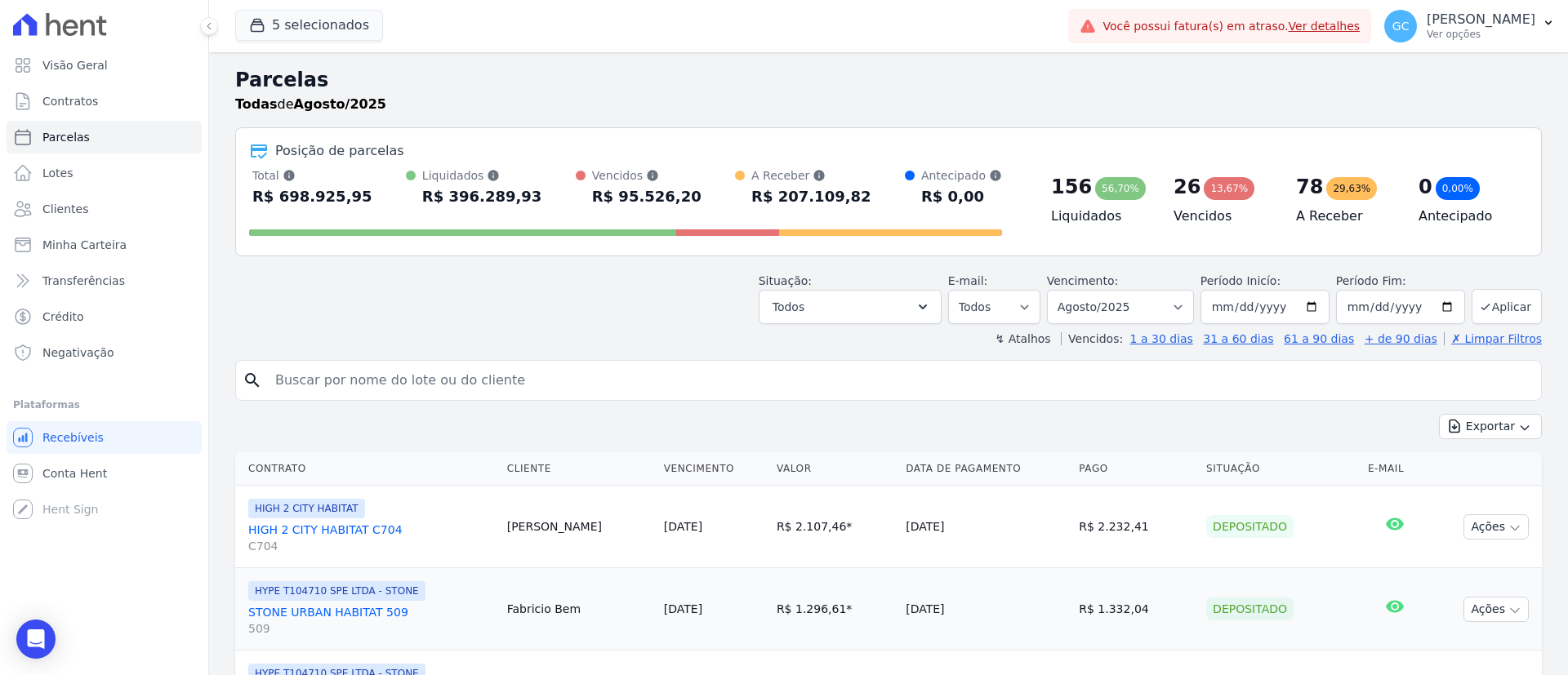
click at [419, 391] on input "search" at bounding box center [899, 380] width 1268 height 32
paste input "Mateus Antonio"
type input "Mateus Antonio"
select select
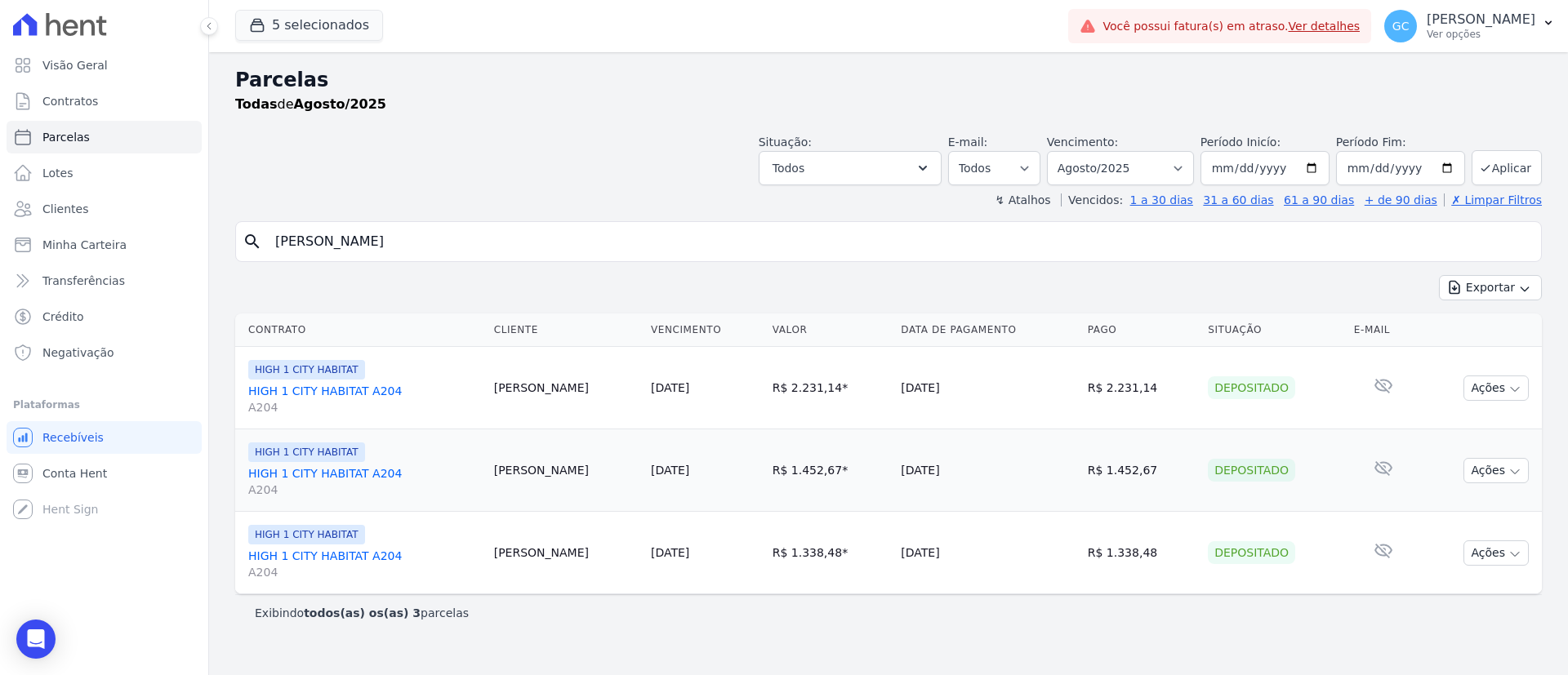
click at [349, 393] on link "HIGH 1 CITY HABITAT A204 A204" at bounding box center [364, 399] width 233 height 32
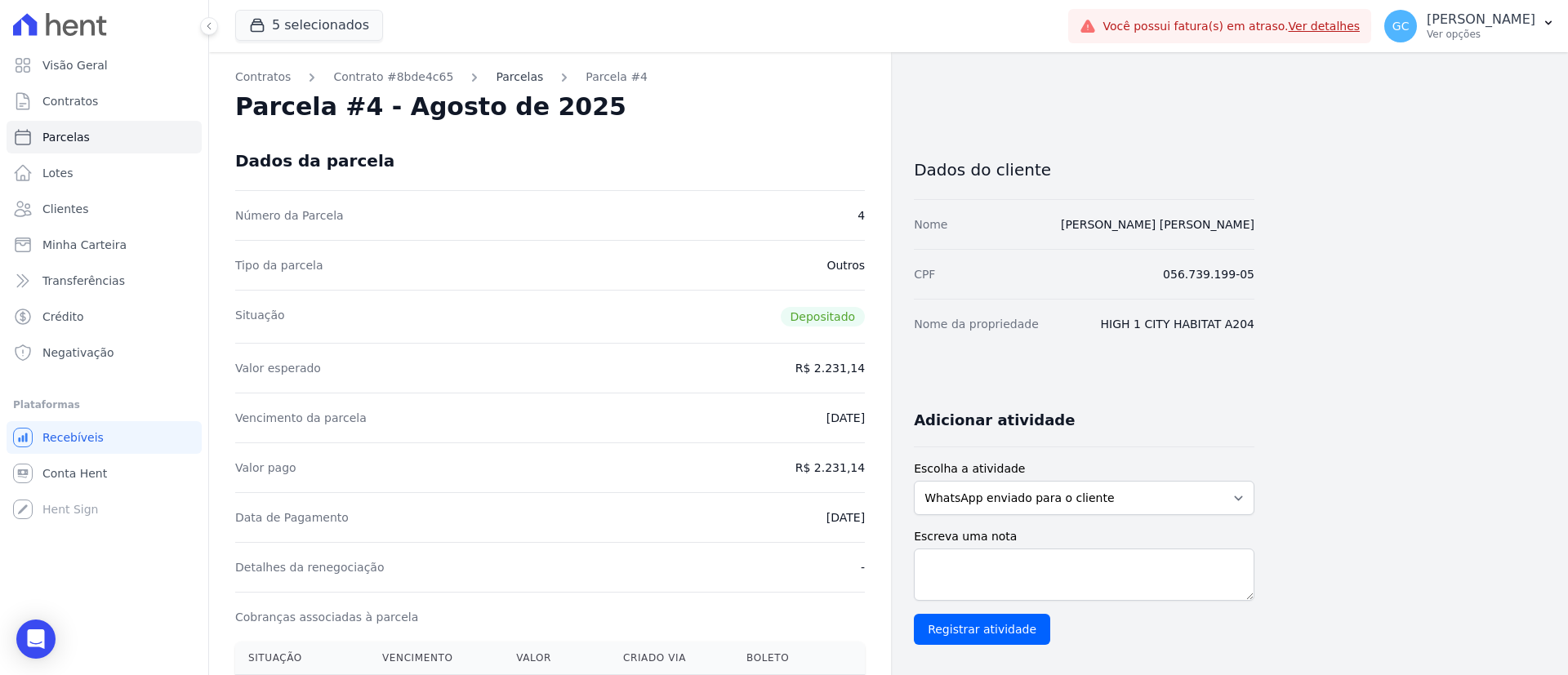
click at [501, 82] on link "Parcelas" at bounding box center [518, 77] width 47 height 17
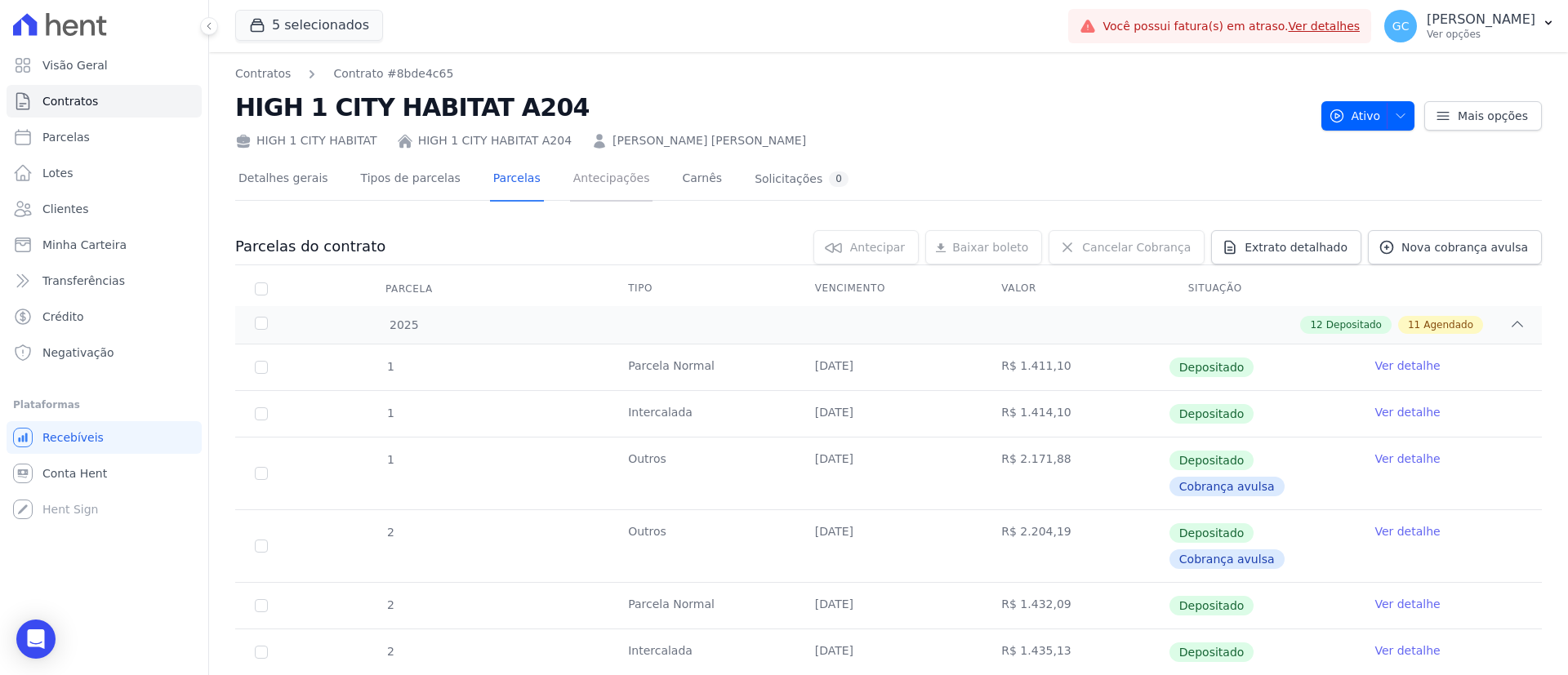
click at [570, 177] on link "Antecipações" at bounding box center [612, 180] width 83 height 44
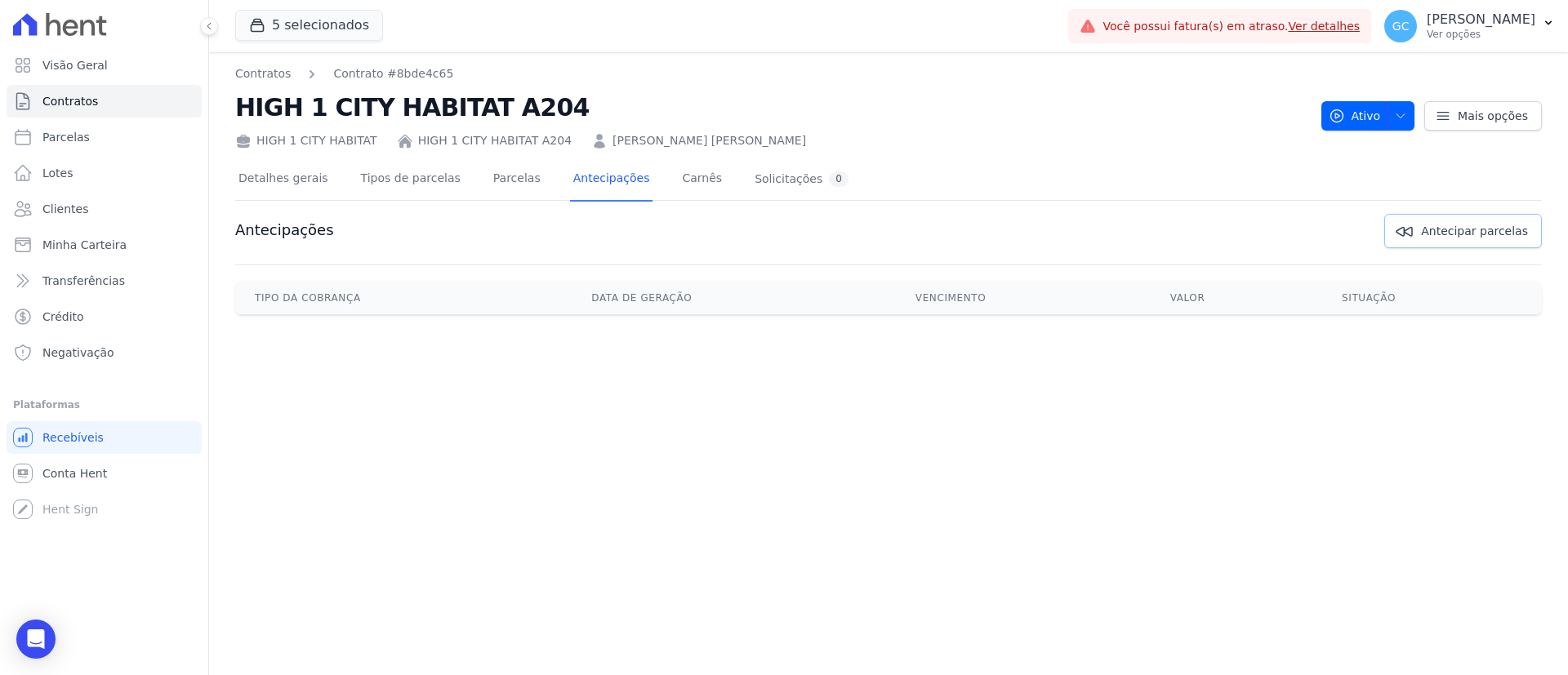
click at [1467, 224] on span "Antecipar parcelas" at bounding box center [1473, 231] width 107 height 17
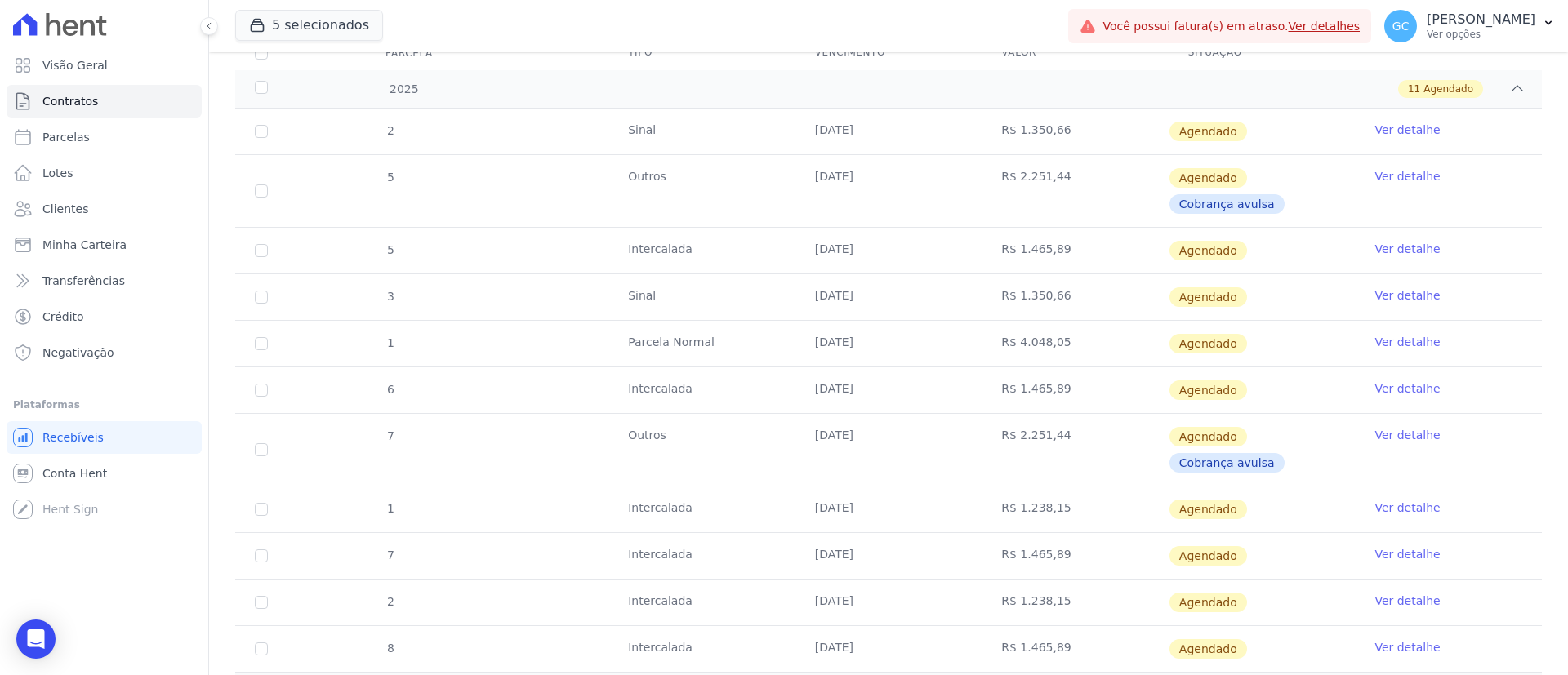
scroll to position [197, 0]
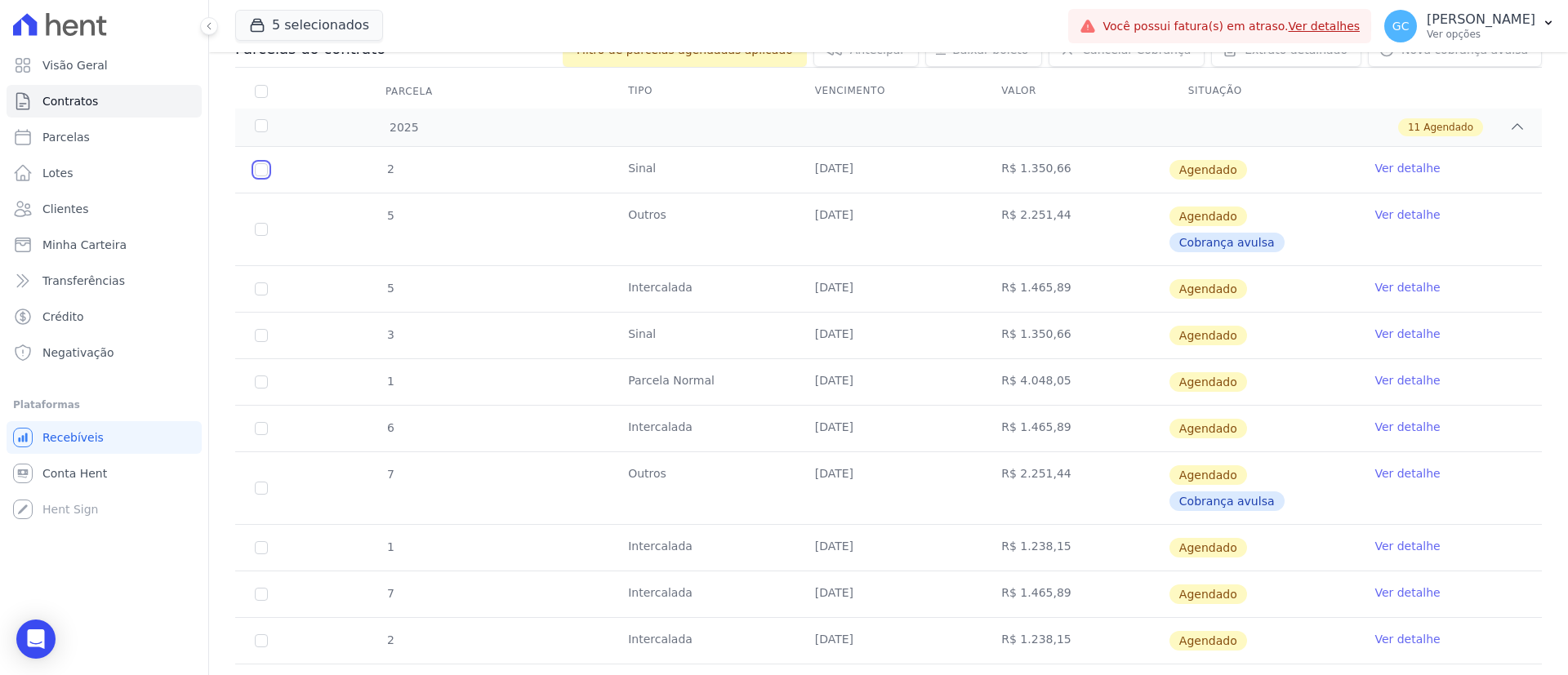
click at [261, 168] on input "checkbox" at bounding box center [261, 170] width 13 height 13
checkbox input "true"
click at [261, 176] on input "checkbox" at bounding box center [261, 170] width 13 height 13
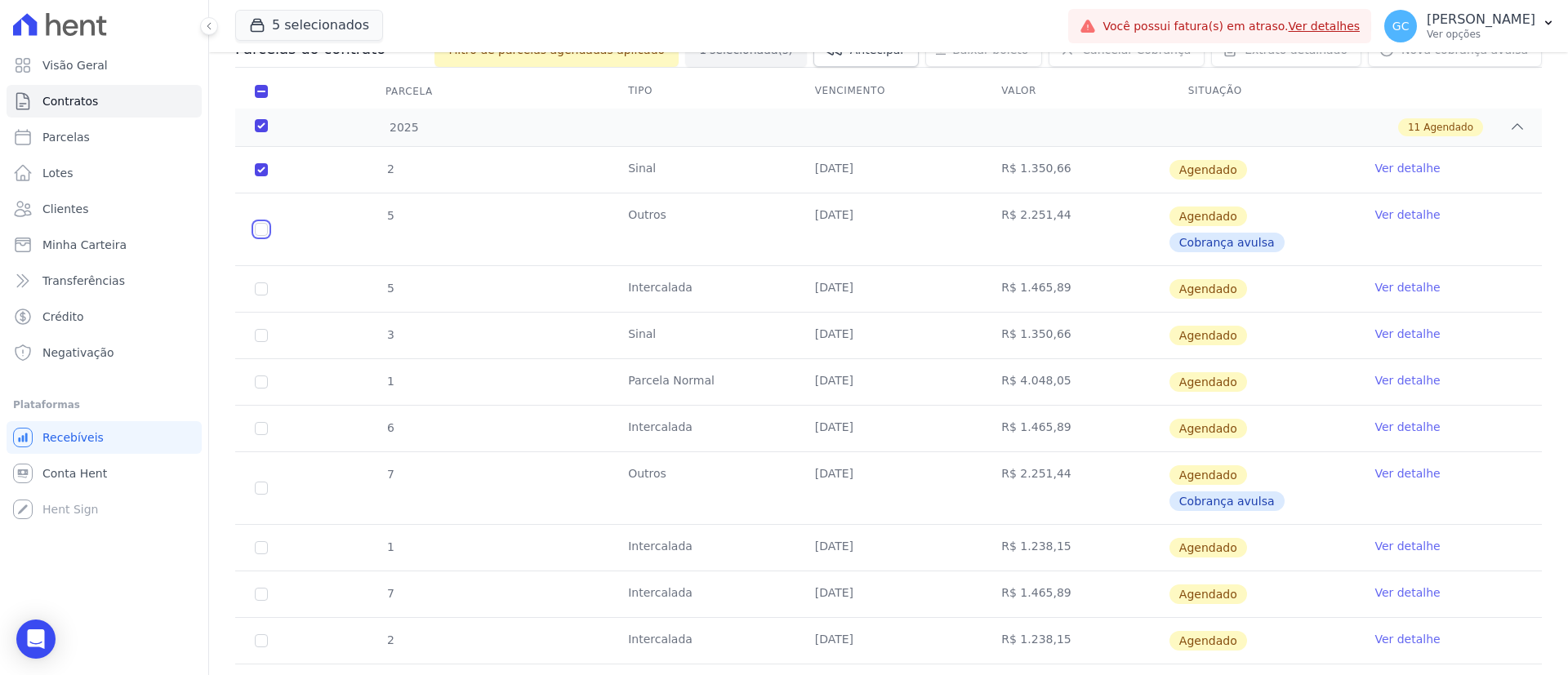
checkbox input "true"
click at [259, 173] on input "checkbox" at bounding box center [261, 170] width 13 height 13
checkbox input "false"
checkbox input "true"
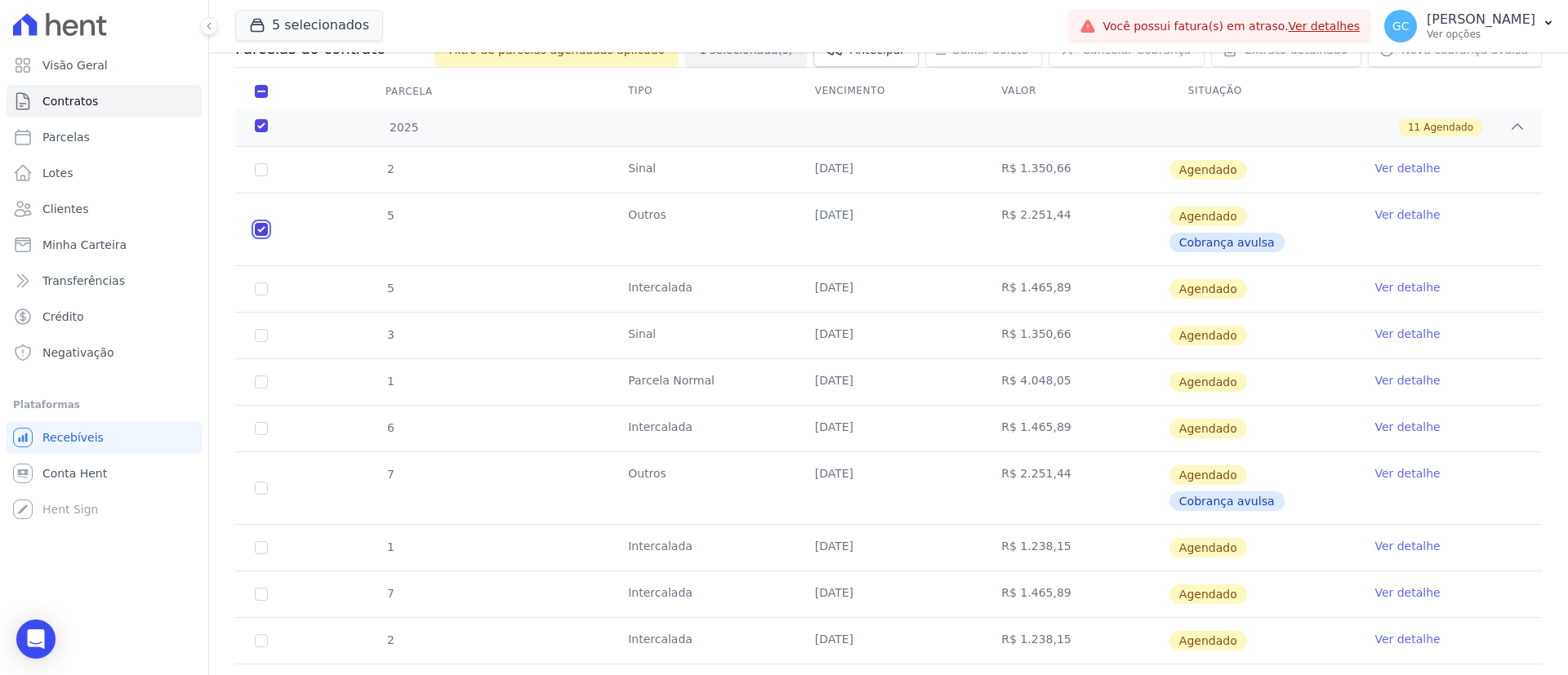
click at [259, 176] on input "checkbox" at bounding box center [261, 170] width 13 height 13
checkbox input "false"
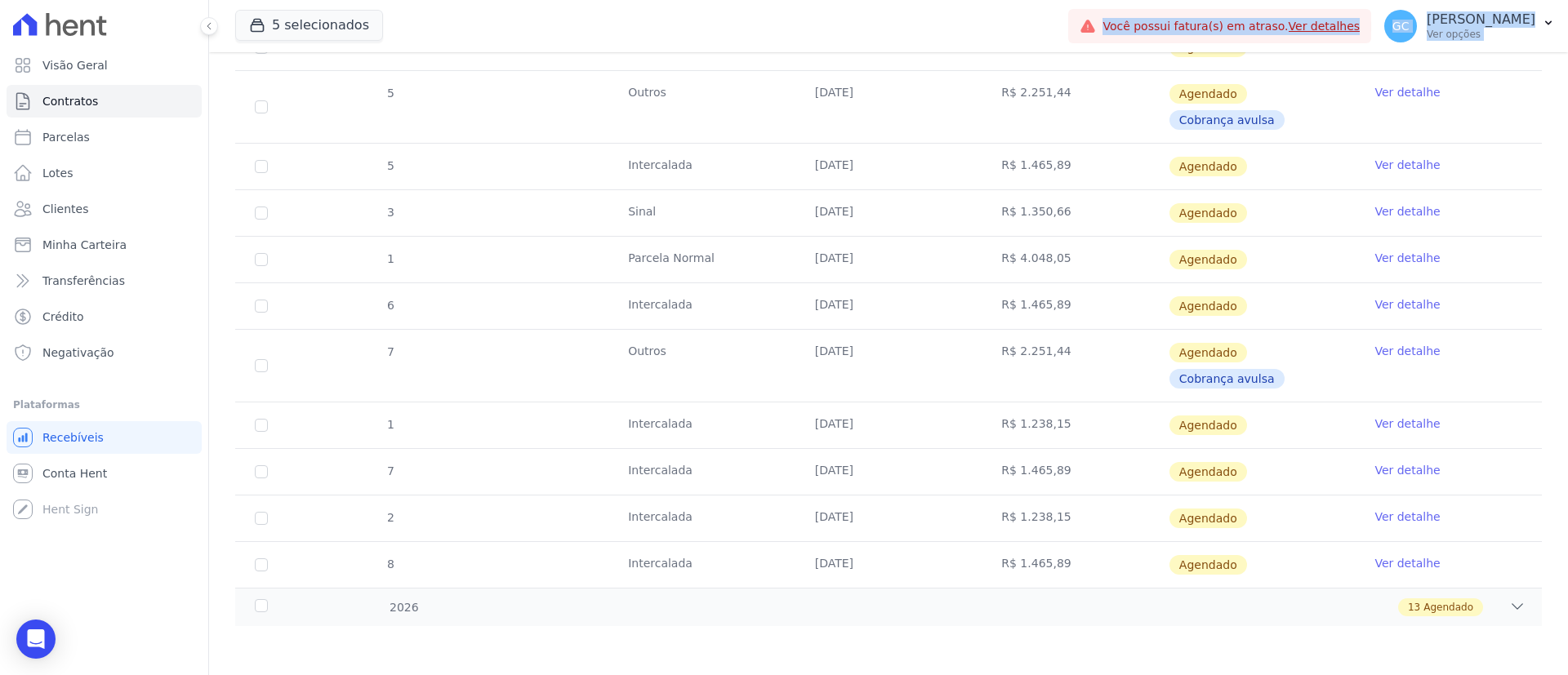
scroll to position [0, 0]
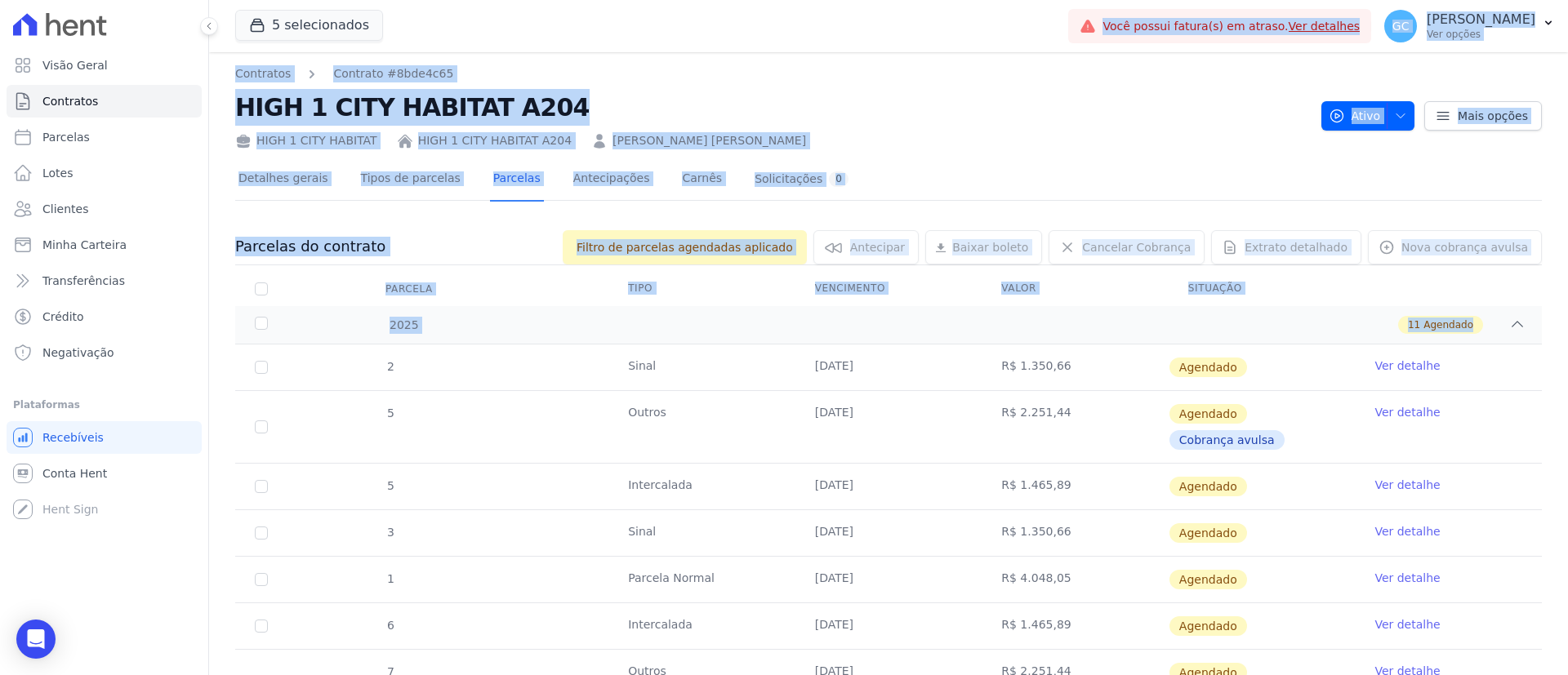
drag, startPoint x: 366, startPoint y: 166, endPoint x: 657, endPoint y: -88, distance: 386.3
click at [657, 0] on html "Visão Geral Contratos Parcelas Lotes Clientes Minha Carteira Transferências Cré…" at bounding box center [784, 338] width 1568 height 675
click at [961, 113] on h2 "HIGH 1 CITY HABITAT A204" at bounding box center [771, 108] width 1073 height 37
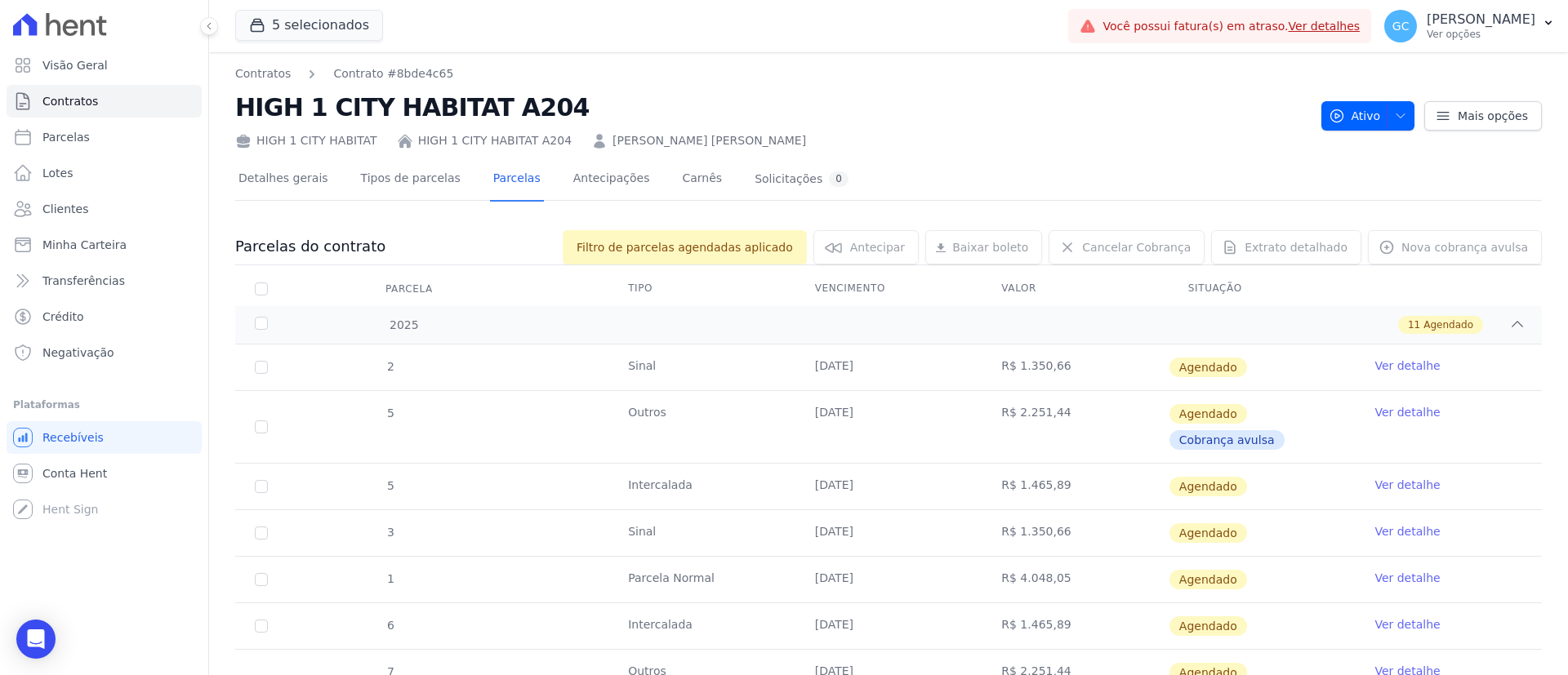
click at [936, 80] on nav "Contratos Contrato #8bde4c65" at bounding box center [771, 73] width 1073 height 17
click at [266, 374] on input "checkbox" at bounding box center [261, 367] width 13 height 13
checkbox input "true"
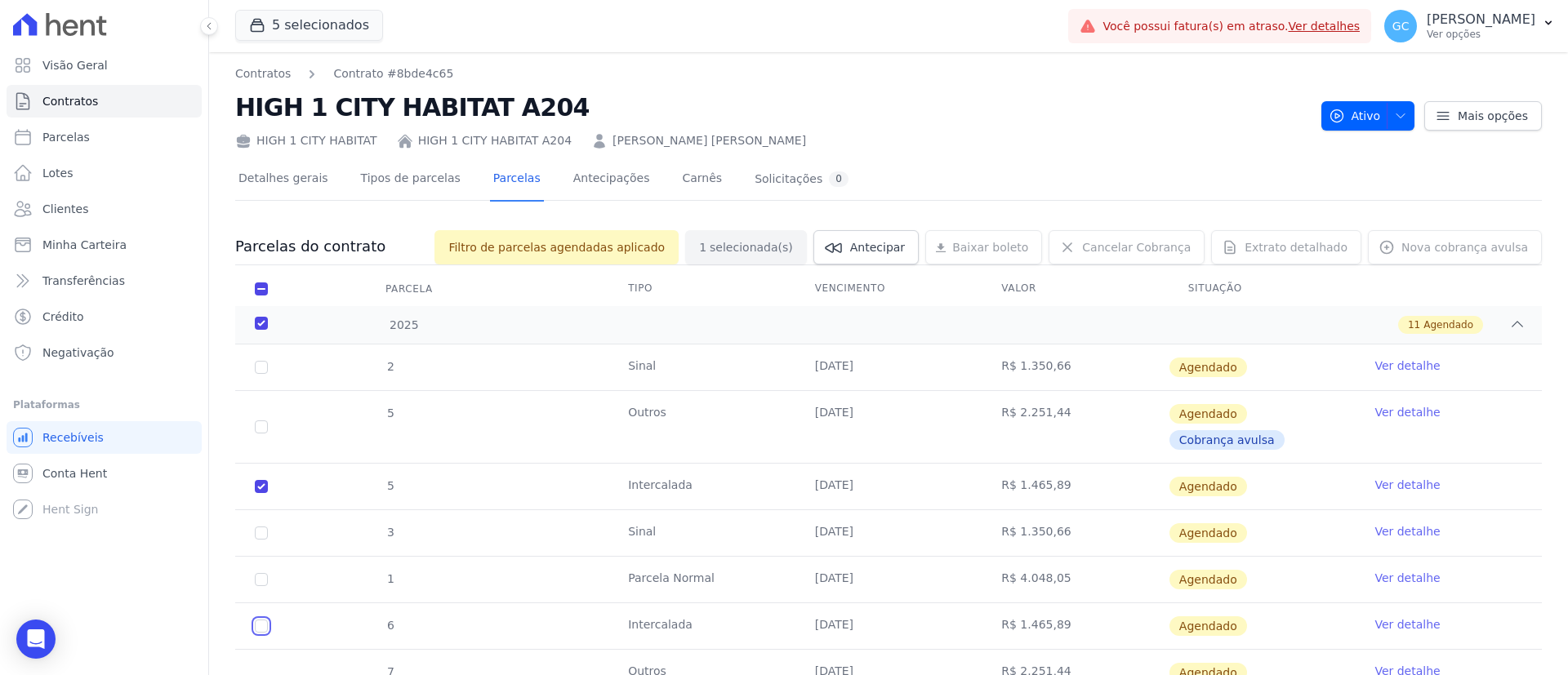
click at [261, 374] on input "checkbox" at bounding box center [261, 367] width 13 height 13
checkbox input "true"
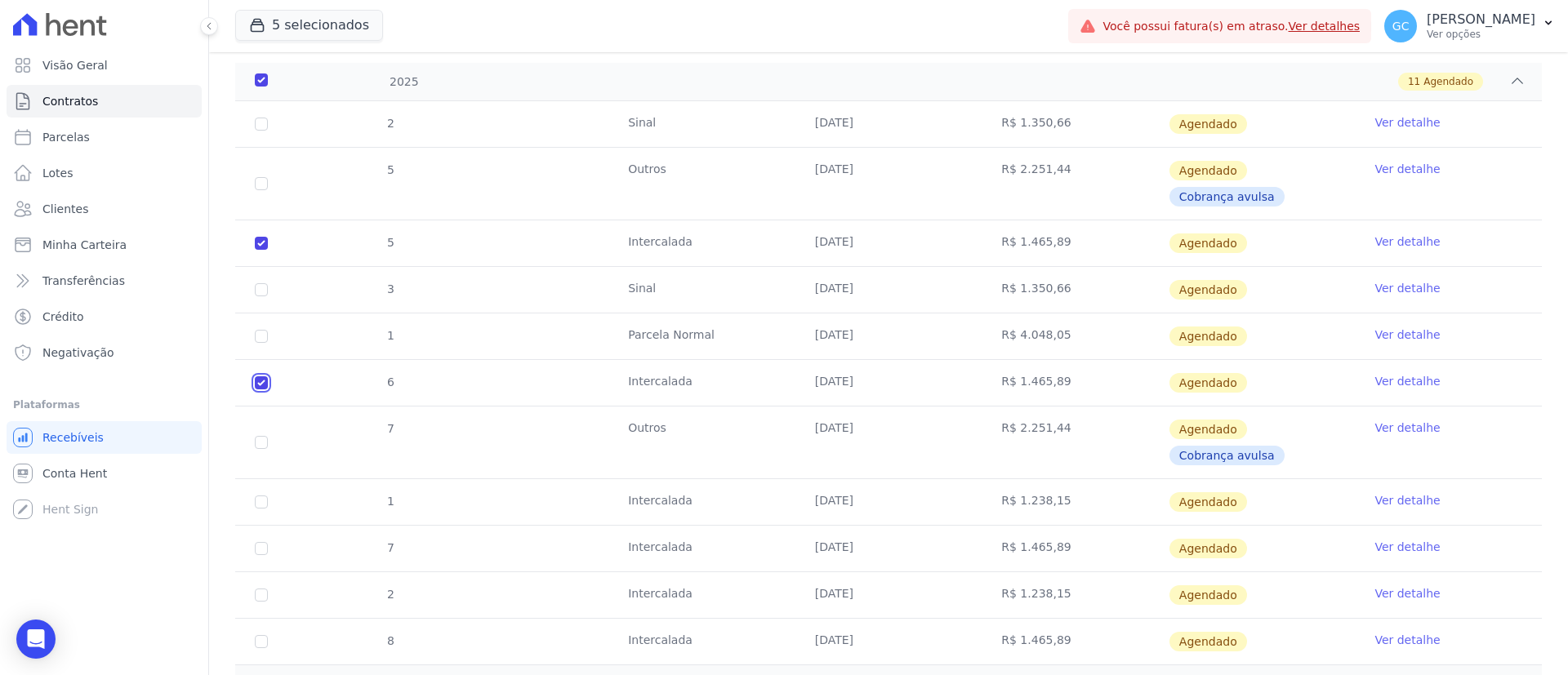
scroll to position [245, 0]
click at [261, 129] on input "checkbox" at bounding box center [261, 122] width 13 height 13
checkbox input "true"
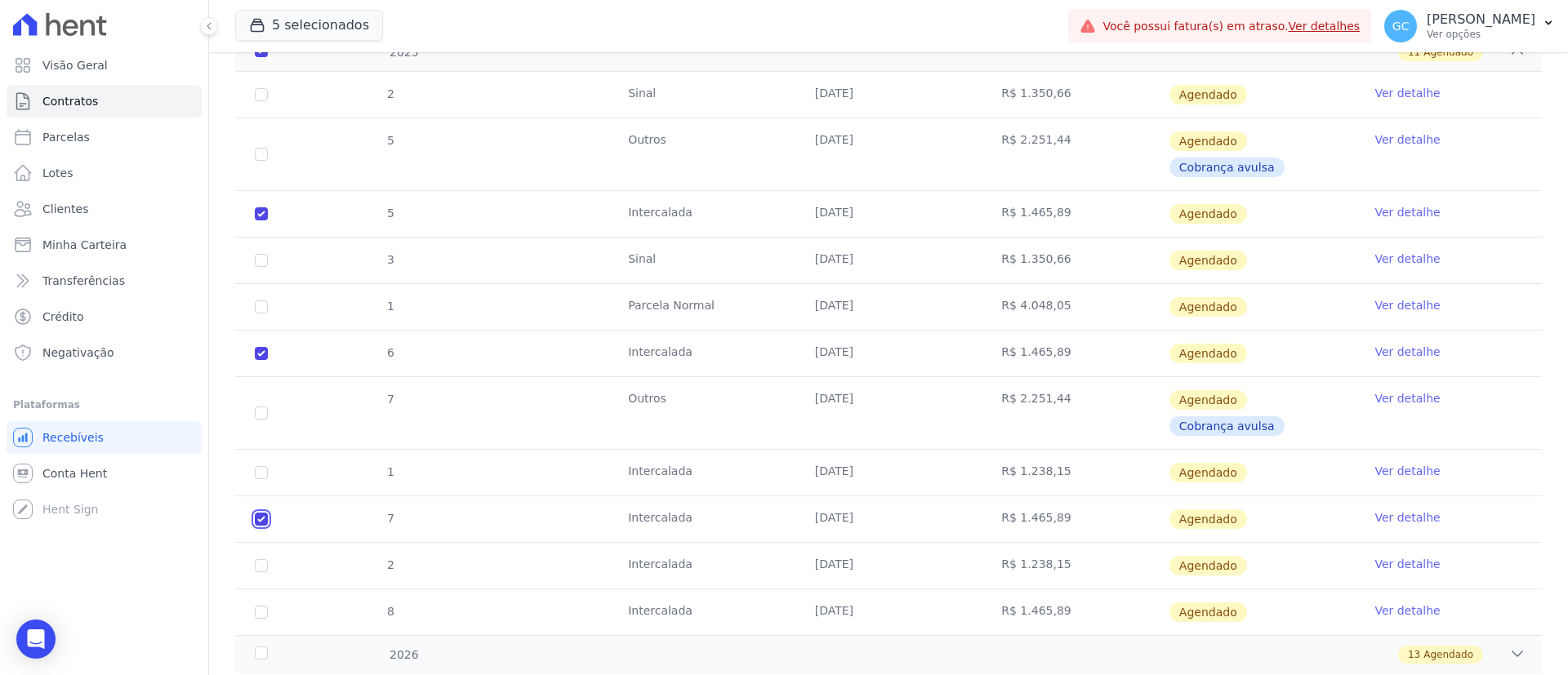
scroll to position [320, 0]
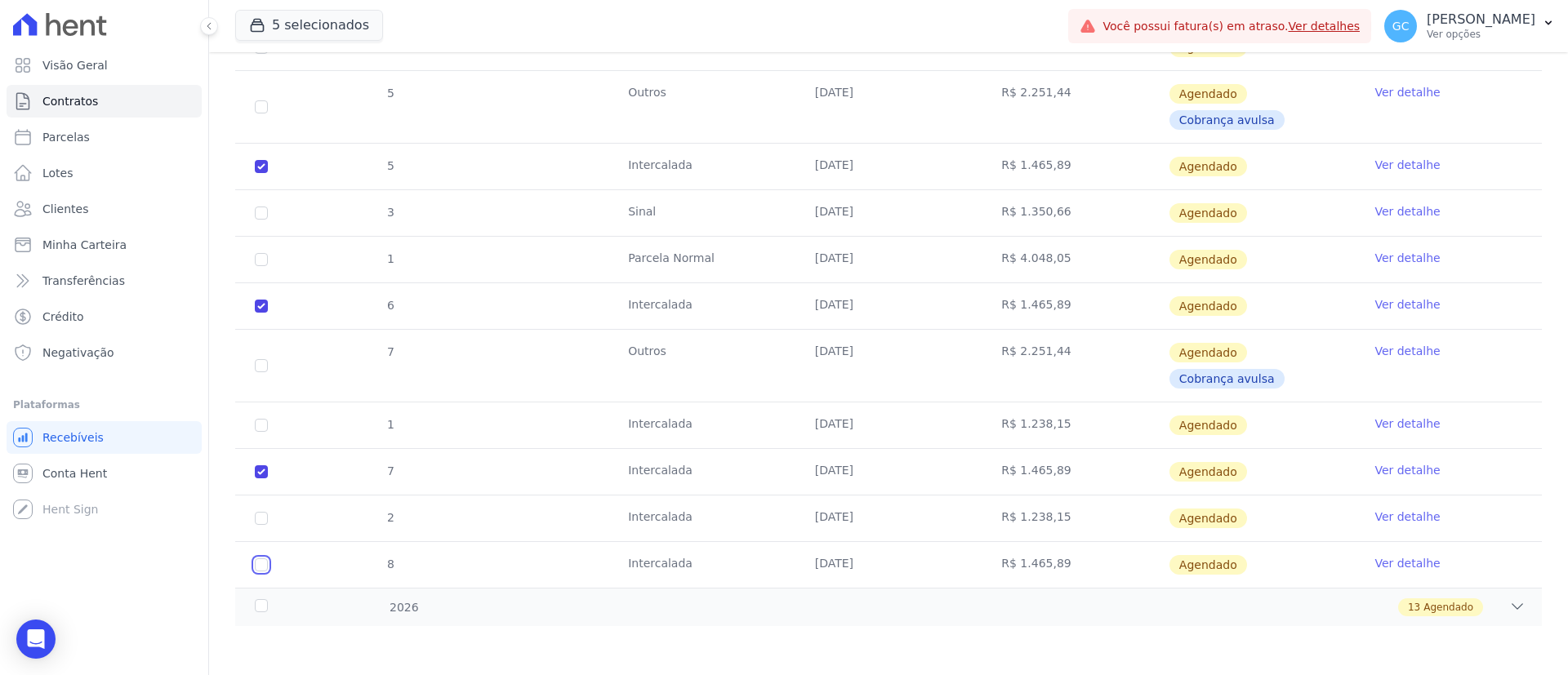
click at [260, 54] on input "checkbox" at bounding box center [261, 47] width 13 height 13
checkbox input "true"
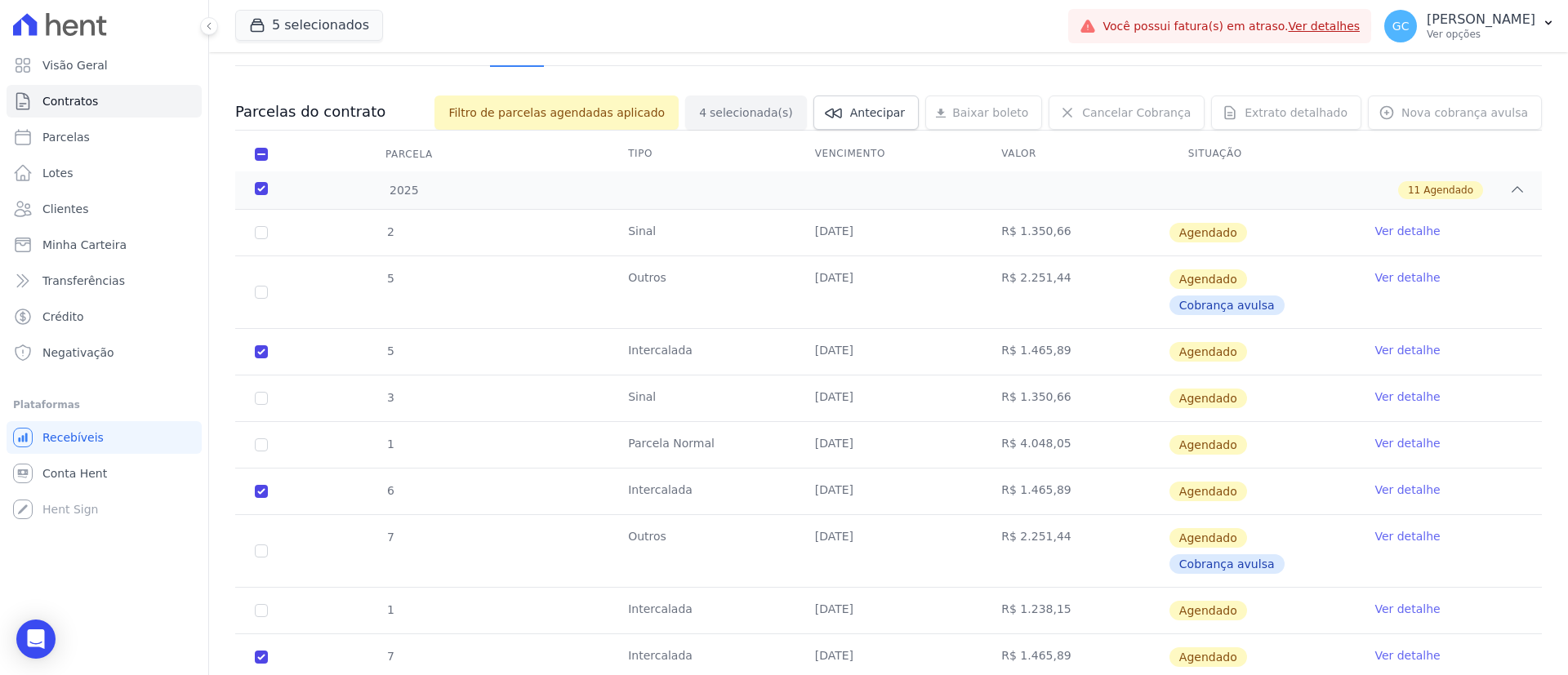
scroll to position [0, 0]
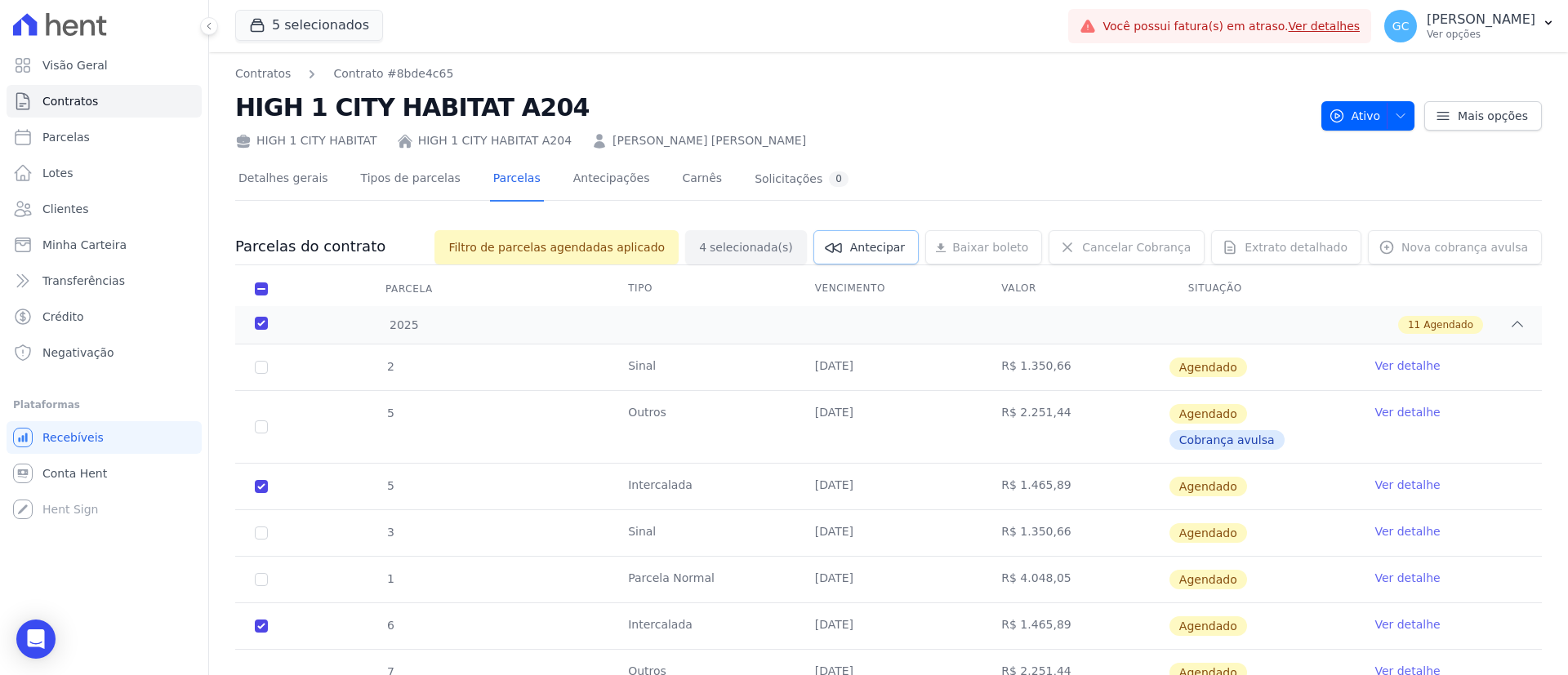
click at [886, 252] on span "Antecipar" at bounding box center [877, 248] width 55 height 17
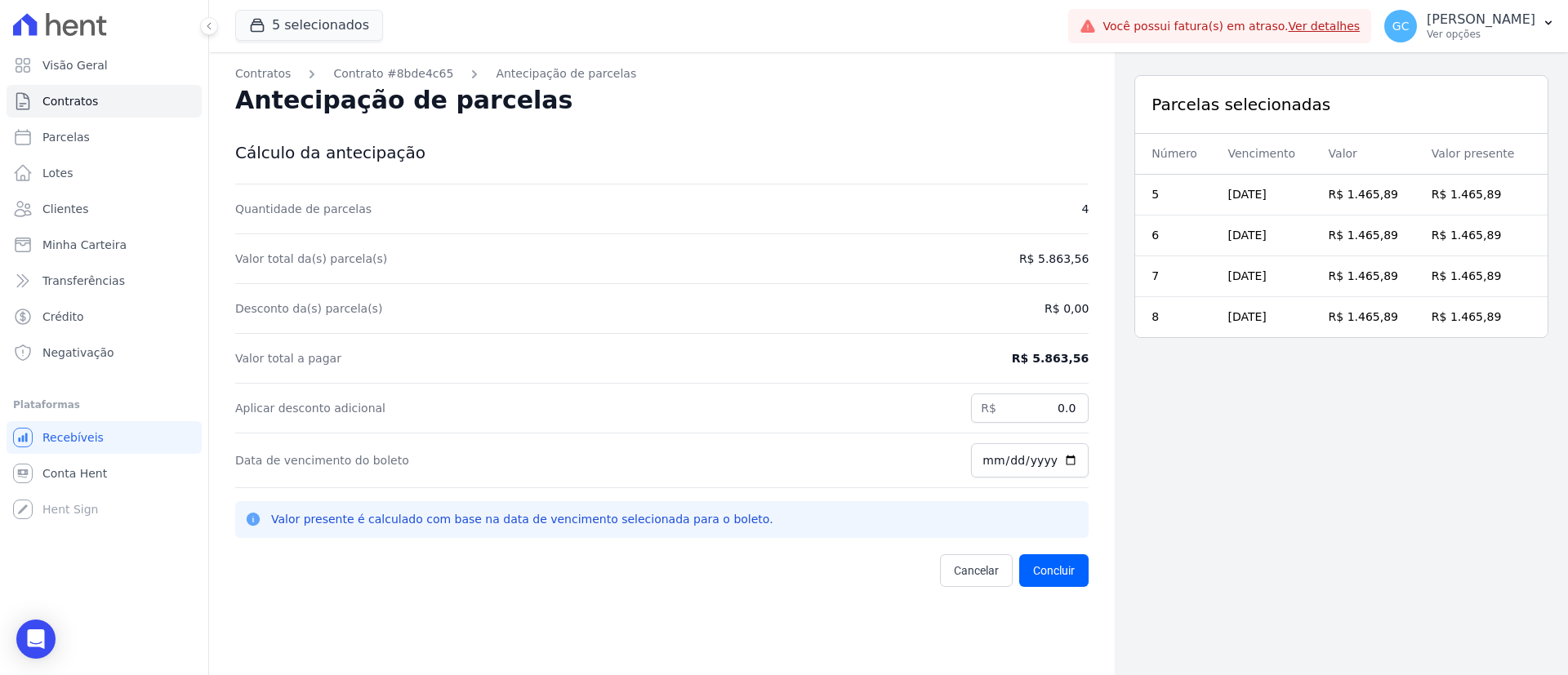
drag, startPoint x: 1074, startPoint y: 354, endPoint x: 970, endPoint y: 352, distance: 104.0
click at [970, 352] on div "Valor total a pagar R$ 5.863,56" at bounding box center [662, 359] width 853 height 50
copy dd "R$ 5.863,56"
click at [1029, 417] on input "0.0" at bounding box center [1029, 408] width 118 height 30
paste input "1676"
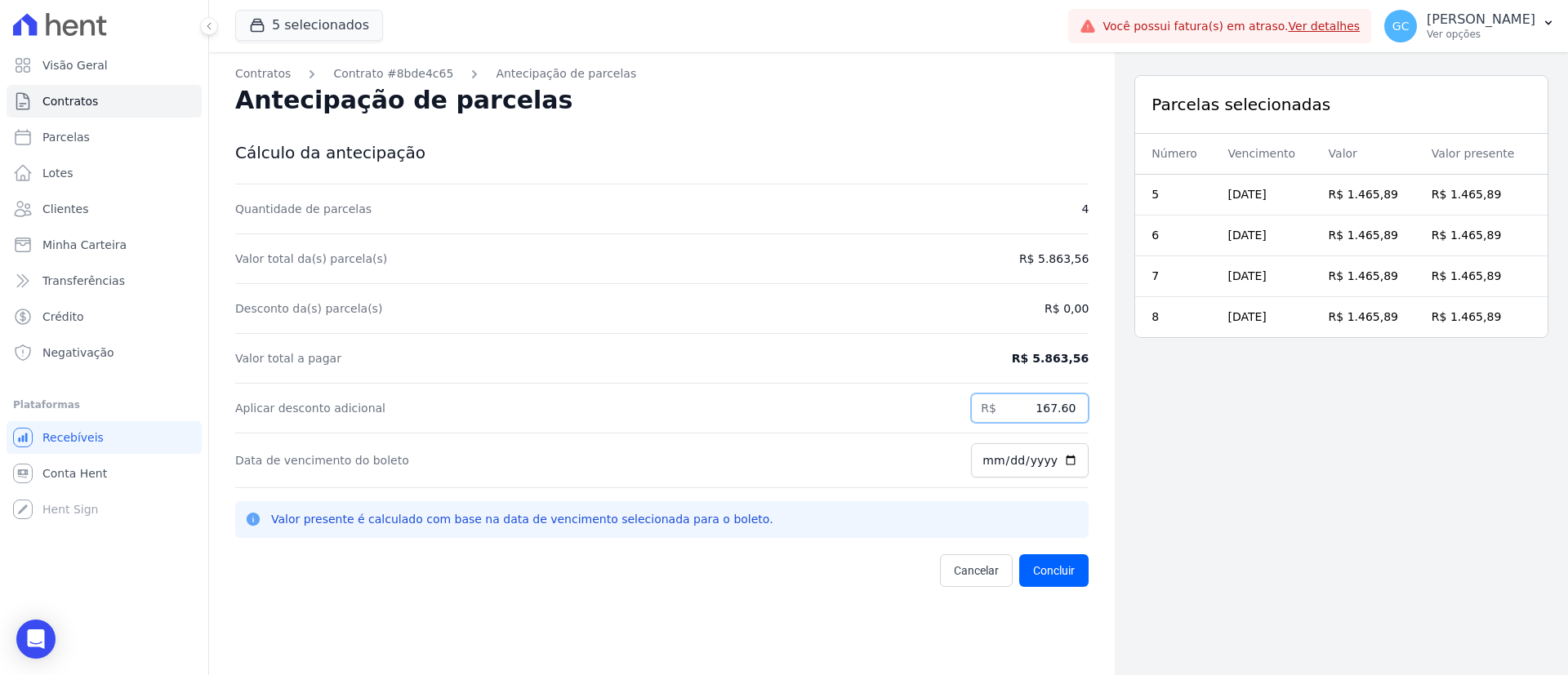
type input "167.60"
click at [1213, 489] on div "Parcelas selecionadas Número Vencimento Valor Valor presente 5 10/09/2025 R$ 1.…" at bounding box center [1341, 389] width 453 height 675
click at [1044, 567] on button "Concluir" at bounding box center [1053, 570] width 70 height 32
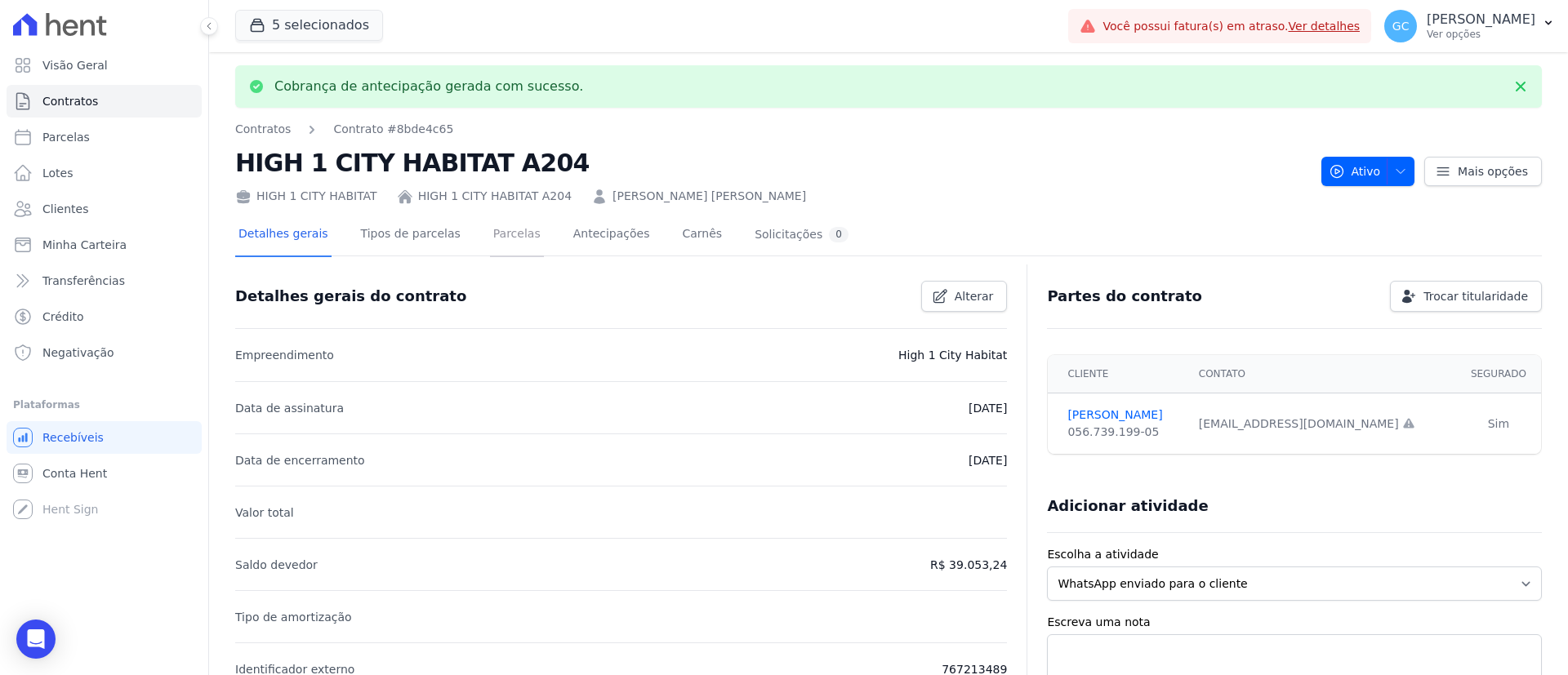
click at [494, 236] on link "Parcelas" at bounding box center [516, 236] width 54 height 44
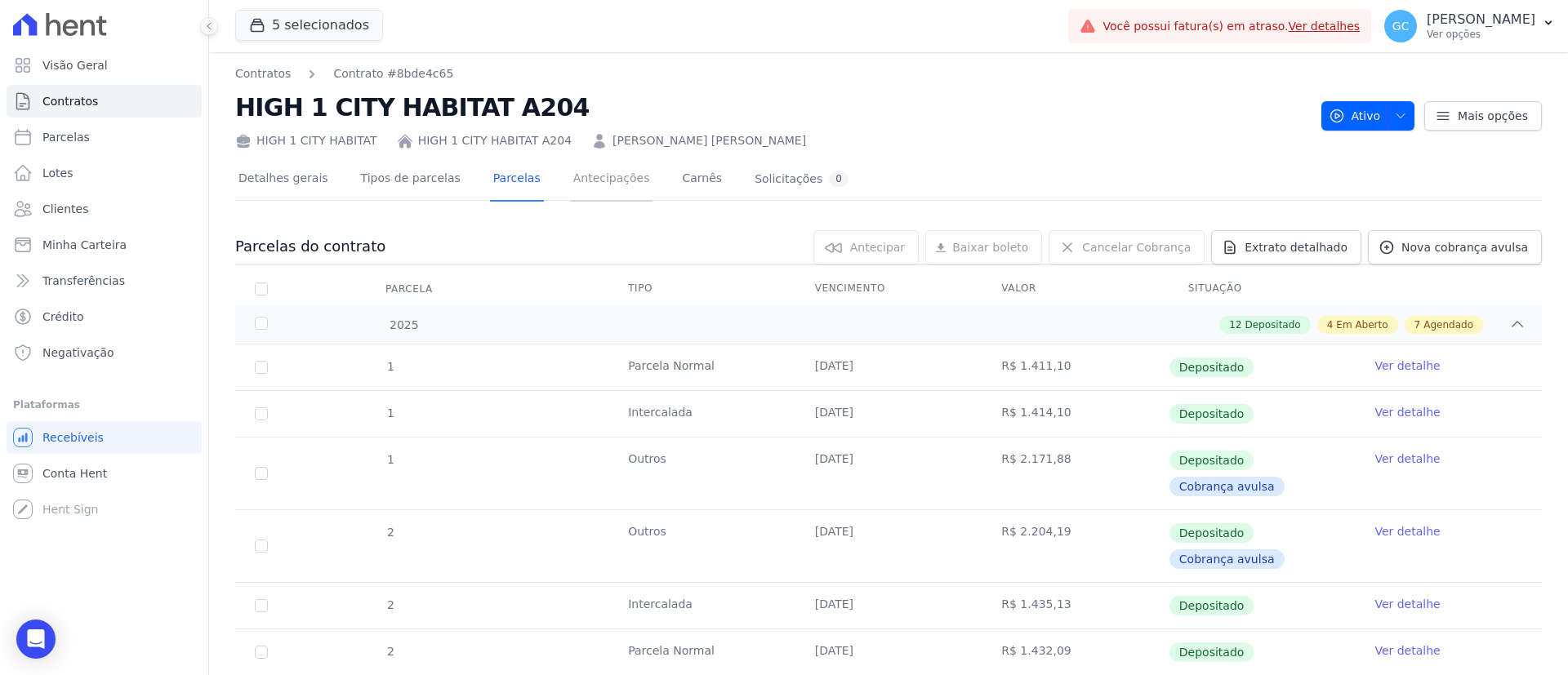
click at [578, 183] on link "Antecipações" at bounding box center [612, 180] width 83 height 44
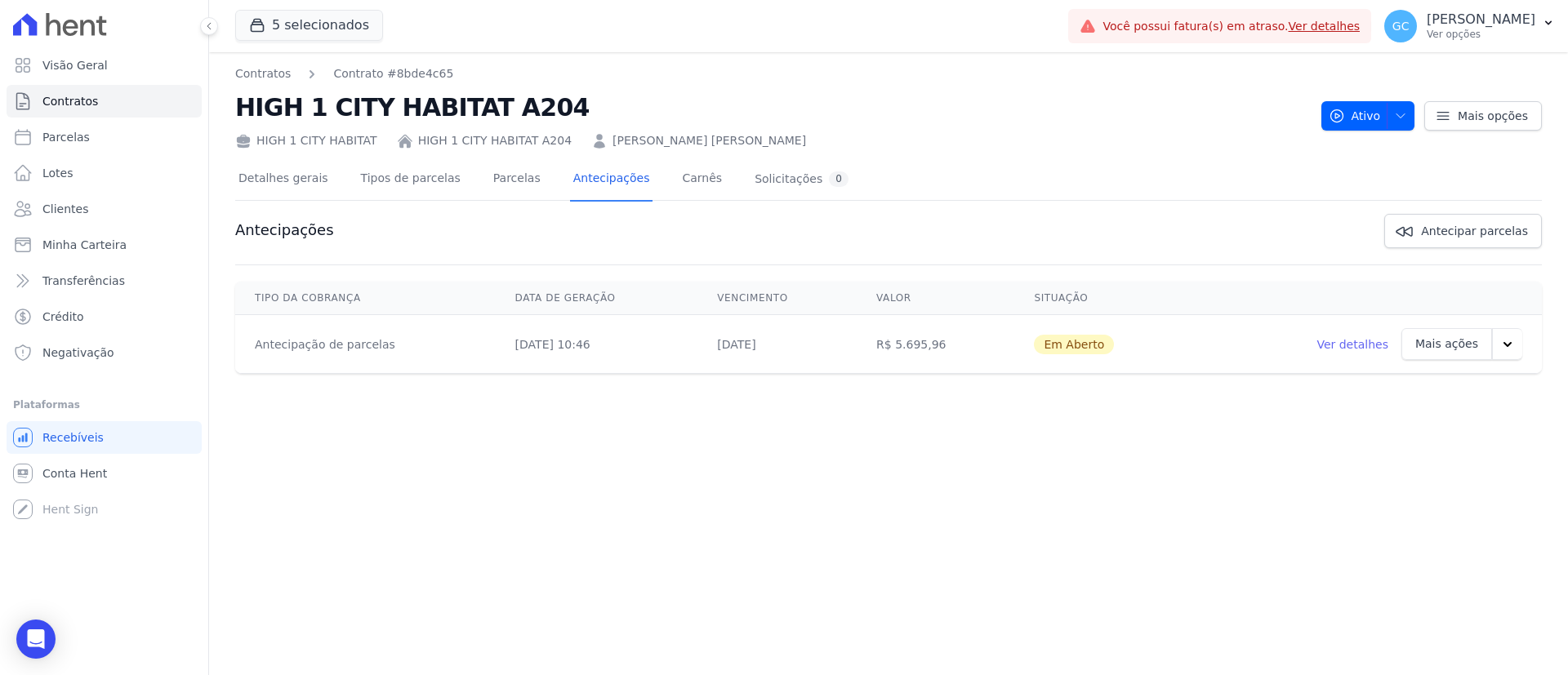
click at [1510, 347] on icon "button" at bounding box center [1508, 345] width 17 height 17
click at [1441, 391] on link "Ver boleto" at bounding box center [1413, 388] width 84 height 39
click at [1472, 236] on span "Antecipar parcelas" at bounding box center [1473, 231] width 107 height 17
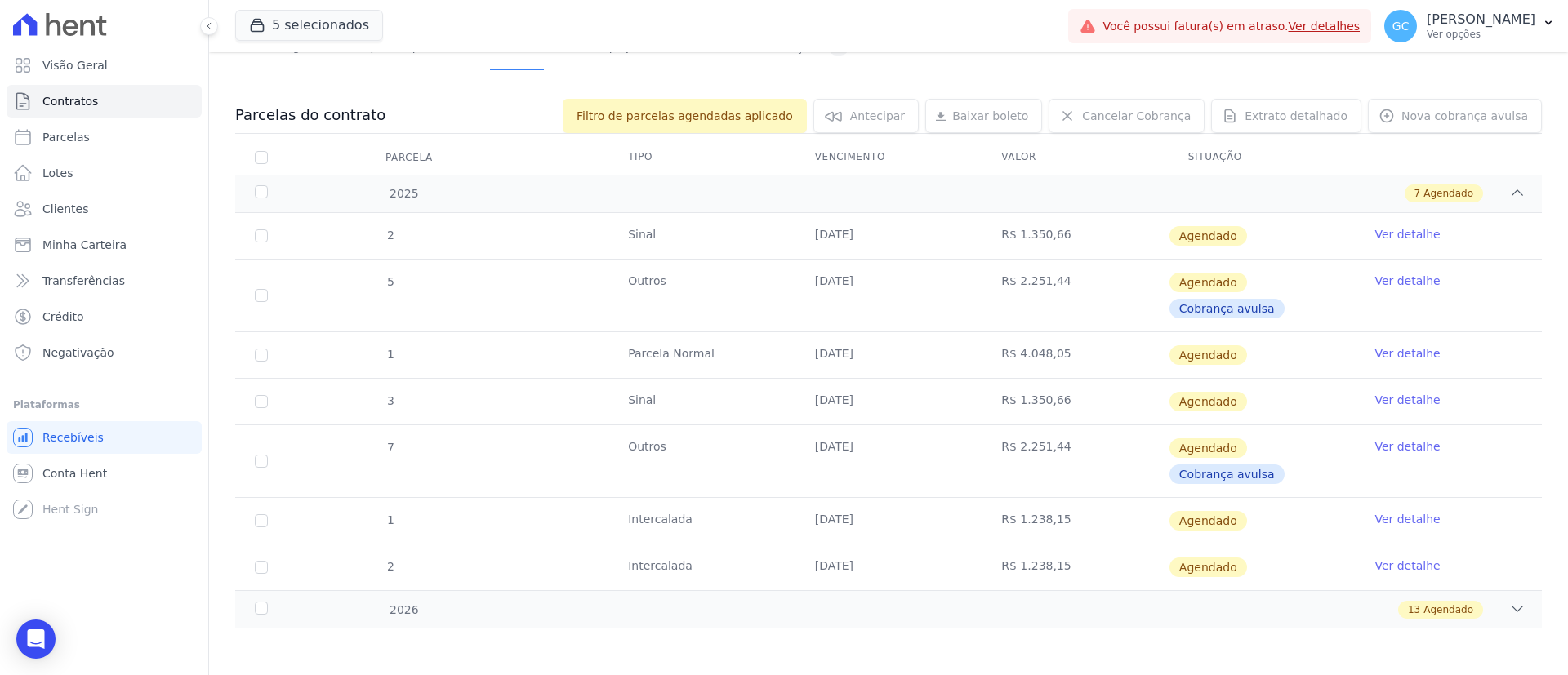
scroll to position [134, 0]
click at [268, 230] on td "2" at bounding box center [261, 233] width 52 height 45
click at [261, 237] on input "checkbox" at bounding box center [261, 234] width 13 height 13
checkbox input "true"
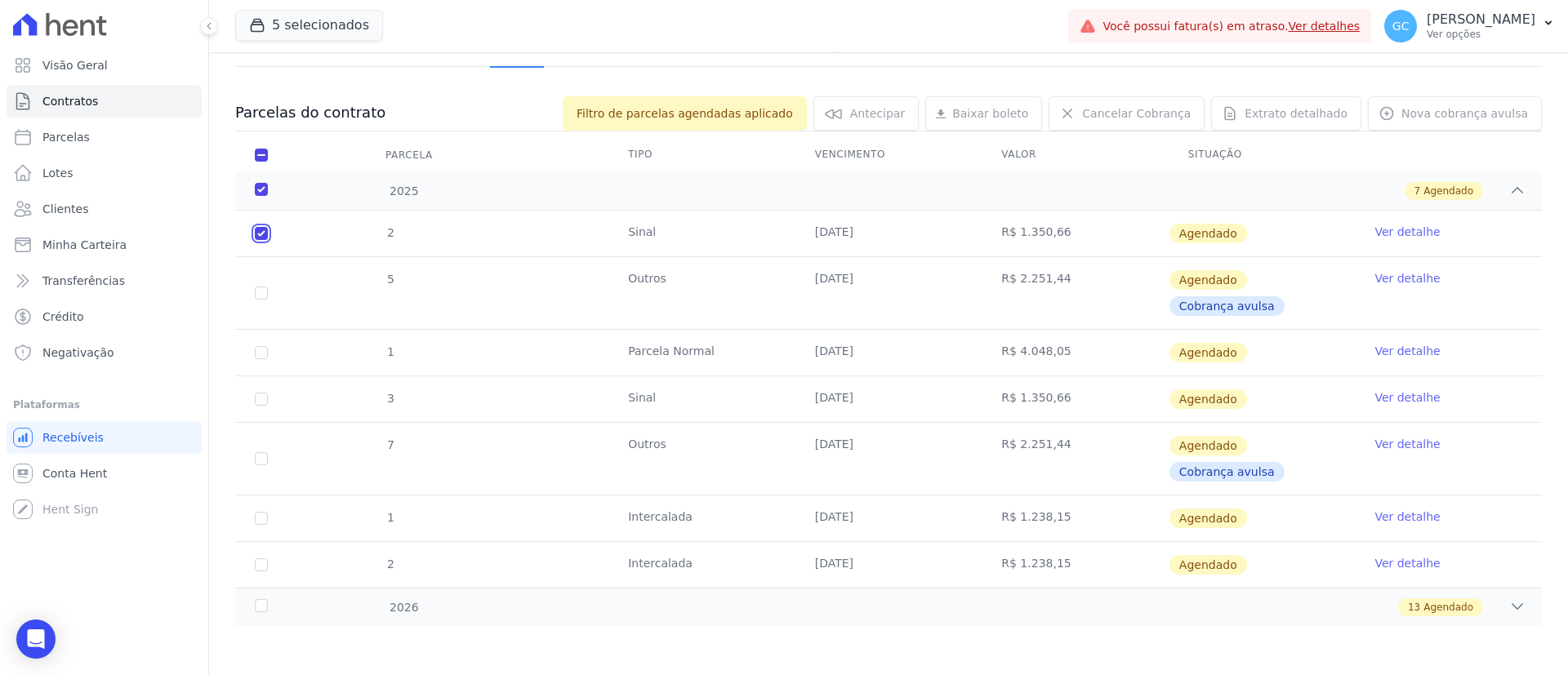
checkbox input "true"
click at [256, 240] on input "checkbox" at bounding box center [261, 234] width 13 height 13
checkbox input "true"
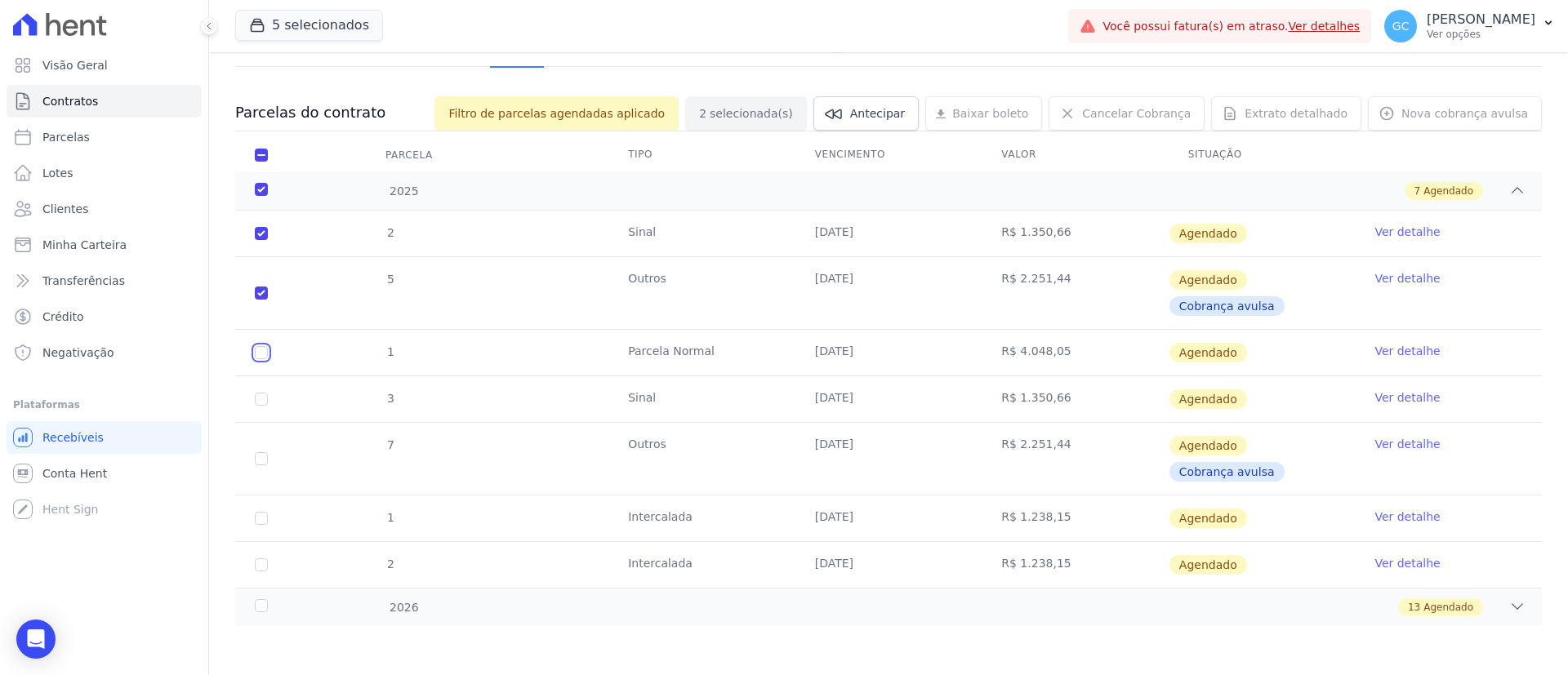
click at [260, 240] on input "checkbox" at bounding box center [261, 234] width 13 height 13
checkbox input "true"
click at [259, 240] on input "checkbox" at bounding box center [261, 234] width 13 height 13
checkbox input "true"
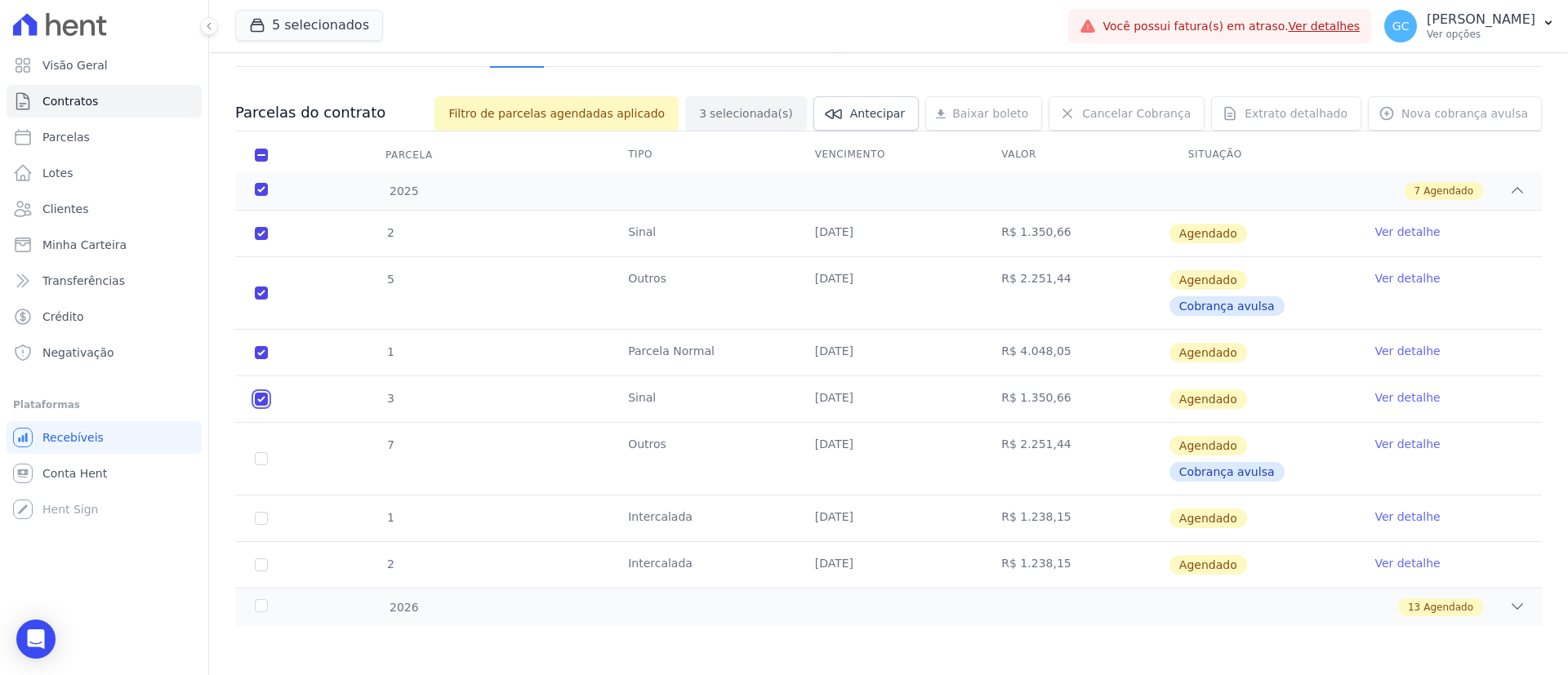
checkbox input "true"
click at [265, 240] on input "checkbox" at bounding box center [261, 234] width 13 height 13
checkbox input "true"
drag, startPoint x: 261, startPoint y: 516, endPoint x: 264, endPoint y: 524, distance: 8.5
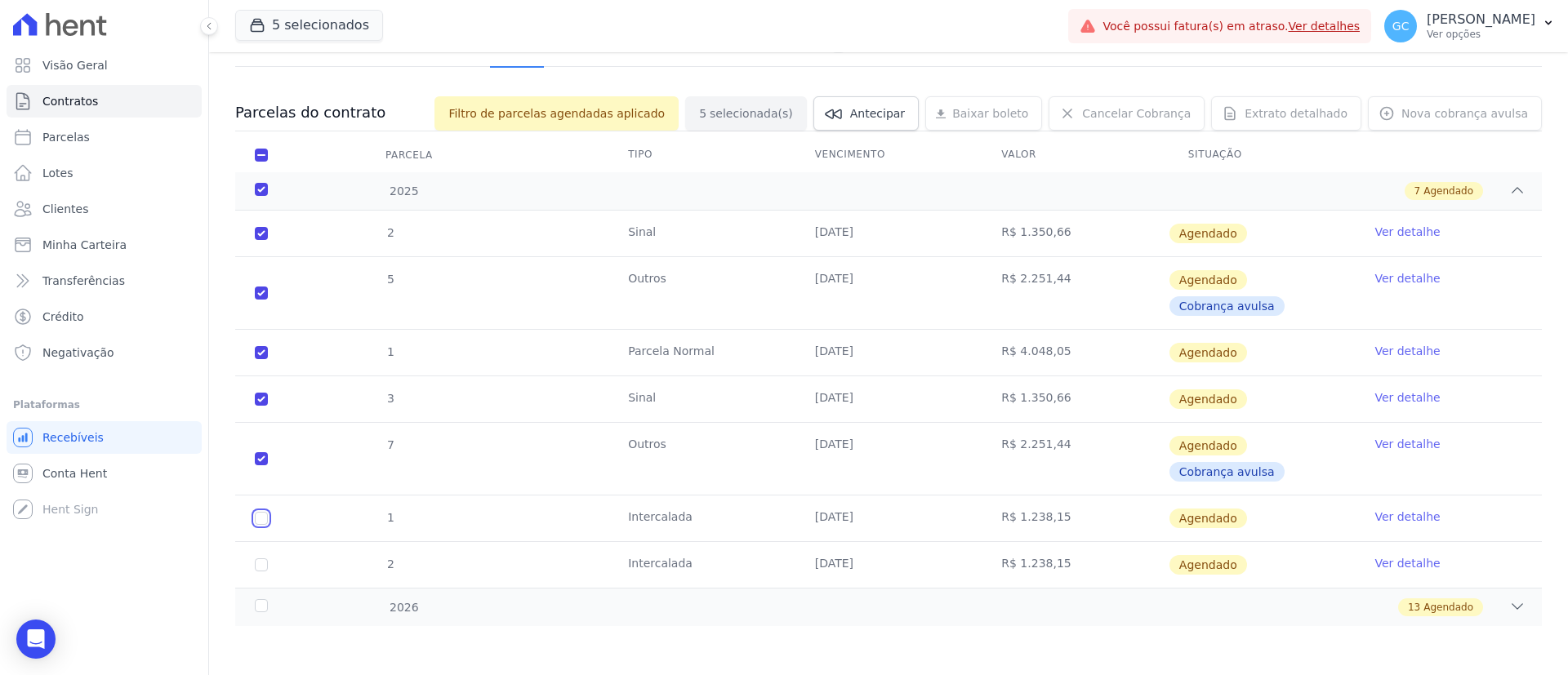
click at [261, 240] on input "checkbox" at bounding box center [261, 234] width 13 height 13
checkbox input "true"
click at [263, 240] on input "checkbox" at bounding box center [261, 234] width 13 height 13
checkbox input "true"
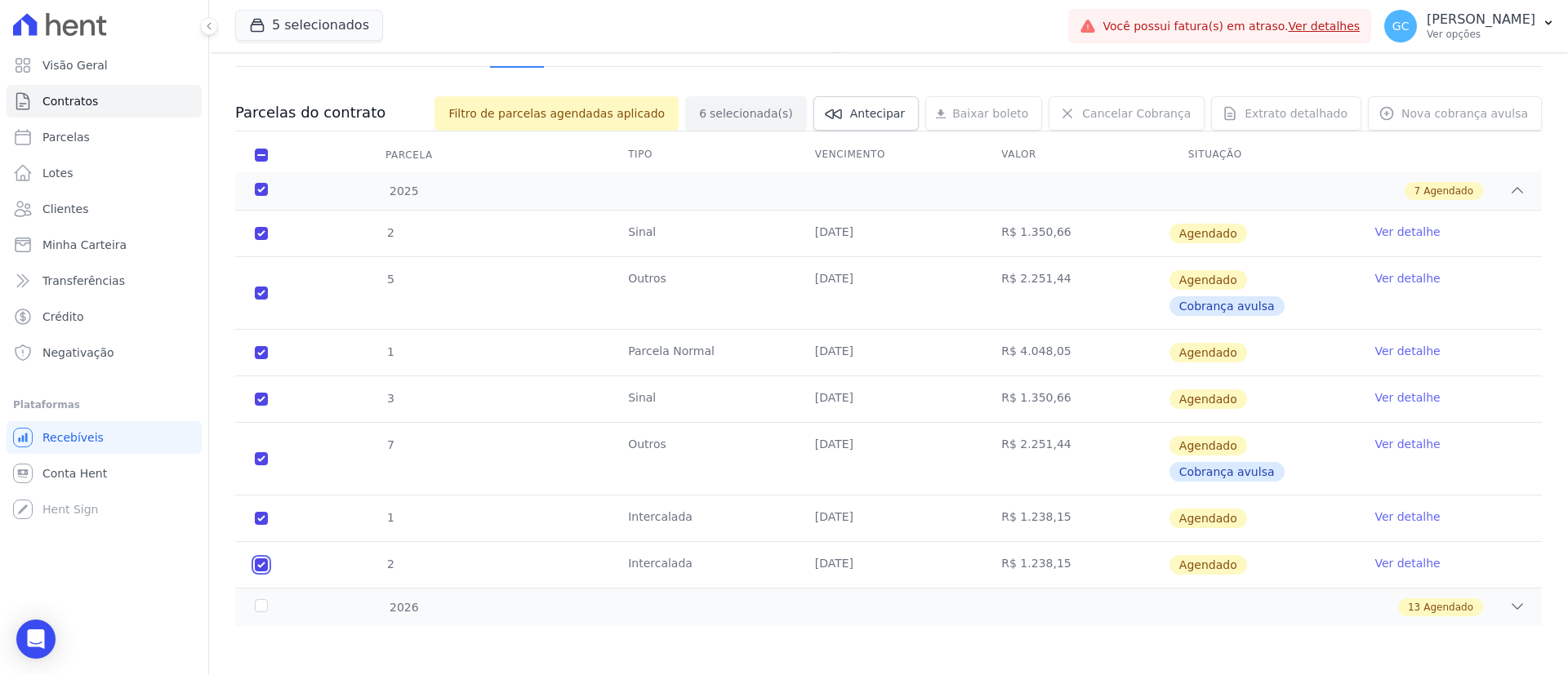
checkbox input "true"
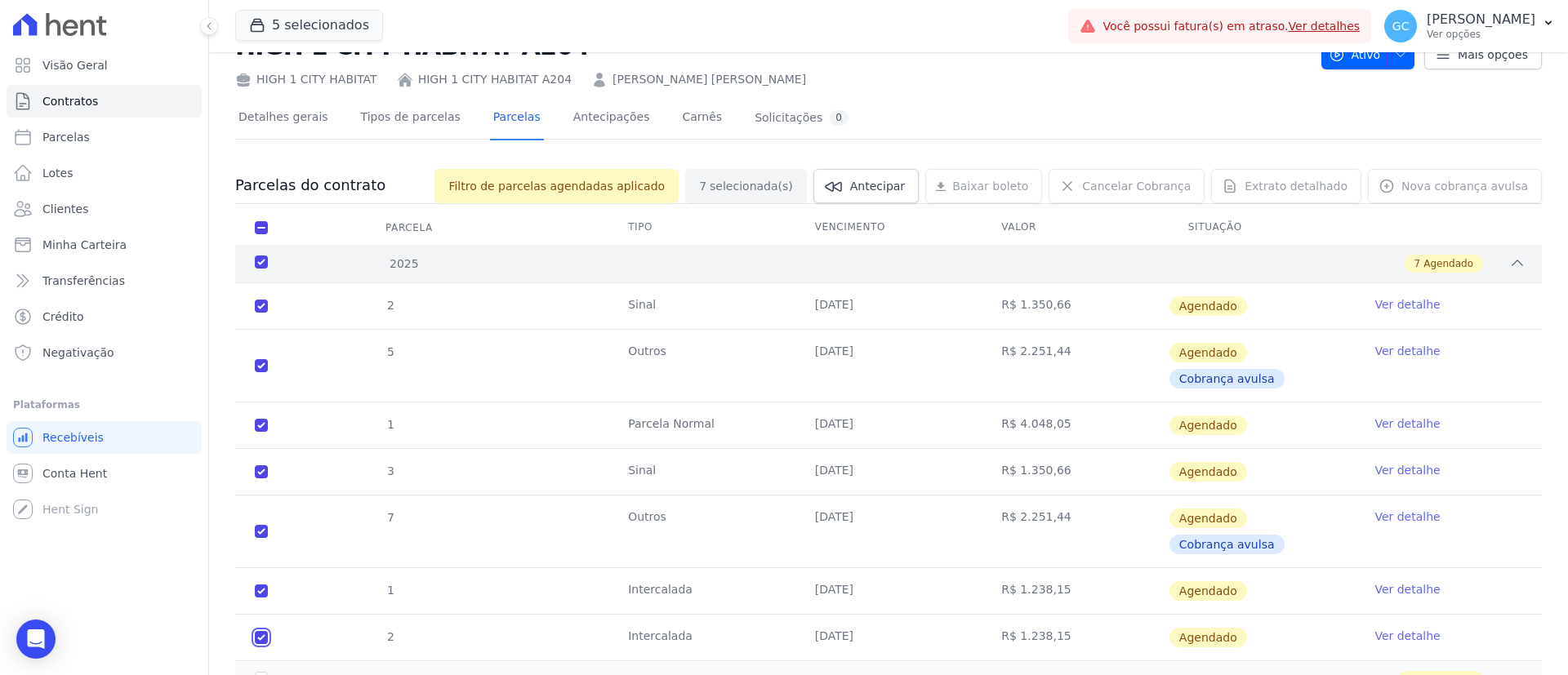
scroll to position [0, 0]
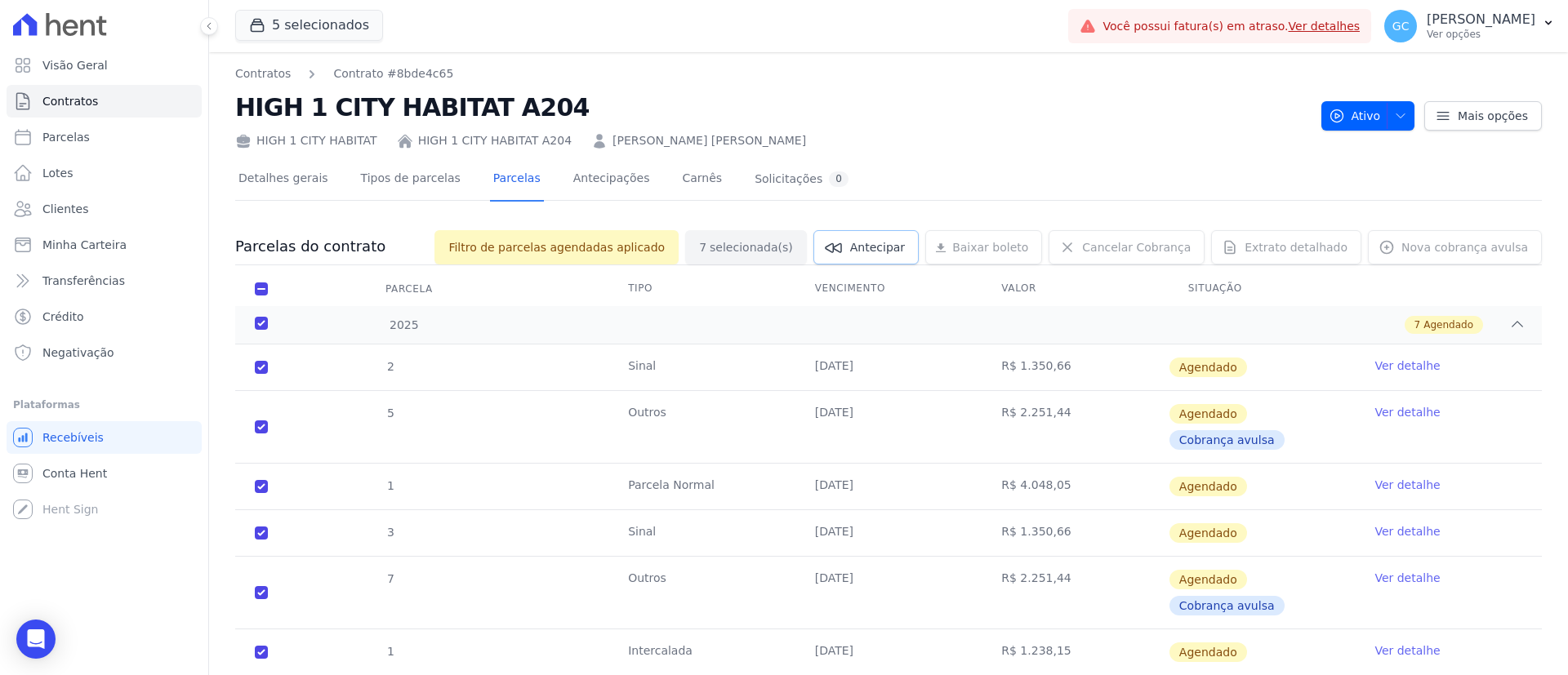
click at [894, 242] on span "Antecipar" at bounding box center [877, 248] width 55 height 17
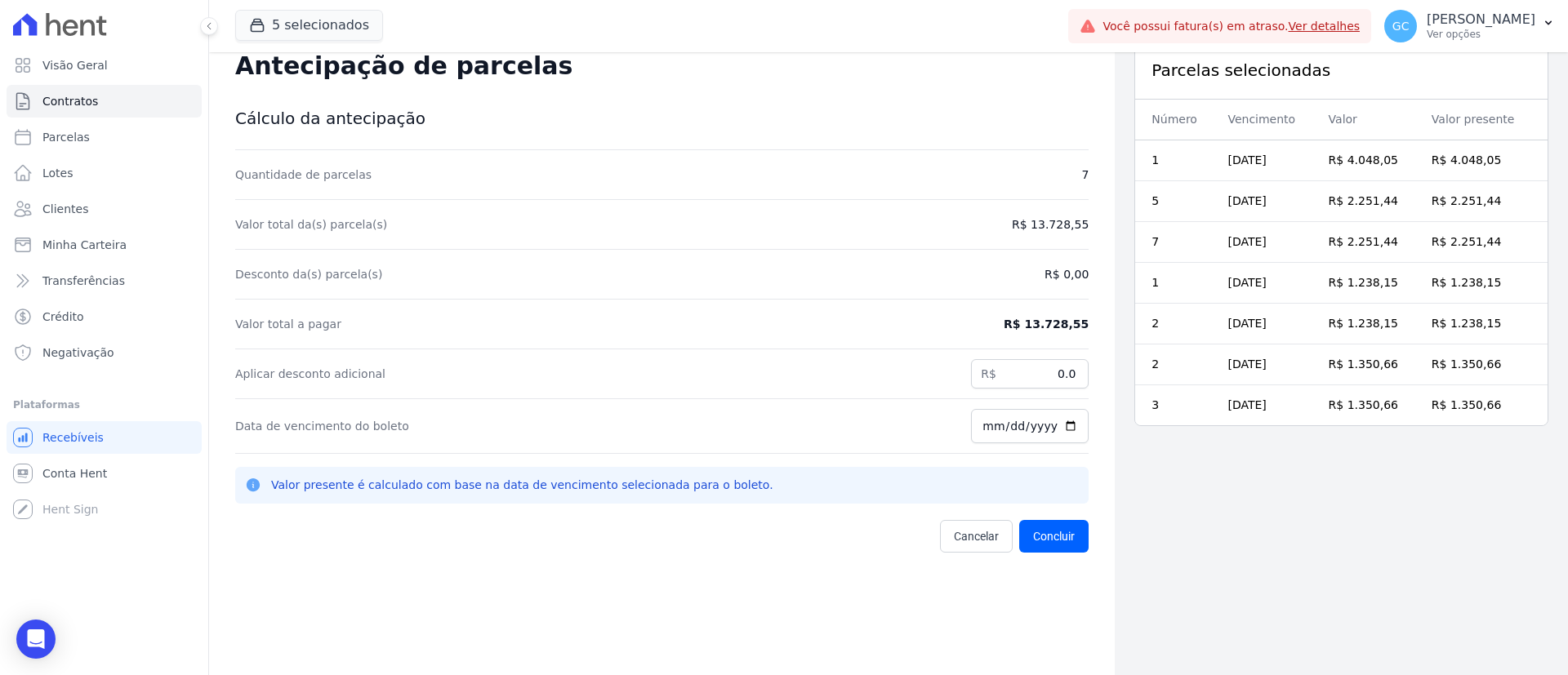
scroll to position [52, 0]
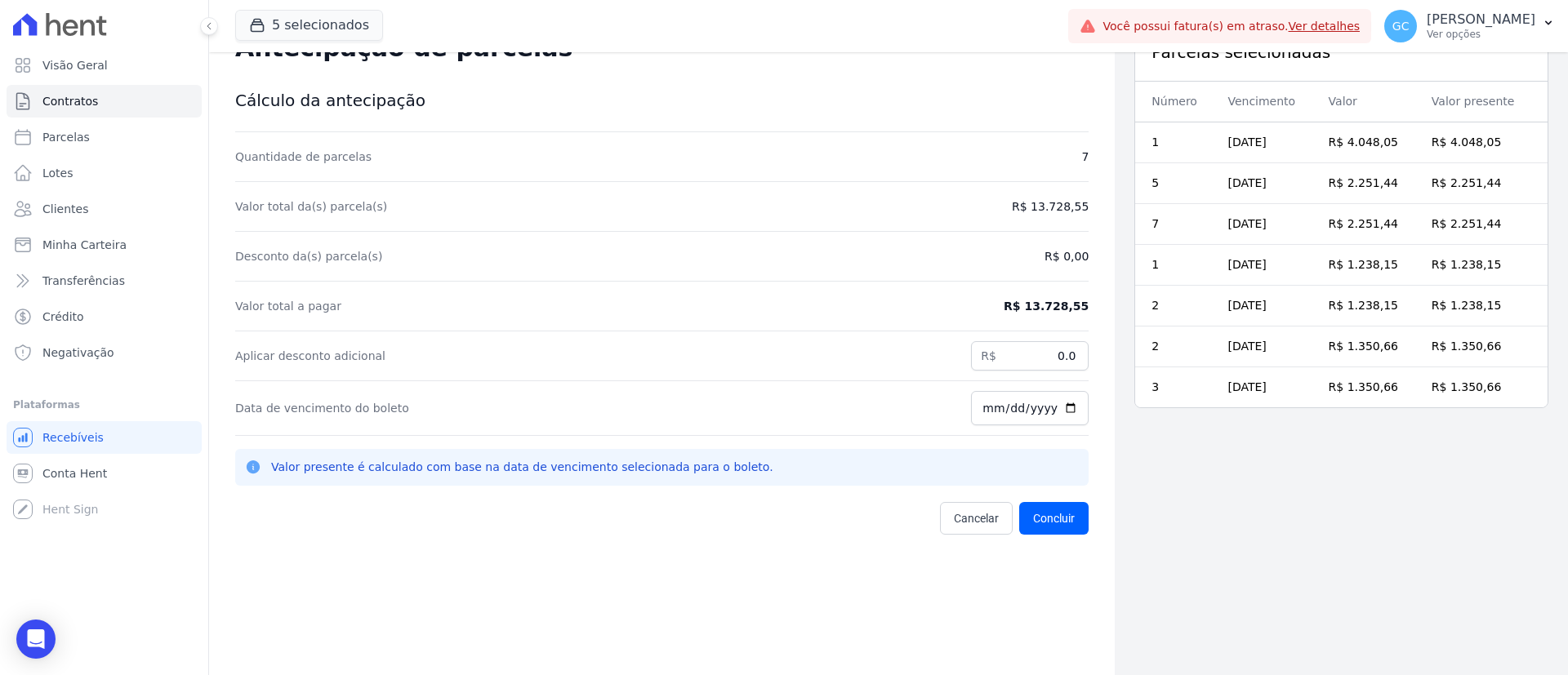
drag, startPoint x: 1079, startPoint y: 301, endPoint x: 973, endPoint y: 298, distance: 106.0
click at [973, 298] on div "Contratos Contrato #8bde4c65 Antecipação de parcelas Antecipação de parcelas Cá…" at bounding box center [661, 338] width 905 height 675
copy dd "R$ 13.728,55"
click at [523, 576] on div "Contratos Contrato #8bde4c65 Antecipação de parcelas Antecipação de parcelas Cá…" at bounding box center [661, 338] width 905 height 675
drag, startPoint x: 1025, startPoint y: 350, endPoint x: 1143, endPoint y: 381, distance: 122.0
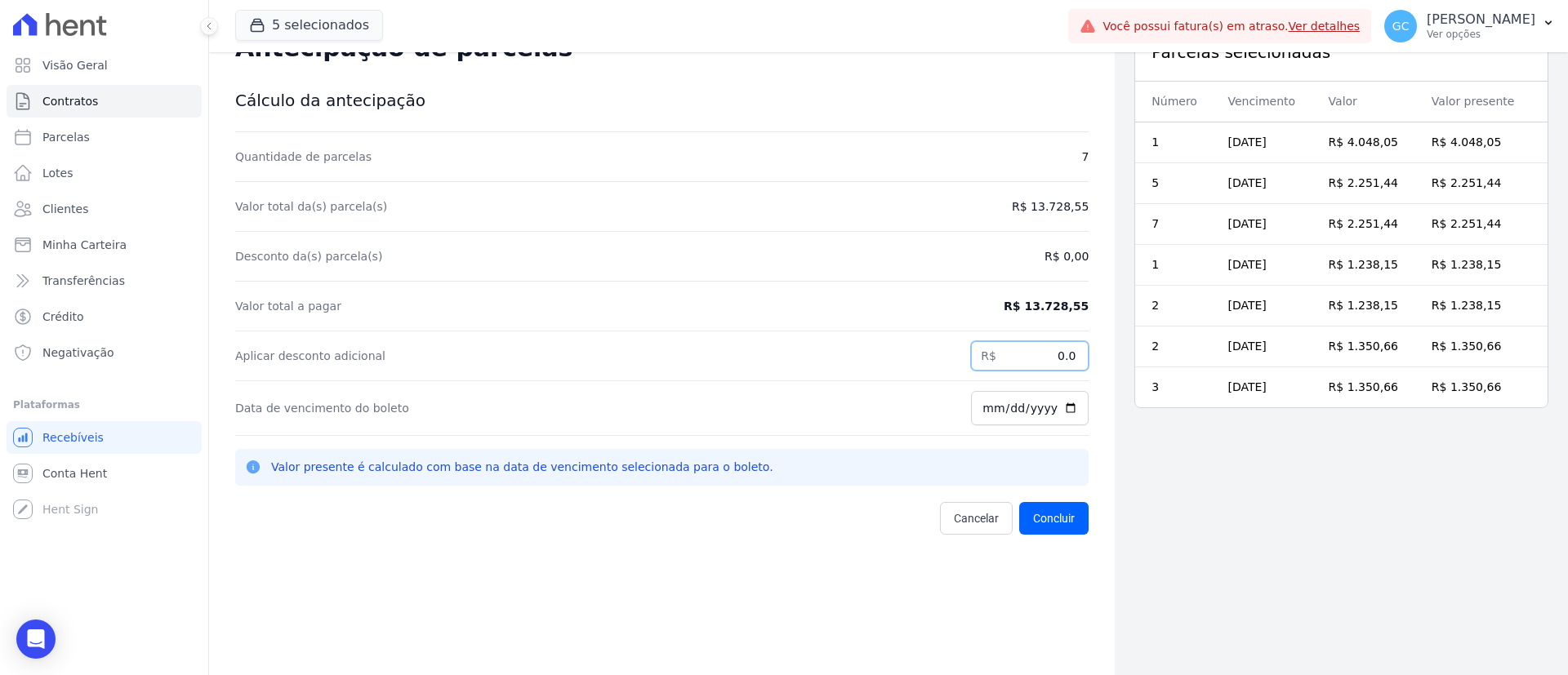
click at [1154, 355] on div "Contratos Contrato #8bde4c65 Antecipação de parcelas Antecipação de parcelas Cá…" at bounding box center [887, 338] width 1358 height 675
paste input "361.78"
type input "361.78"
click at [1058, 514] on button "Concluir" at bounding box center [1053, 518] width 70 height 32
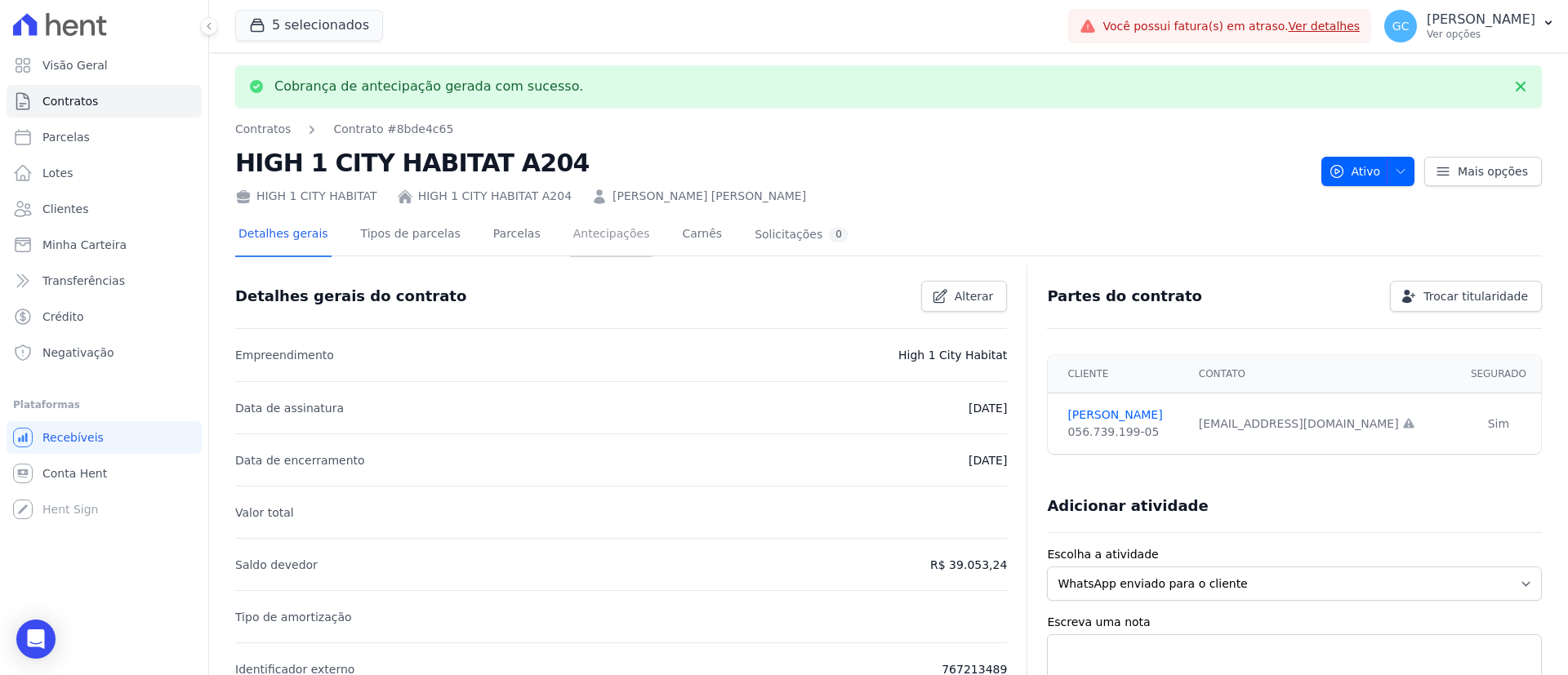
click at [591, 218] on link "Antecipações" at bounding box center [612, 236] width 83 height 44
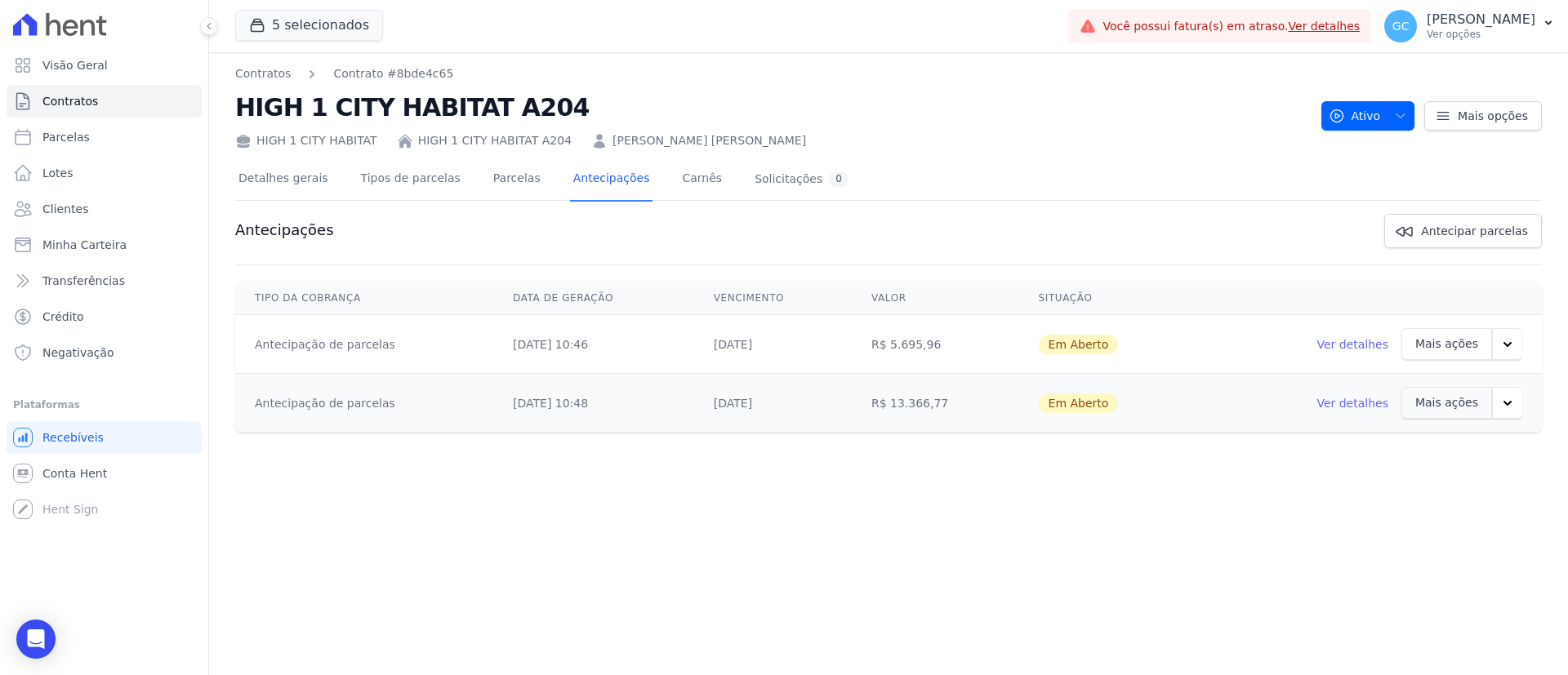
click at [1505, 345] on icon "button" at bounding box center [1508, 345] width 17 height 17
click at [1465, 396] on li "Ver boleto" at bounding box center [1462, 388] width 209 height 44
click at [1416, 388] on link "Ver boleto" at bounding box center [1413, 388] width 84 height 39
click at [1253, 489] on div "Contratos Contrato #8bde4c65 HIGH 1 CITY HABITAT A204 HIGH 1 CITY HABITAT HIGH …" at bounding box center [887, 363] width 1358 height 623
click at [1346, 405] on link "Ver detalhes" at bounding box center [1351, 403] width 71 height 17
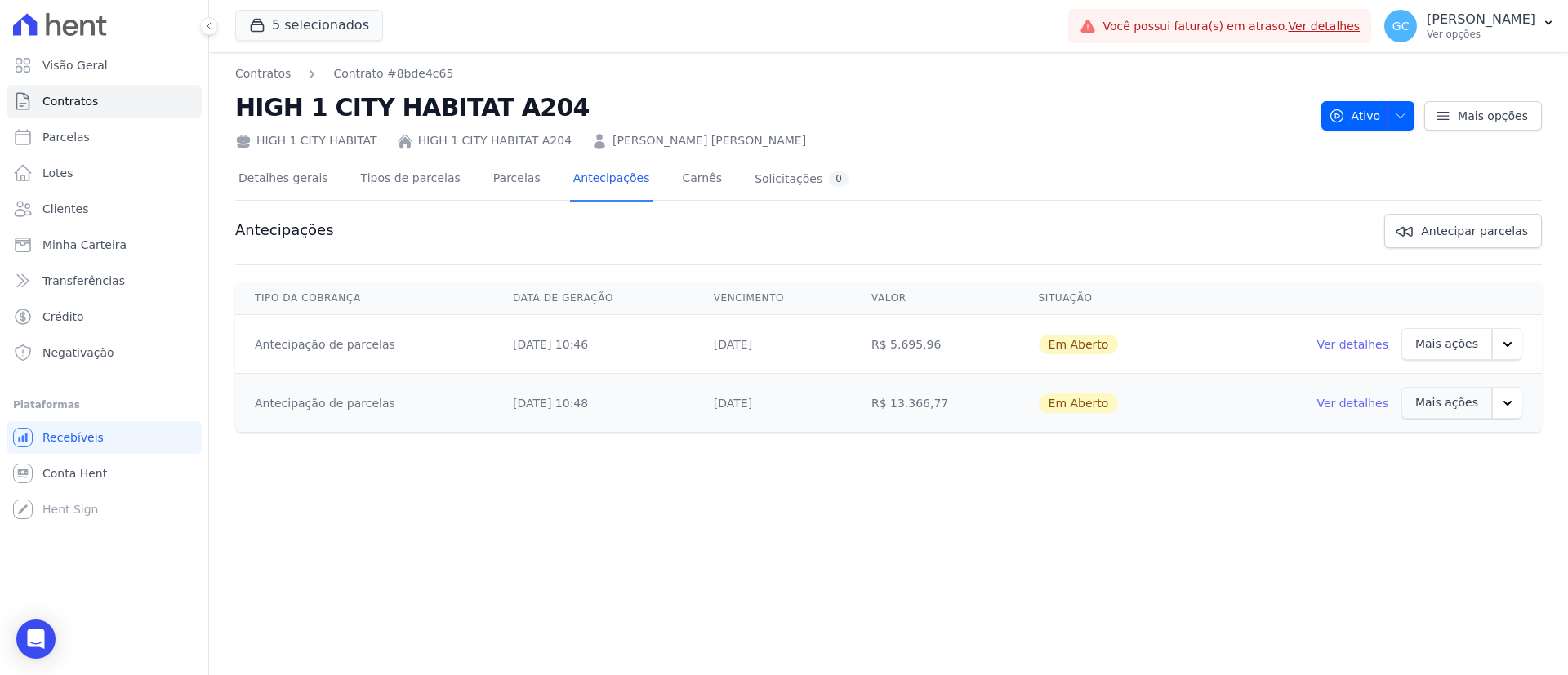
click at [1358, 347] on link "Ver detalhes" at bounding box center [1351, 345] width 71 height 17
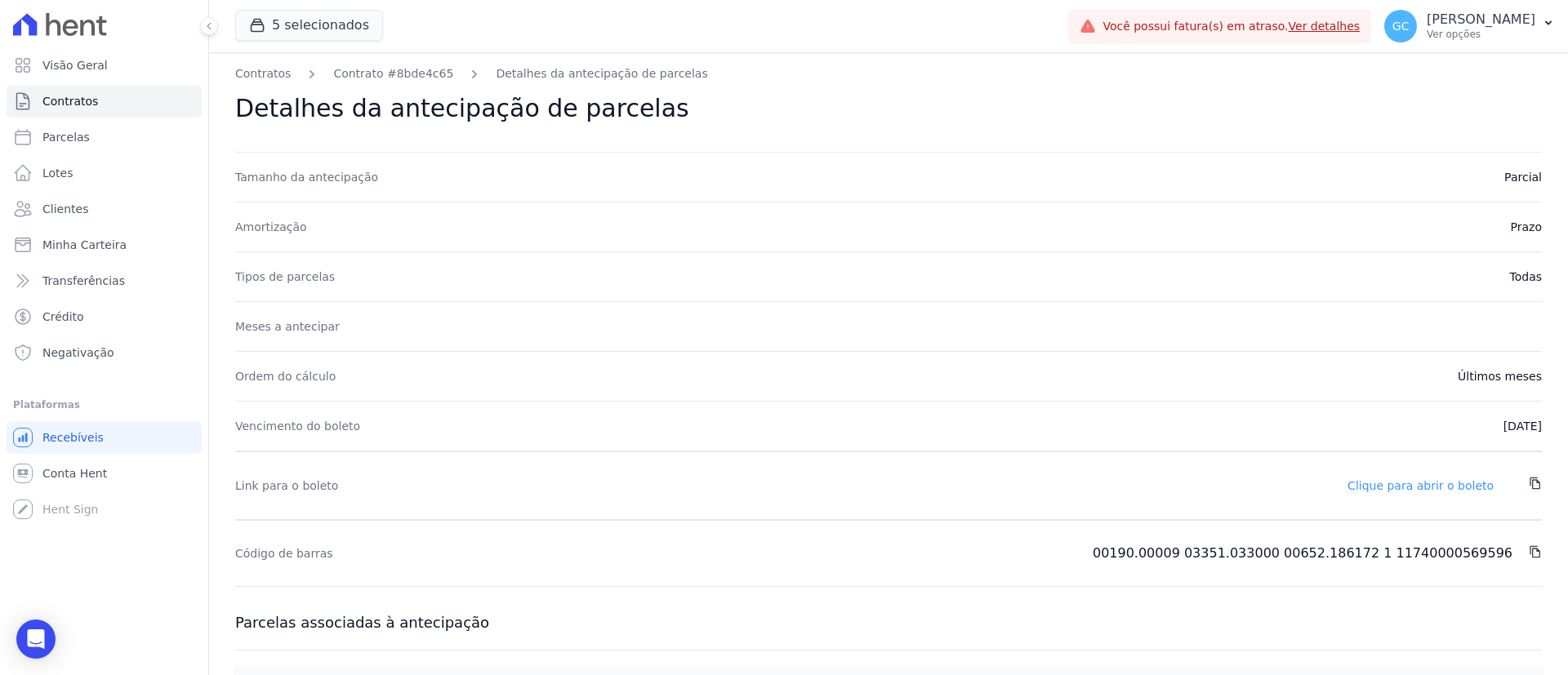
click at [1452, 489] on link "Clique para abrir o boleto" at bounding box center [1421, 486] width 147 height 13
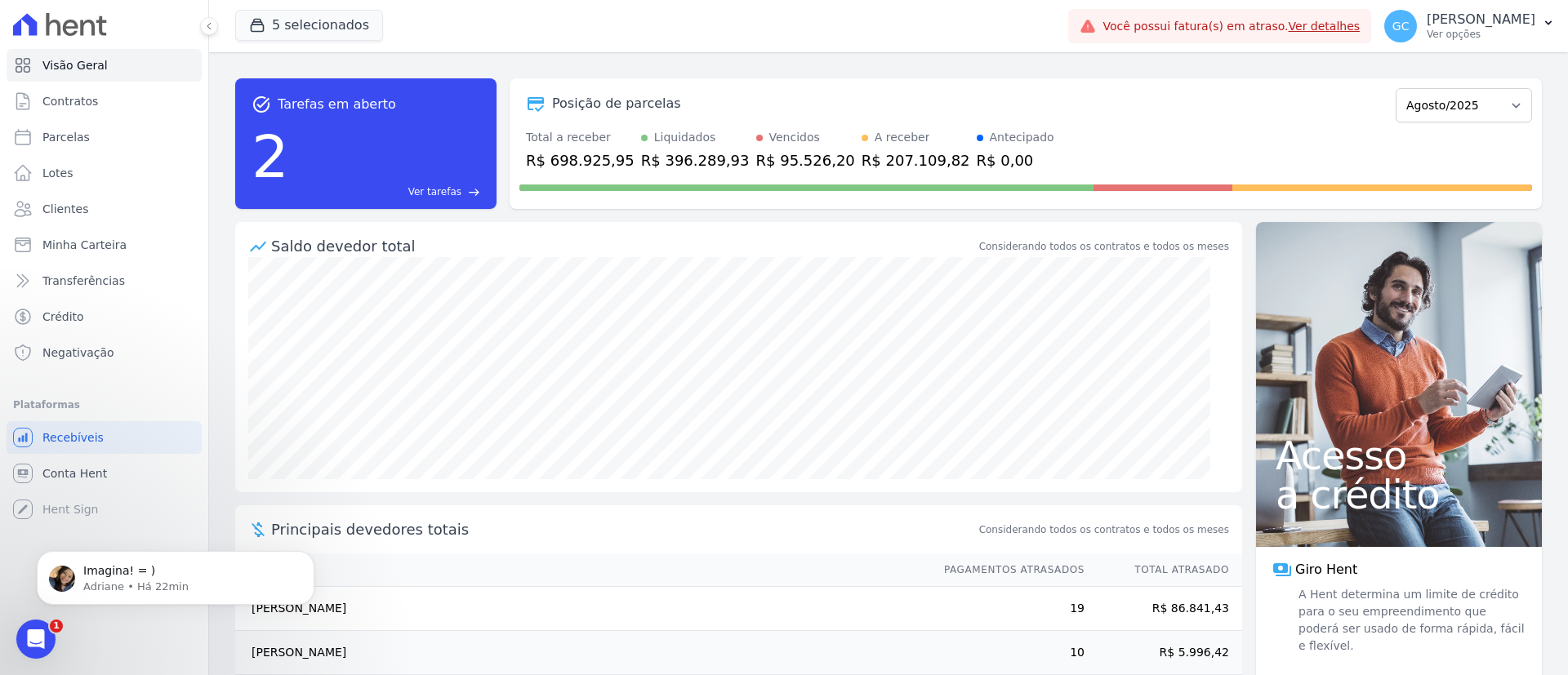
click at [44, 647] on div "Abertura do Messenger da Intercom" at bounding box center [36, 639] width 54 height 54
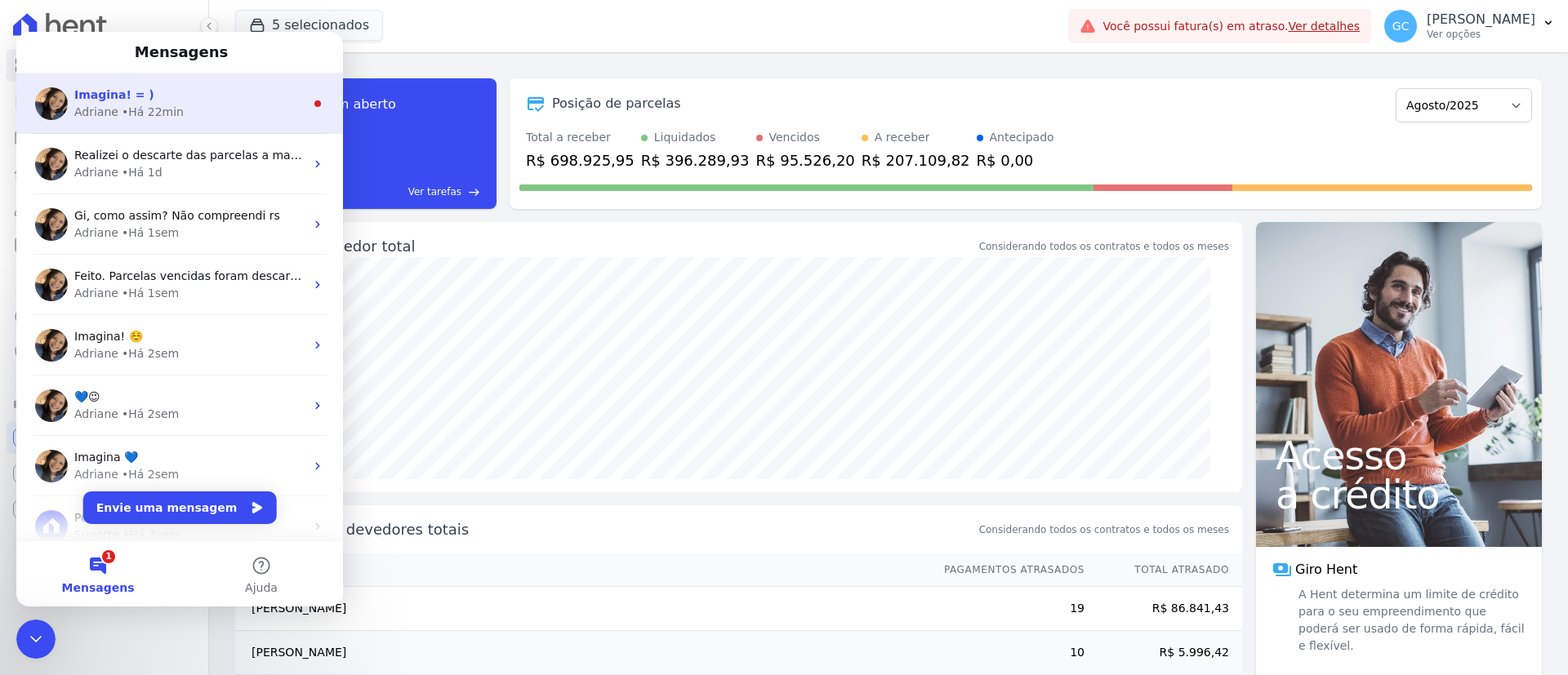
click at [154, 108] on div "• Há 22min" at bounding box center [152, 112] width 62 height 17
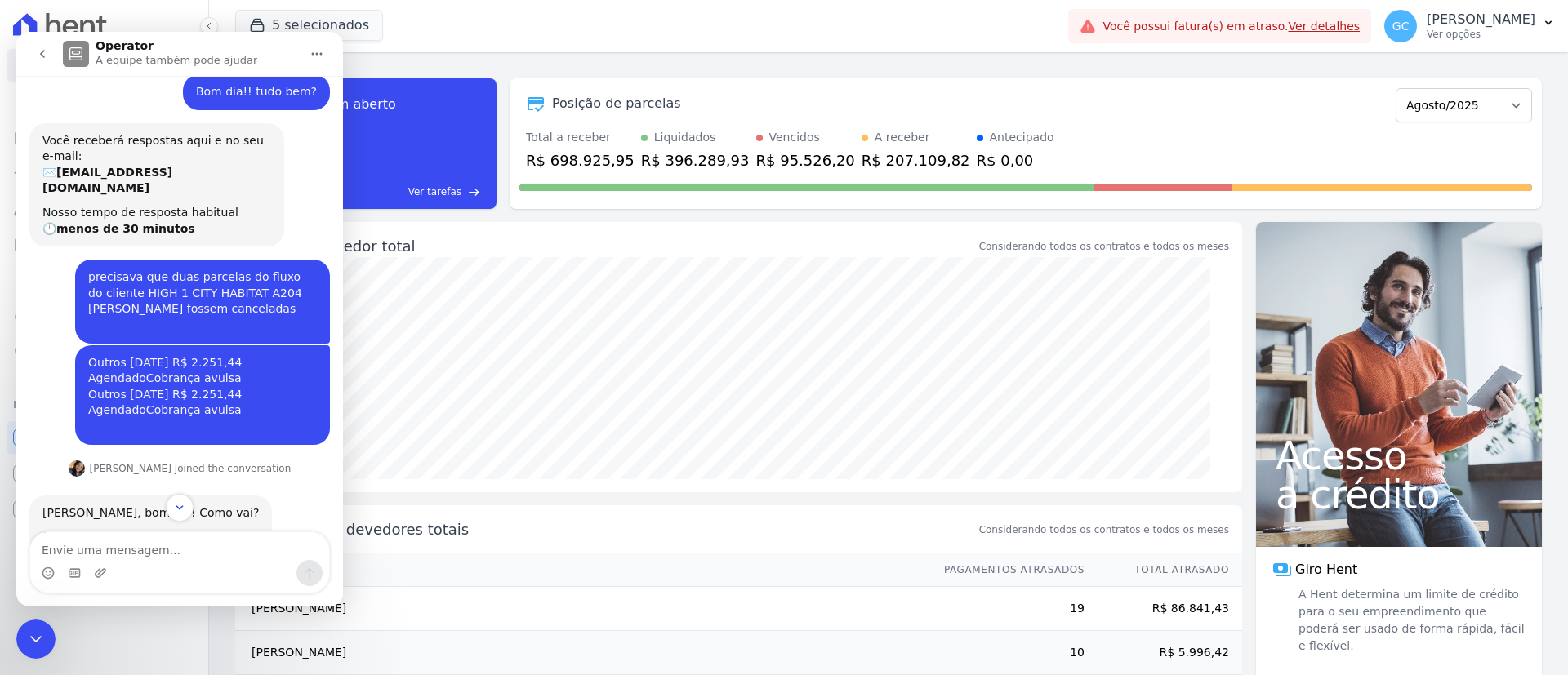
scroll to position [159, 0]
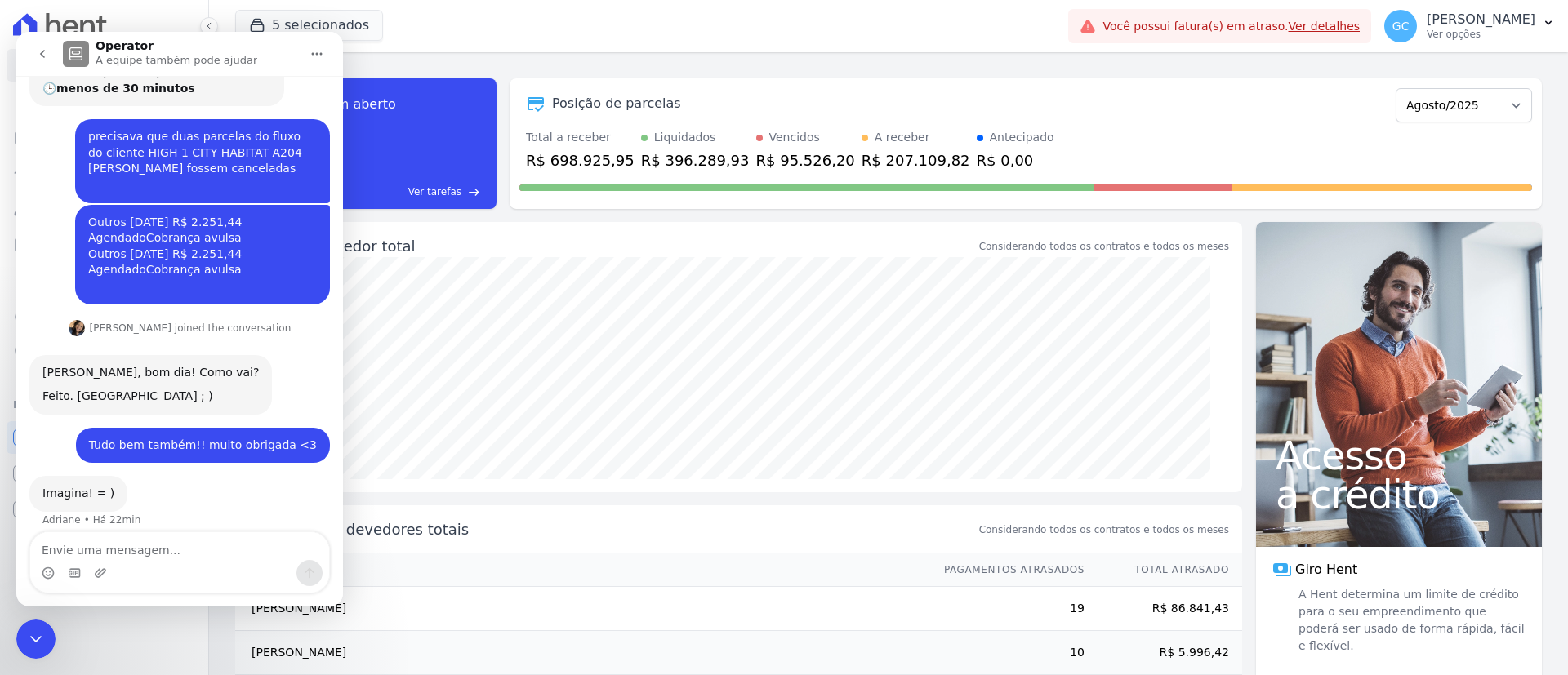
click at [38, 631] on icon "Encerramento do Messenger da Intercom" at bounding box center [35, 639] width 19 height 19
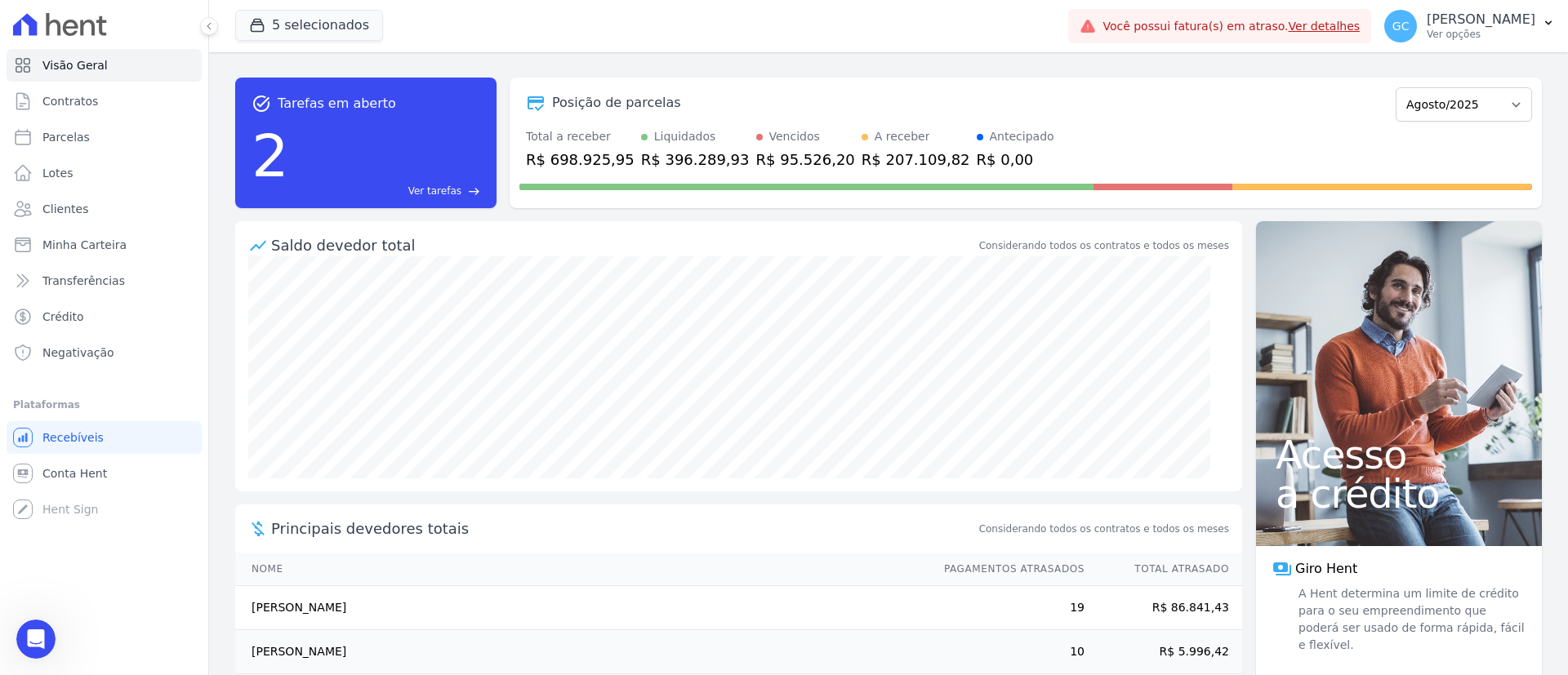
scroll to position [0, 0]
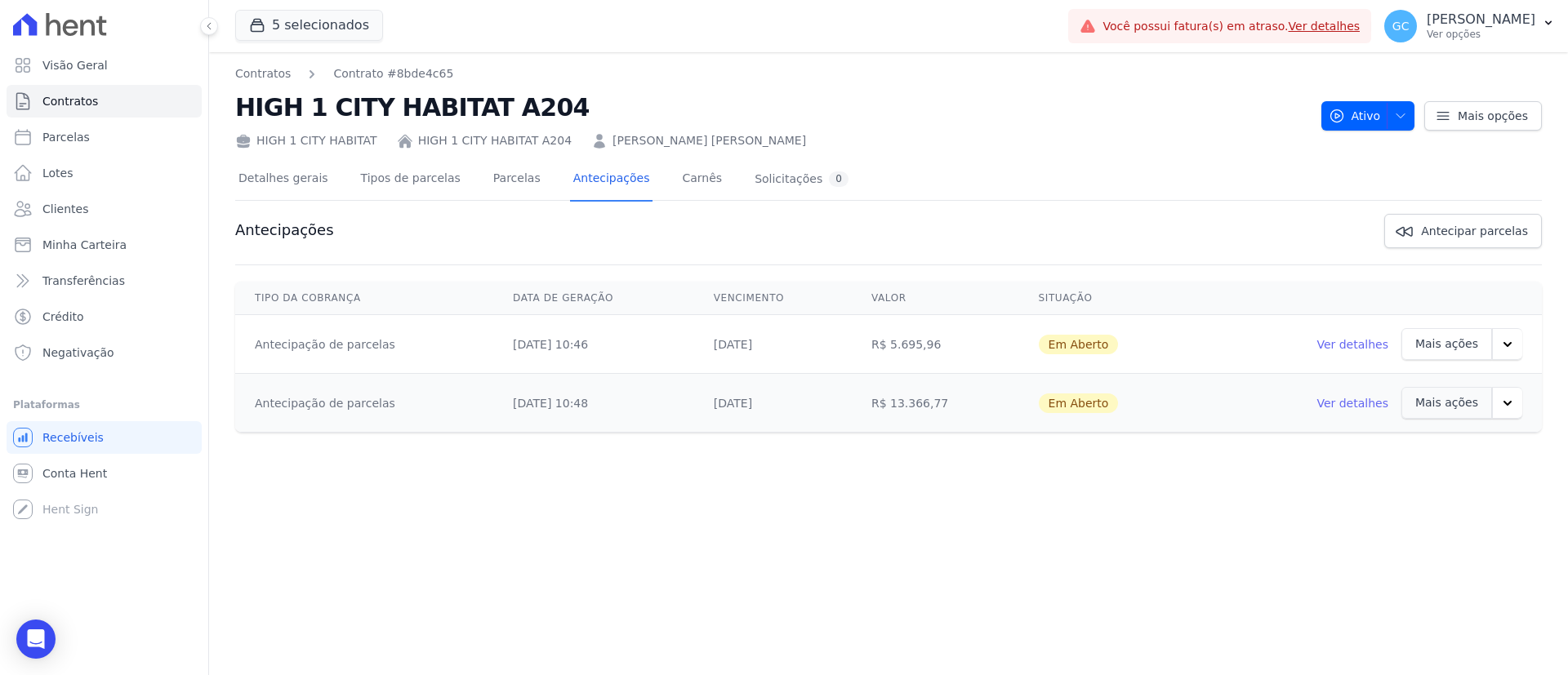
click at [1374, 401] on link "Ver detalhes" at bounding box center [1351, 403] width 71 height 17
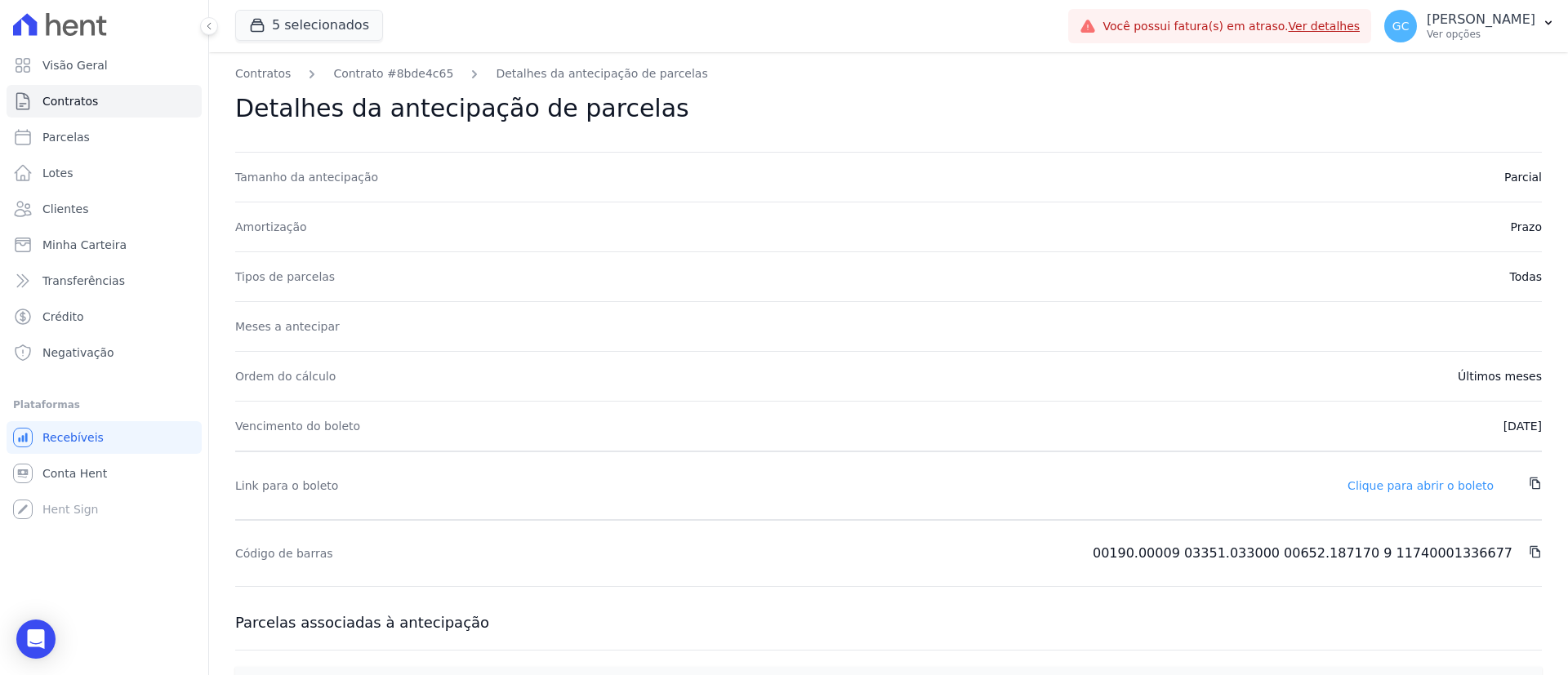
click at [1426, 481] on link "Clique para abrir o boleto" at bounding box center [1421, 486] width 147 height 13
